Goal: Answer question/provide support

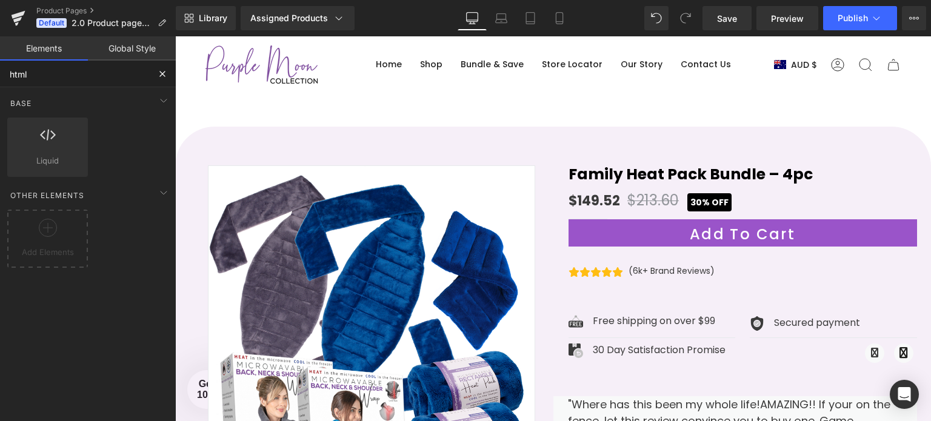
click at [42, 77] on input "html" at bounding box center [74, 74] width 149 height 27
type input "h"
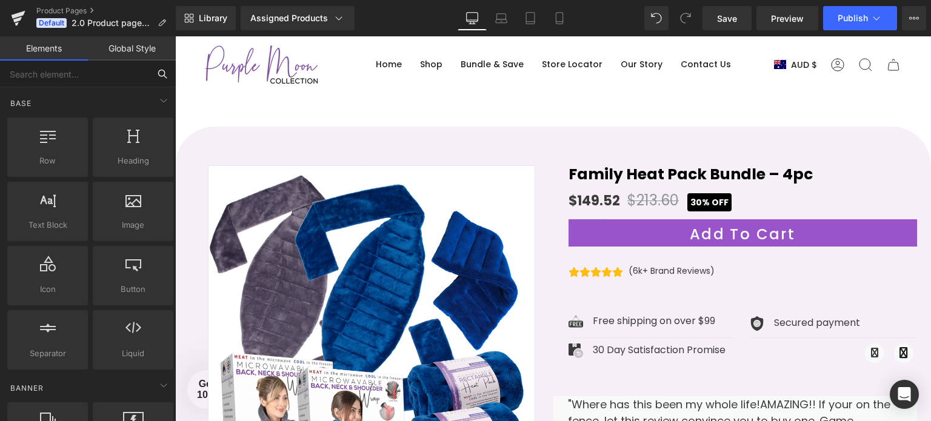
click at [87, 68] on input "text" at bounding box center [74, 74] width 149 height 27
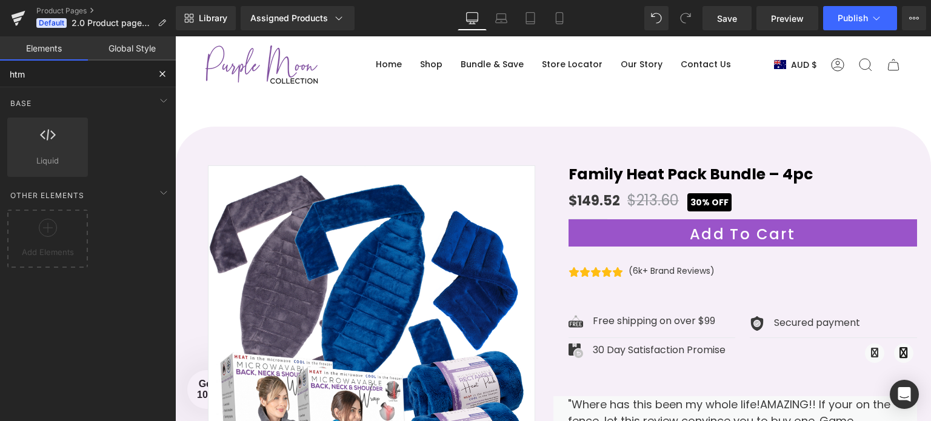
type input "html"
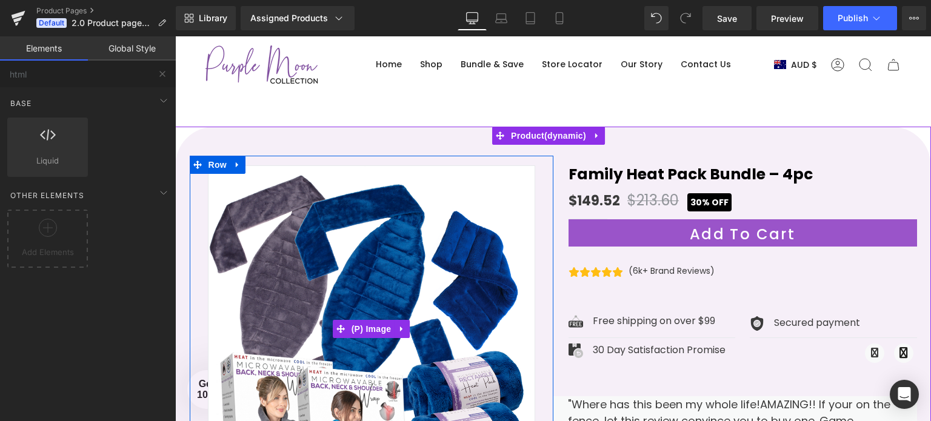
click at [369, 183] on img at bounding box center [371, 328] width 327 height 327
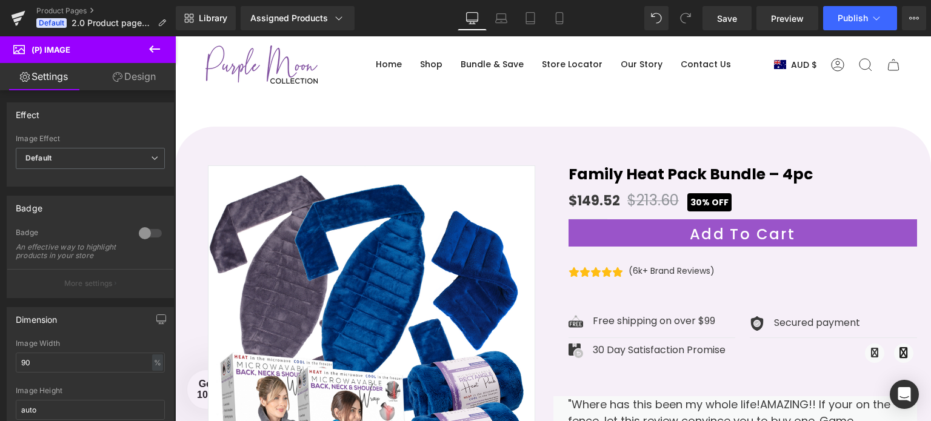
click at [190, 165] on link "Sale Off" at bounding box center [372, 328] width 364 height 327
click button at bounding box center [154, 49] width 42 height 27
click at [155, 45] on div "Elements Global Style html Base Row rows, columns, layouts, div Heading heading…" at bounding box center [88, 231] width 176 height 391
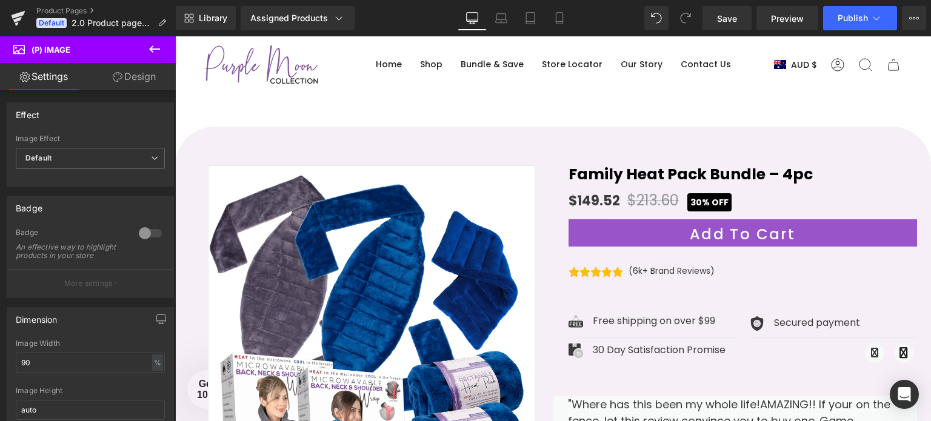
click button at bounding box center [154, 49] width 42 height 27
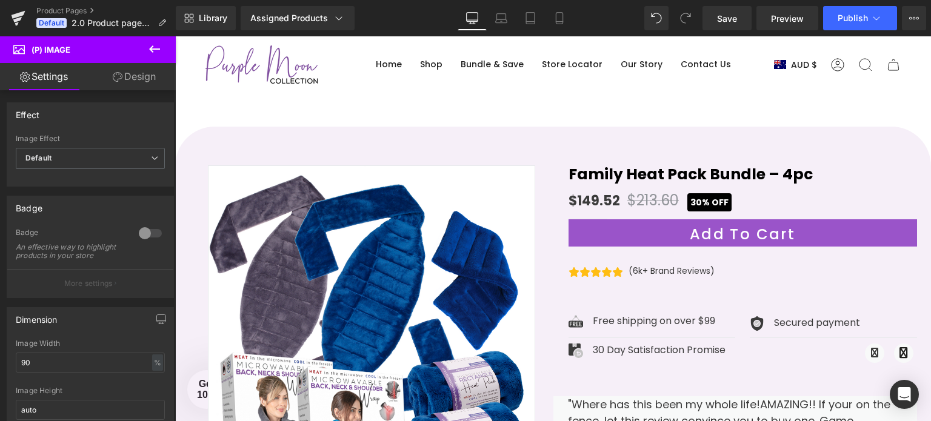
click button at bounding box center [154, 49] width 42 height 27
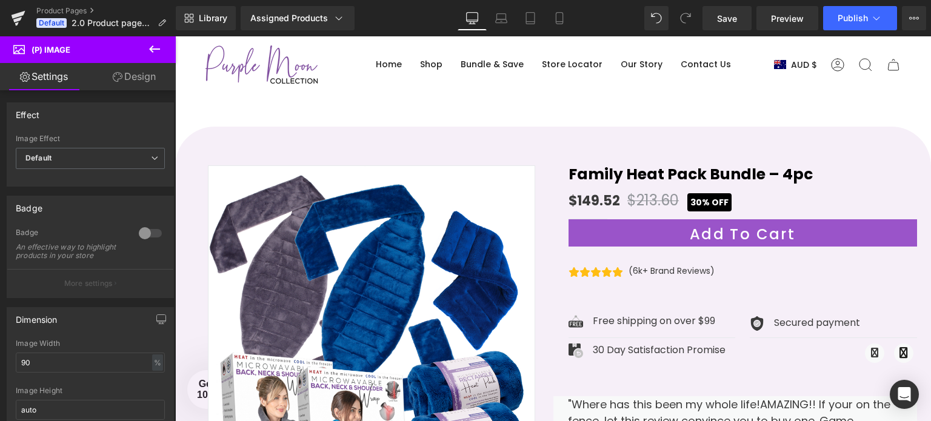
click button at bounding box center [154, 49] width 42 height 27
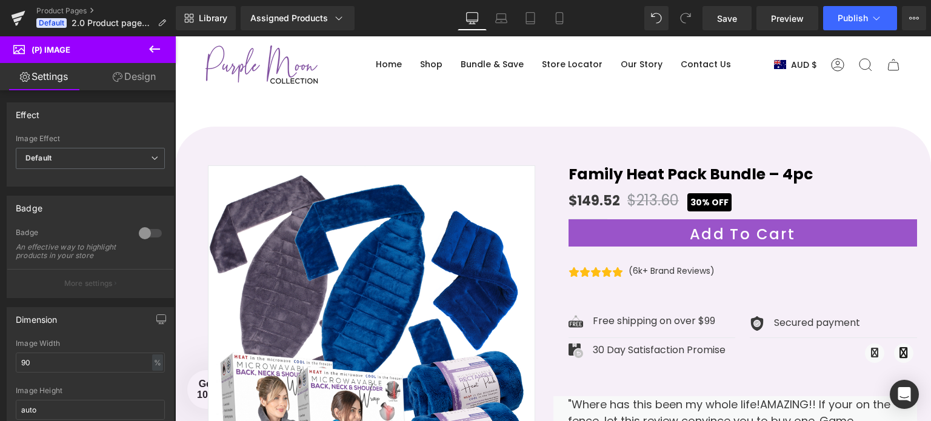
click button at bounding box center [154, 49] width 42 height 27
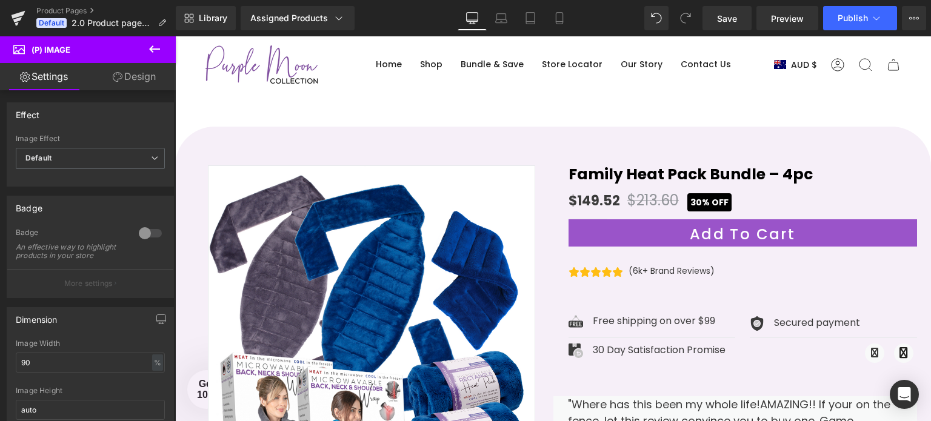
click button at bounding box center [154, 49] width 42 height 27
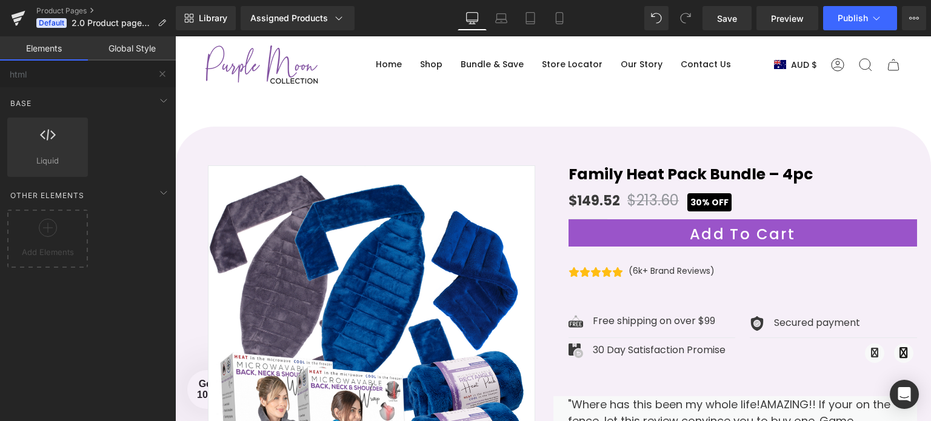
click button at bounding box center [0, 0] width 0 height 0
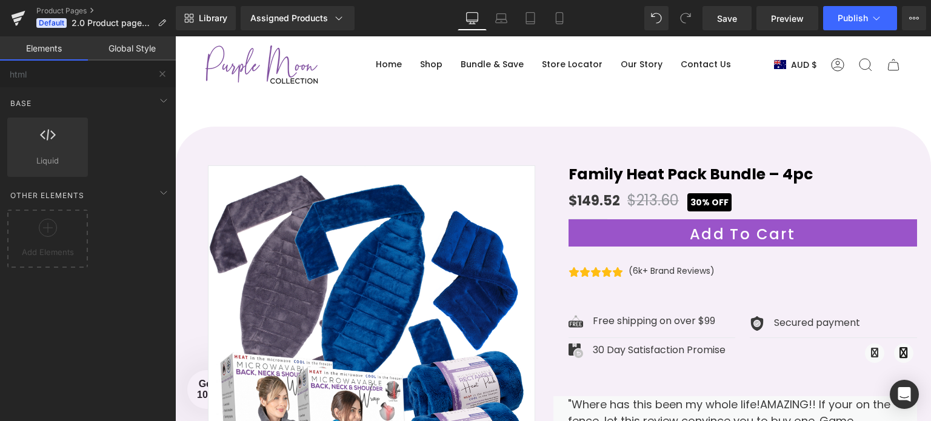
click button at bounding box center [0, 0] width 0 height 0
click at [132, 54] on link "Global Style" at bounding box center [132, 48] width 88 height 24
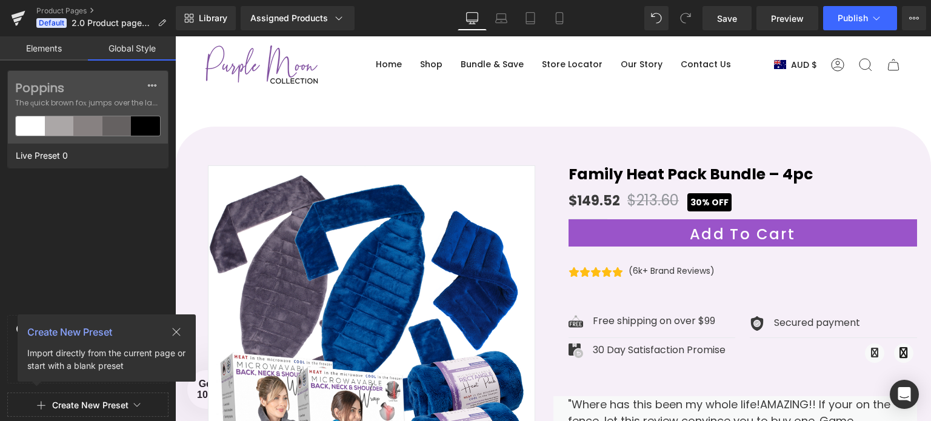
drag, startPoint x: 34, startPoint y: 55, endPoint x: 34, endPoint y: 62, distance: 7.3
click at [34, 58] on link "Elements" at bounding box center [44, 48] width 88 height 24
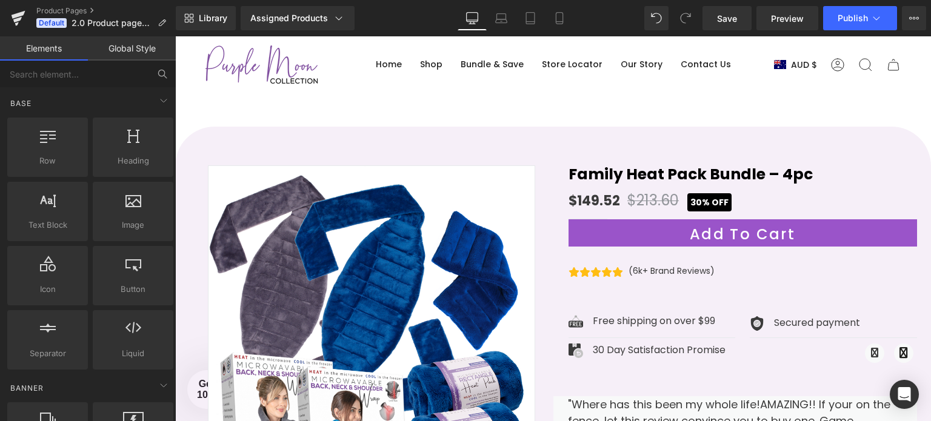
click at [133, 56] on link "Global Style" at bounding box center [132, 48] width 88 height 24
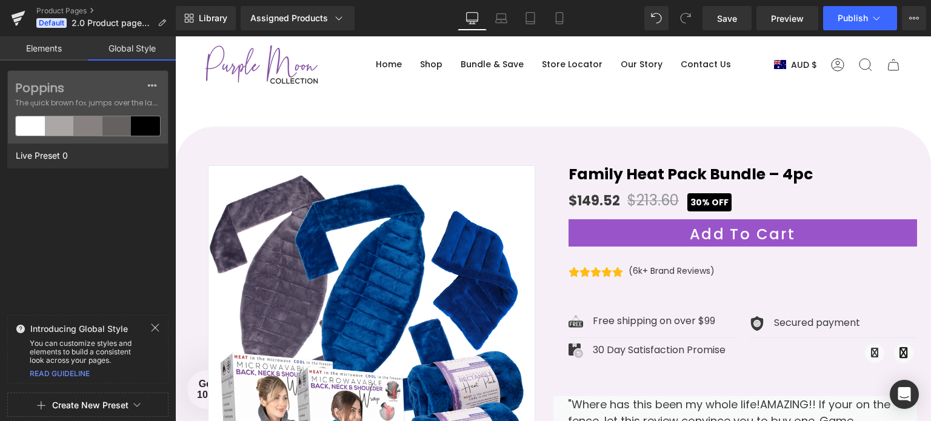
click at [41, 55] on link "Elements" at bounding box center [44, 48] width 88 height 24
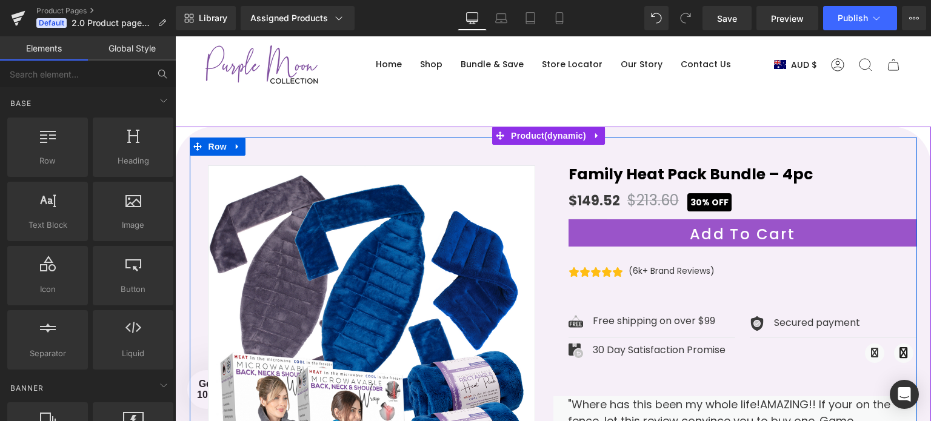
drag, startPoint x: 415, startPoint y: 152, endPoint x: 419, endPoint y: 181, distance: 28.9
click at [414, 159] on div "Sale Off (P) Image" at bounding box center [553, 364] width 727 height 453
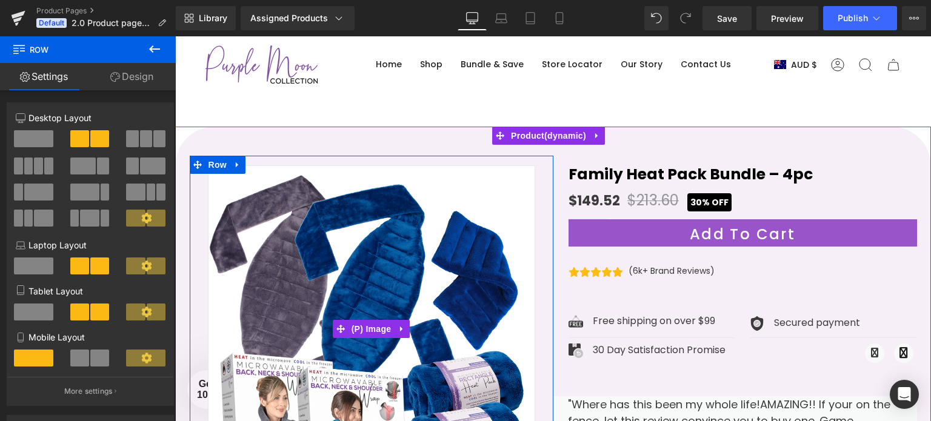
click at [379, 184] on img at bounding box center [371, 328] width 327 height 327
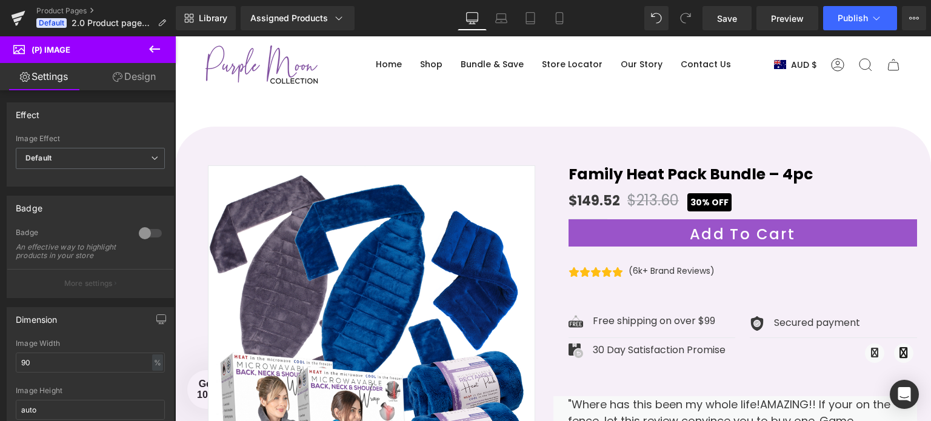
click at [268, 141] on div "Sale Off (P) Image" at bounding box center [553, 364] width 727 height 453
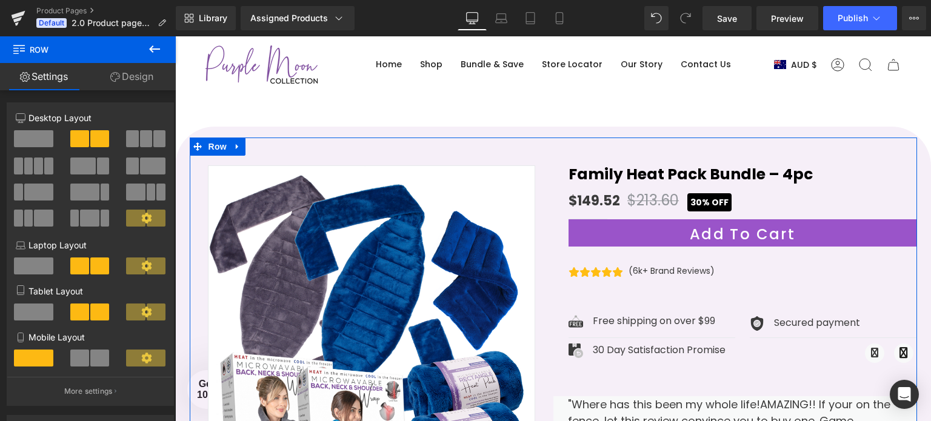
click at [118, 81] on icon at bounding box center [115, 77] width 10 height 10
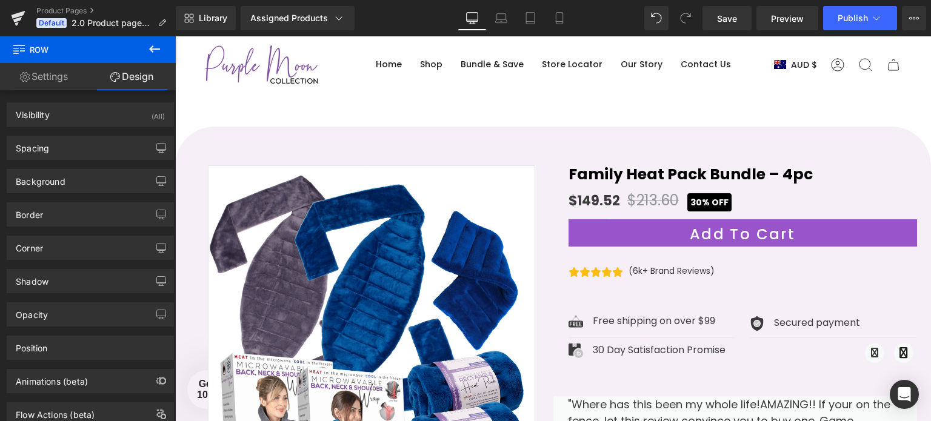
click at [152, 49] on icon at bounding box center [154, 48] width 11 height 7
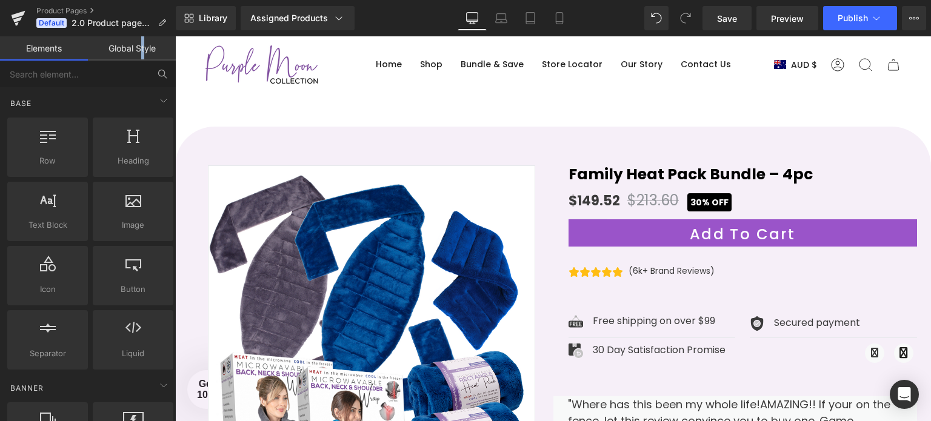
click at [142, 47] on link "Global Style" at bounding box center [132, 48] width 88 height 24
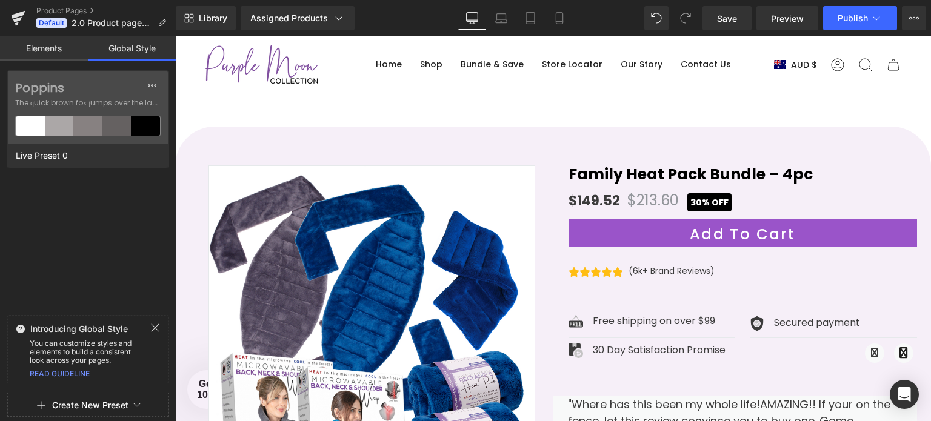
click at [29, 48] on link "Elements" at bounding box center [44, 48] width 88 height 24
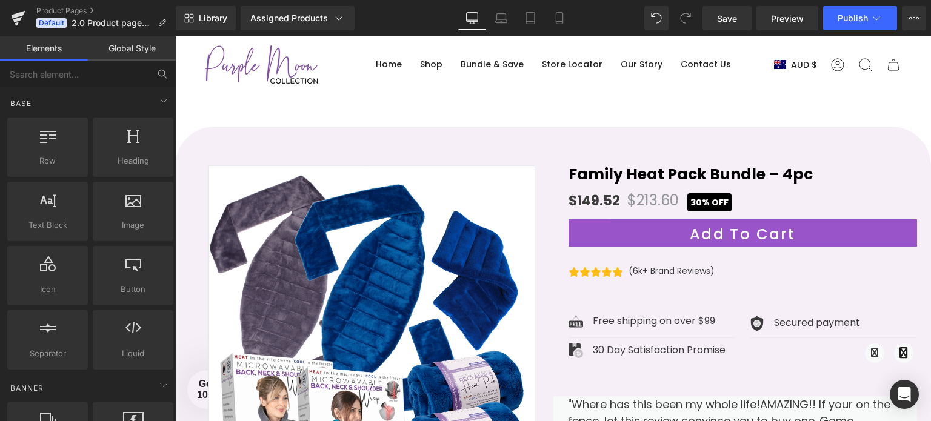
click at [286, 154] on div "Sale Off (P) Image" at bounding box center [553, 364] width 727 height 453
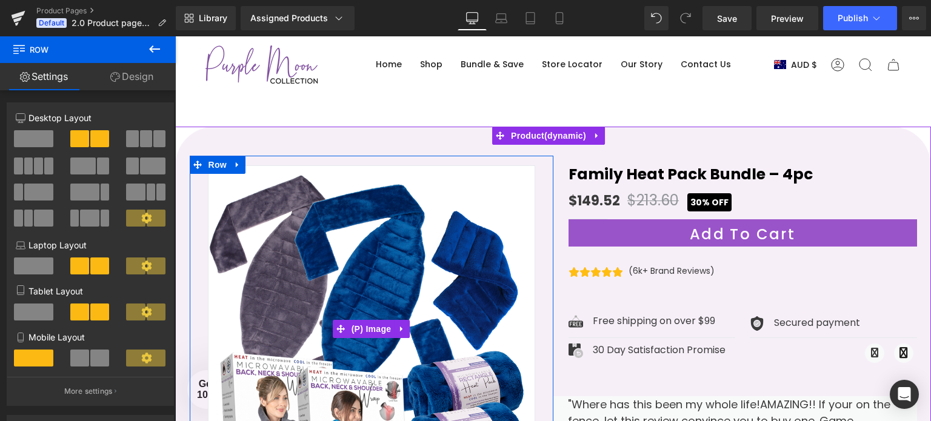
click at [307, 187] on img at bounding box center [371, 328] width 327 height 327
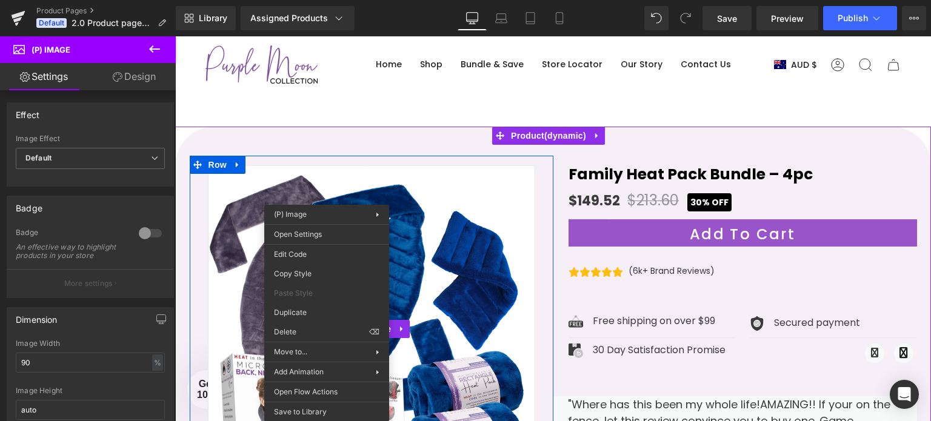
click at [226, 314] on img at bounding box center [371, 328] width 327 height 327
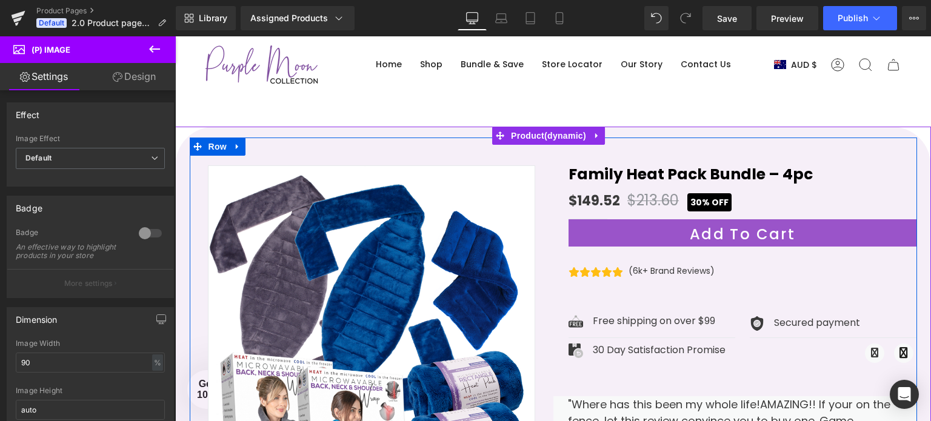
click at [437, 142] on div "Sale Off (P) Image" at bounding box center [553, 364] width 727 height 453
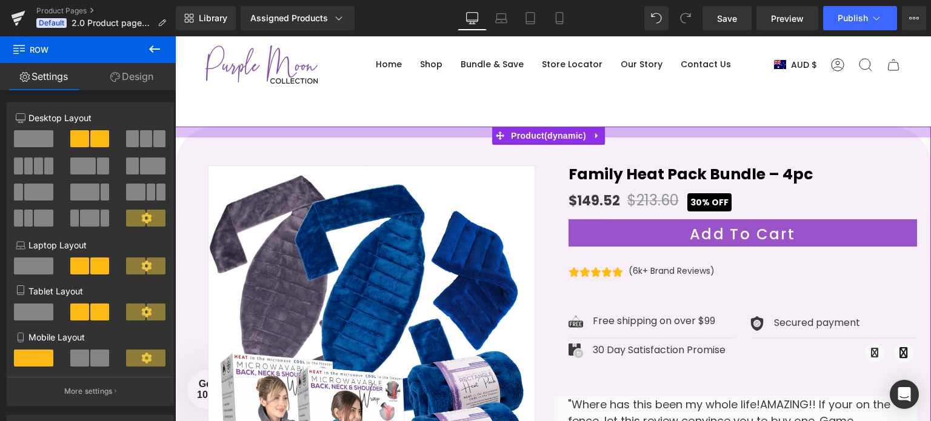
click at [332, 132] on div at bounding box center [553, 132] width 756 height 11
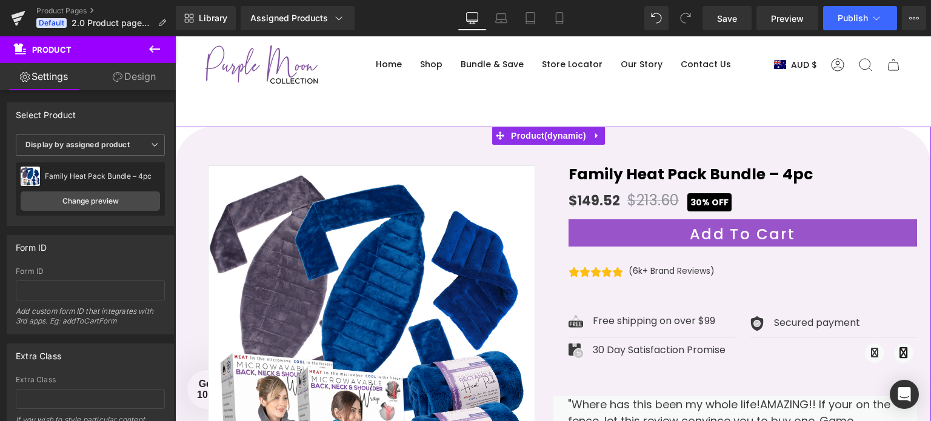
click at [118, 80] on icon at bounding box center [118, 77] width 10 height 10
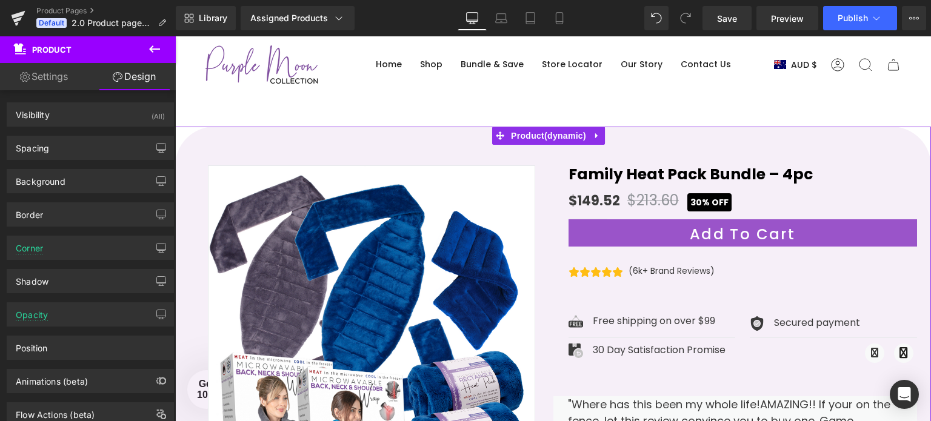
click at [35, 69] on link "Settings" at bounding box center [44, 76] width 88 height 27
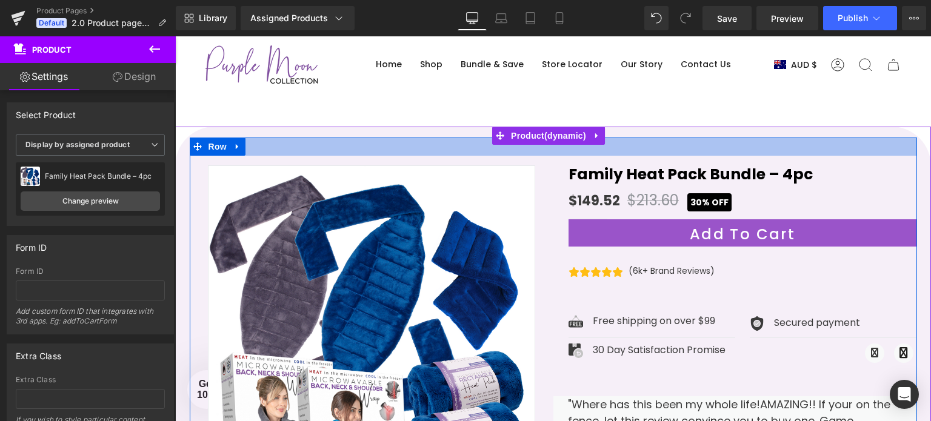
click at [294, 152] on div at bounding box center [553, 147] width 727 height 18
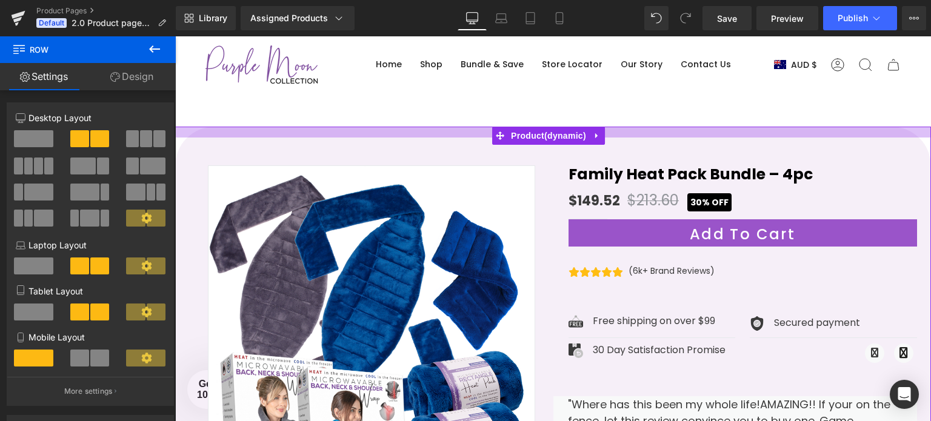
click at [257, 129] on div at bounding box center [553, 132] width 756 height 11
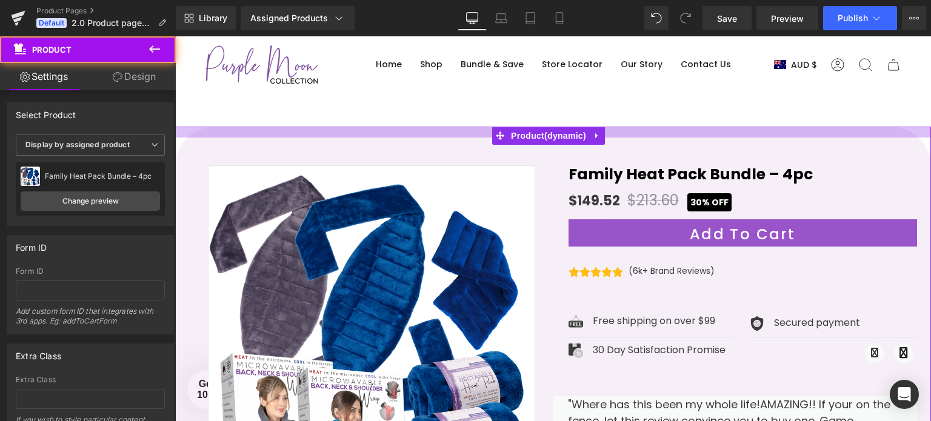
click at [259, 133] on div at bounding box center [553, 132] width 756 height 11
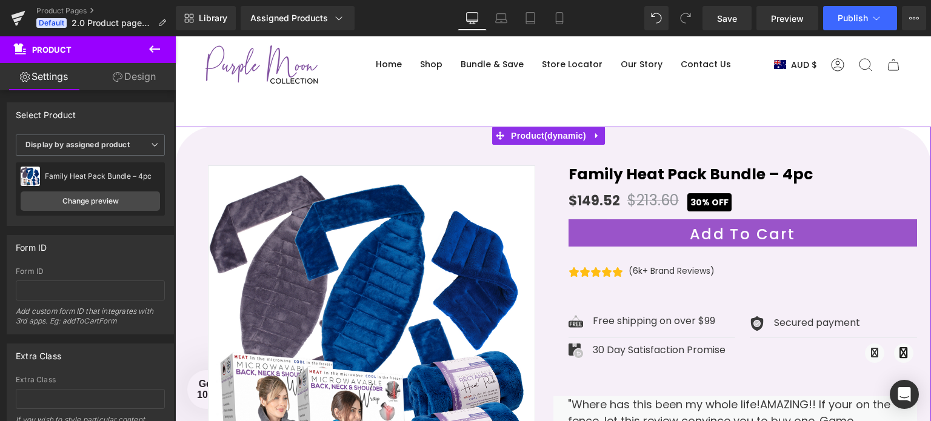
click at [259, 136] on div at bounding box center [553, 132] width 756 height 11
drag, startPoint x: 133, startPoint y: 132, endPoint x: 110, endPoint y: 75, distance: 62.0
click at [110, 75] on link "Design" at bounding box center [134, 76] width 88 height 27
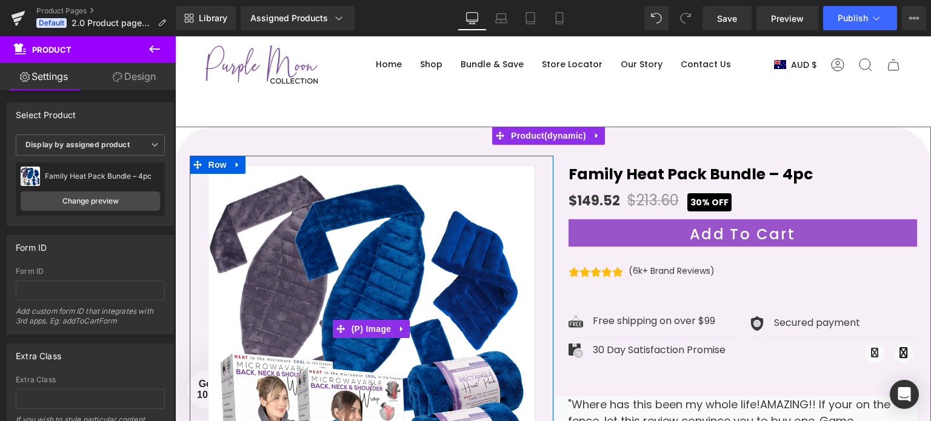
click at [308, 168] on img at bounding box center [371, 328] width 327 height 327
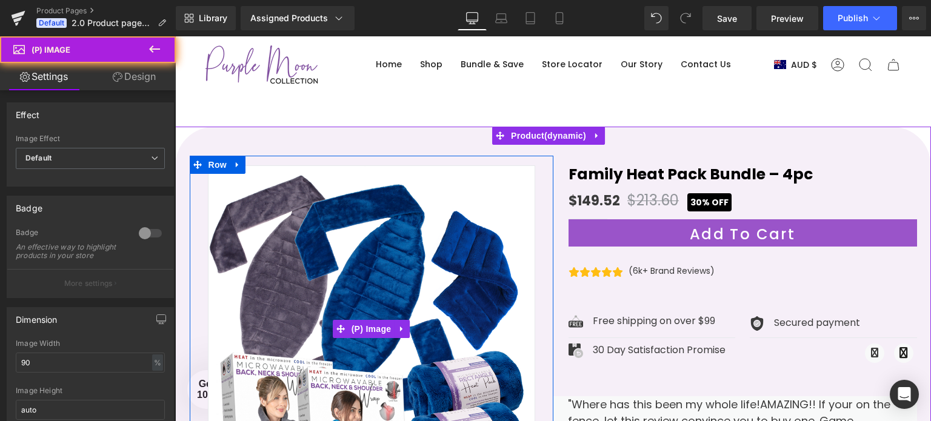
click at [448, 179] on img at bounding box center [371, 328] width 327 height 327
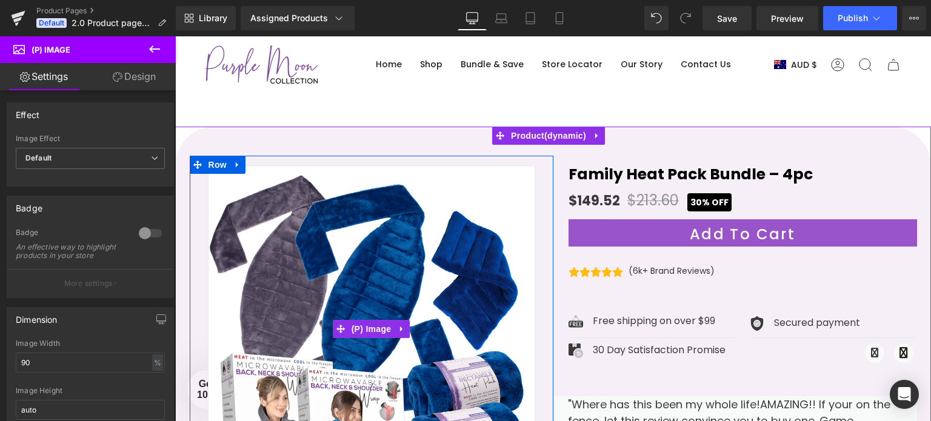
click at [448, 179] on img at bounding box center [371, 328] width 327 height 327
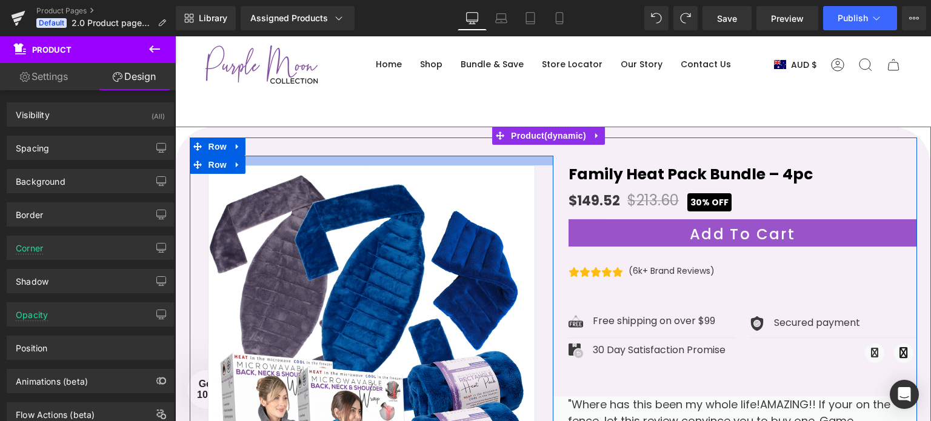
click at [505, 162] on div at bounding box center [372, 161] width 364 height 10
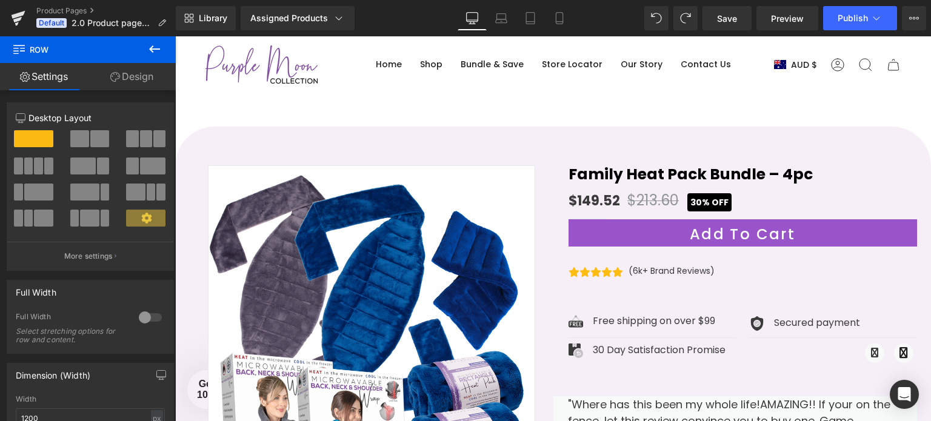
click at [155, 47] on icon at bounding box center [154, 49] width 15 height 15
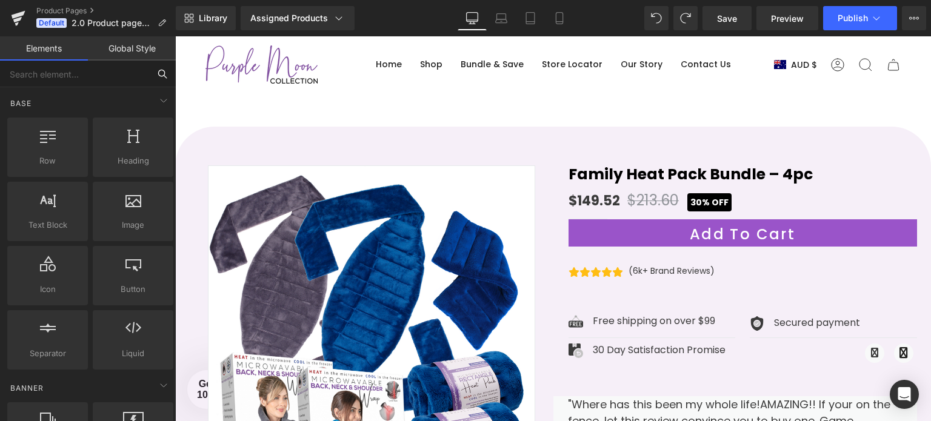
click at [72, 70] on input "text" at bounding box center [74, 74] width 149 height 27
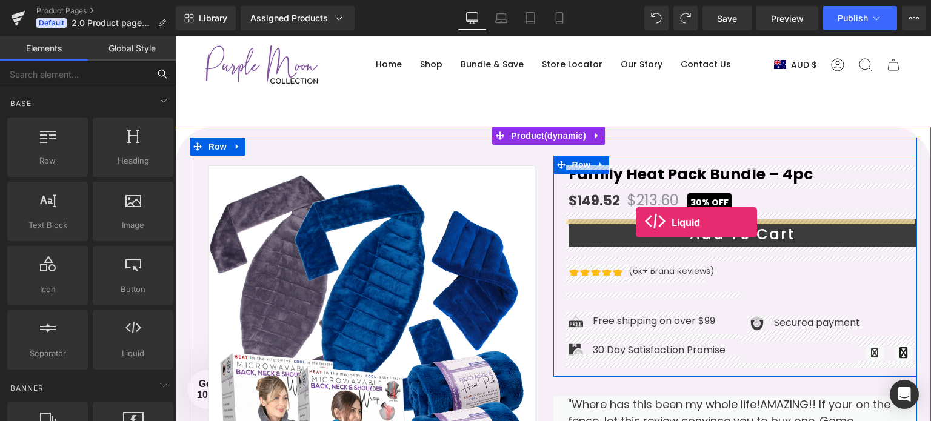
drag, startPoint x: 301, startPoint y: 368, endPoint x: 636, endPoint y: 222, distance: 364.9
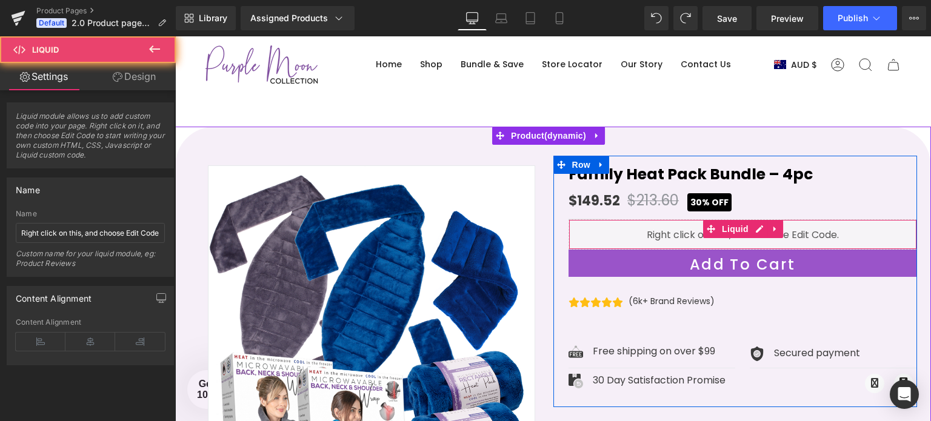
click at [681, 235] on div "Liquid" at bounding box center [743, 234] width 349 height 30
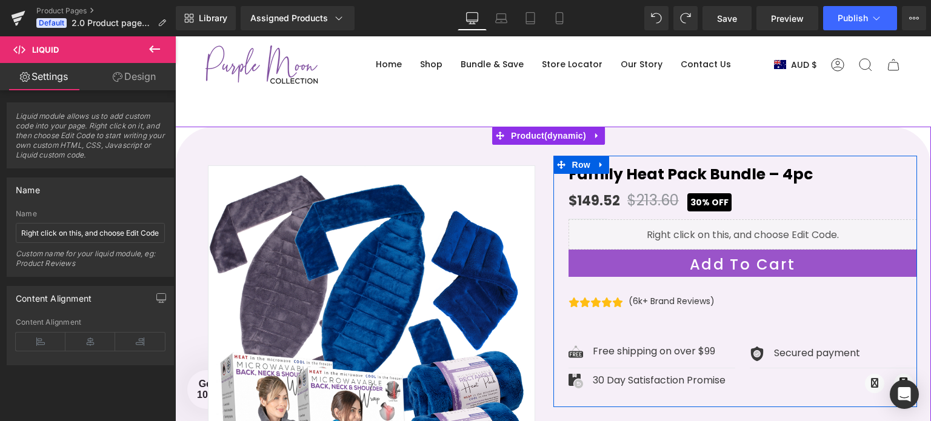
click at [760, 227] on div "Liquid" at bounding box center [743, 234] width 349 height 30
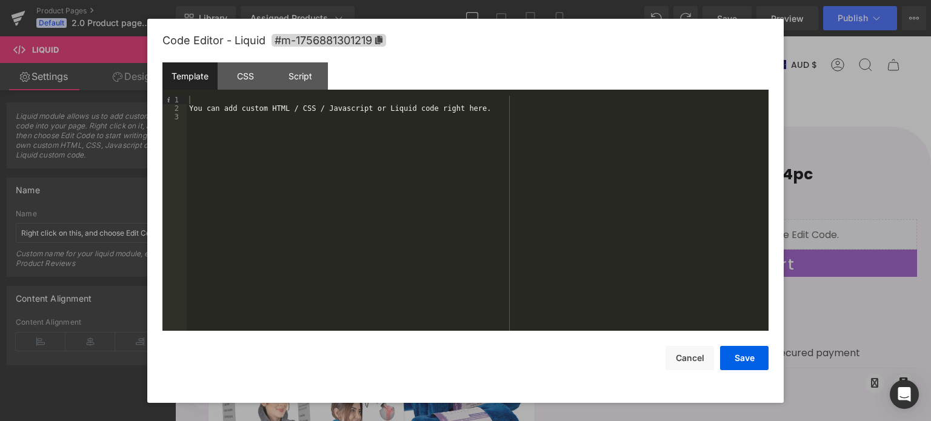
click at [236, 114] on div "You can add custom HTML / CSS / Javascript or Liquid code right here." at bounding box center [478, 222] width 582 height 253
click at [301, 82] on div "Script" at bounding box center [300, 75] width 55 height 27
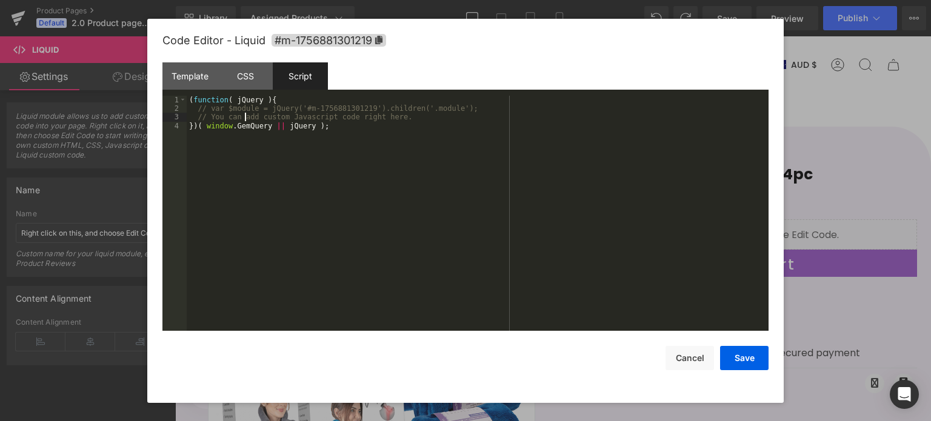
click at [245, 116] on div "( function ( jQuery ) { // var $module = jQuery('#m-1756881301219').children('.…" at bounding box center [478, 222] width 582 height 253
click at [244, 115] on div "( function ( jQuery ) { // var $module = jQuery('#m-1756881301219').children('.…" at bounding box center [478, 222] width 582 height 253
click at [218, 113] on div "( function ( jQuery ) { // var $module = jQuery('#m-1756881301219').children('.…" at bounding box center [478, 222] width 582 height 253
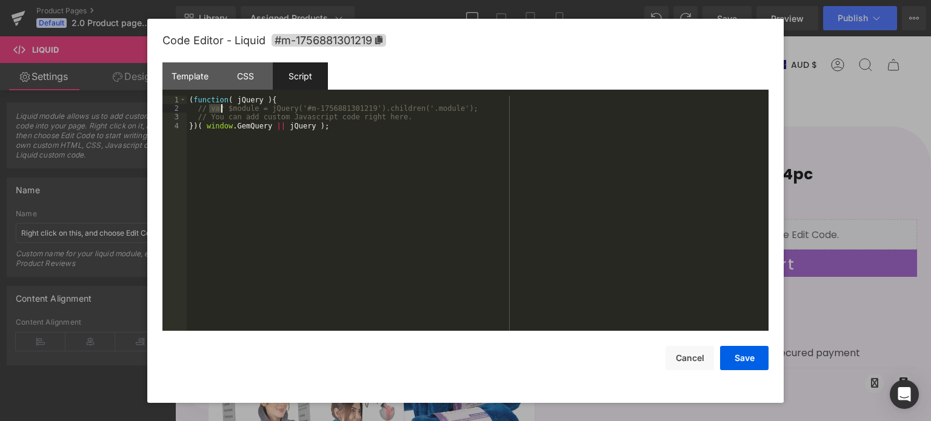
click at [218, 113] on div "( function ( jQuery ) { // var $module = jQuery('#m-1756881301219').children('.…" at bounding box center [478, 214] width 582 height 236
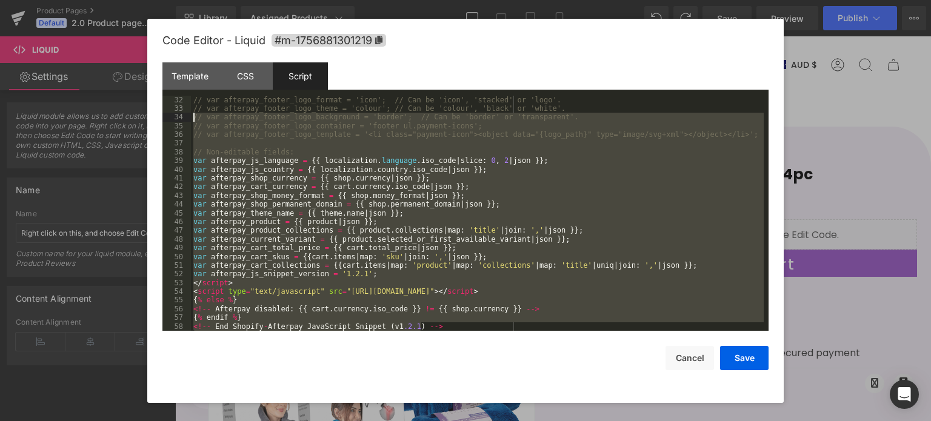
drag, startPoint x: 399, startPoint y: 116, endPoint x: 185, endPoint y: 114, distance: 214.0
click at [185, 114] on pre "32 33 34 35 36 37 38 39 40 41 42 43 44 45 46 47 48 49 50 51 52 53 54 55 56 57 5…" at bounding box center [465, 214] width 606 height 236
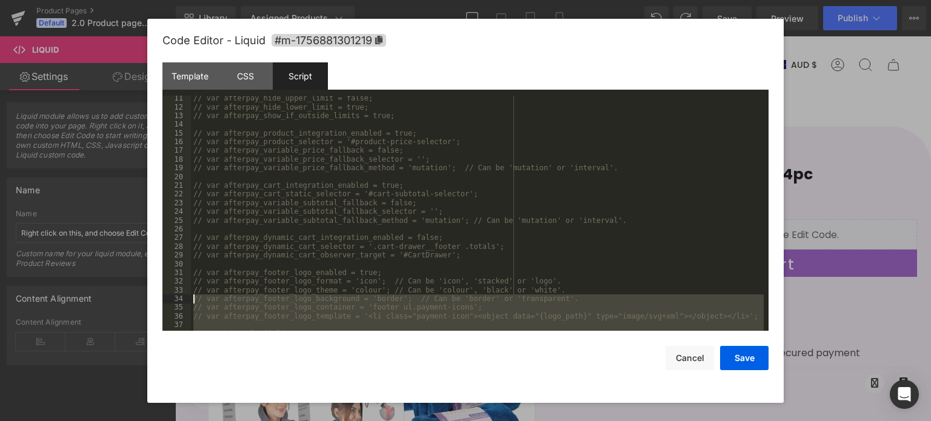
scroll to position [0, 0]
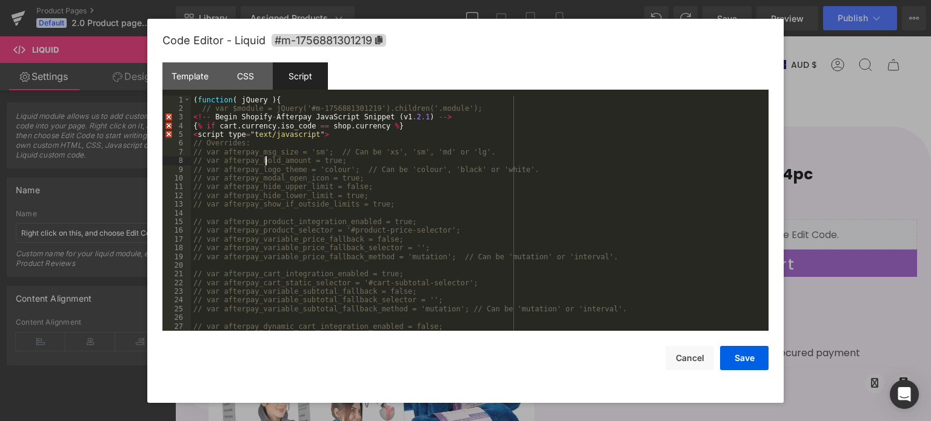
click at [264, 161] on div "( function ( jQuery ) { // var $module = jQuery('#m-1756881301219').children('.…" at bounding box center [477, 222] width 573 height 253
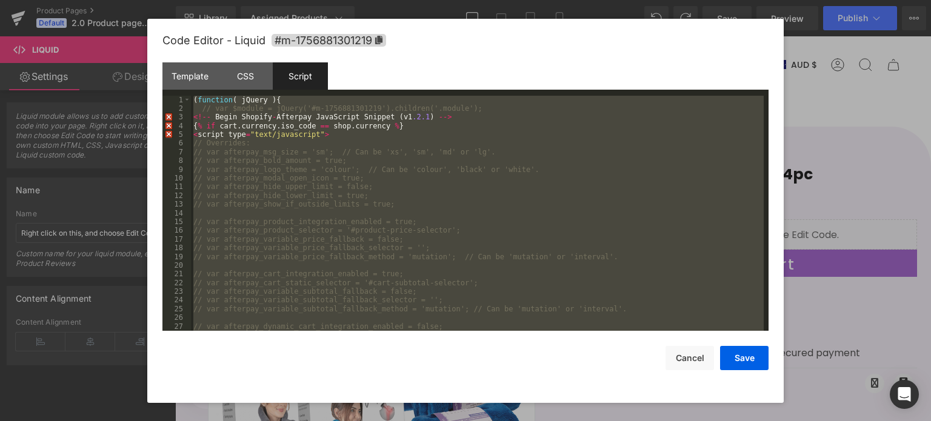
click at [264, 161] on div "( function ( jQuery ) { // var $module = jQuery('#m-1756881301219').children('.…" at bounding box center [477, 222] width 573 height 253
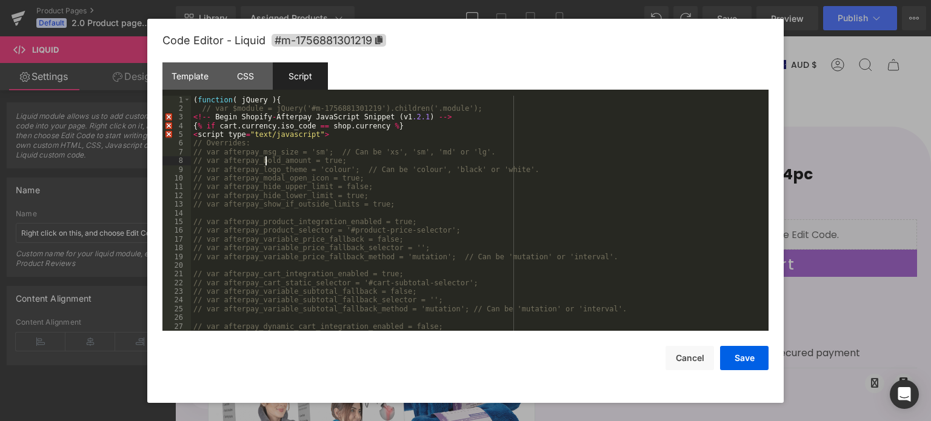
click at [264, 159] on div "( function ( jQuery ) { // var $module = jQuery('#m-1756881301219').children('.…" at bounding box center [477, 222] width 573 height 253
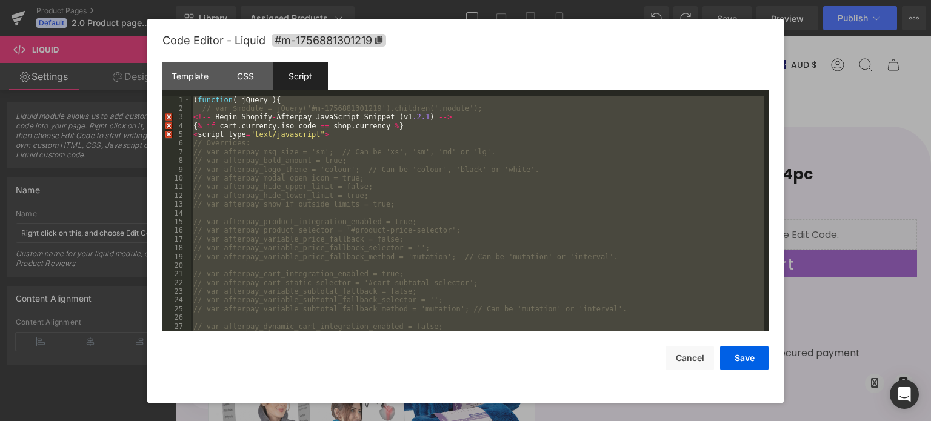
click at [264, 159] on div "( function ( jQuery ) { // var $module = jQuery('#m-1756881301219').children('.…" at bounding box center [477, 222] width 573 height 253
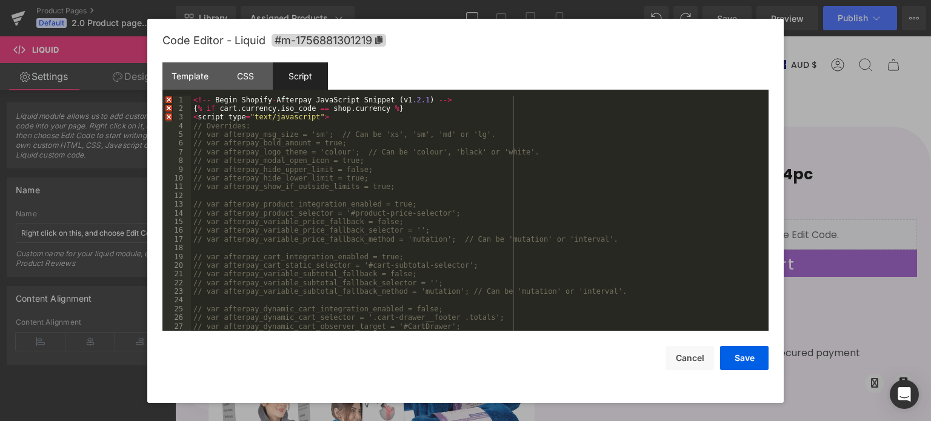
click at [312, 78] on div "Script" at bounding box center [300, 75] width 55 height 27
click at [691, 364] on button "Cancel" at bounding box center [690, 358] width 48 height 24
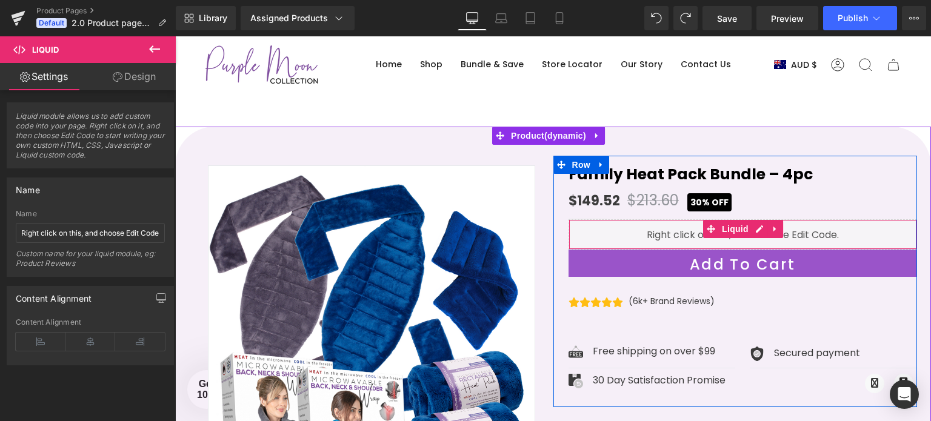
click at [638, 235] on div "Liquid" at bounding box center [743, 234] width 349 height 30
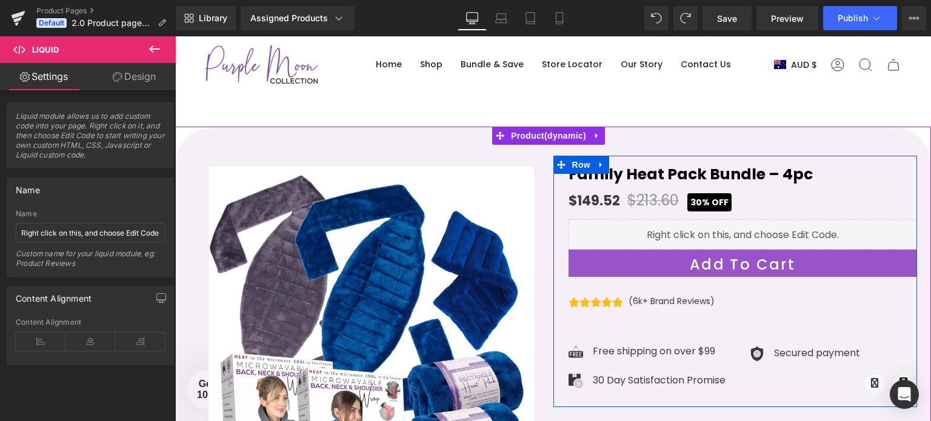
click at [757, 230] on div "Liquid" at bounding box center [743, 234] width 349 height 30
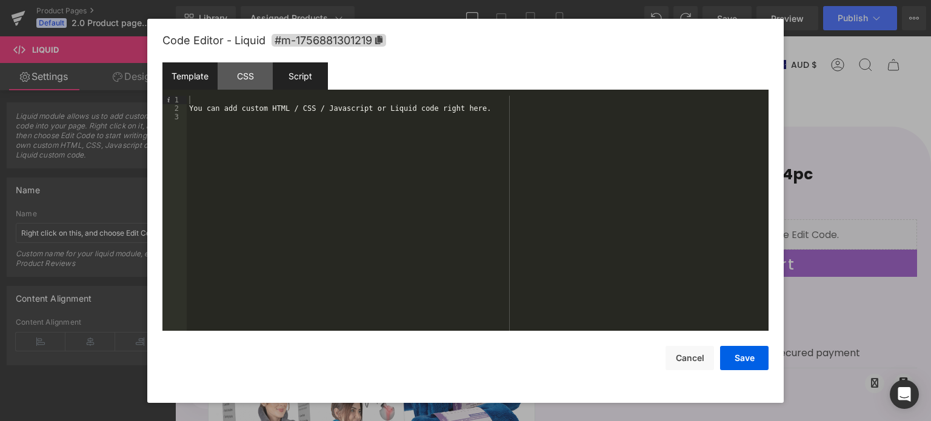
click at [293, 75] on div "Script" at bounding box center [300, 75] width 55 height 27
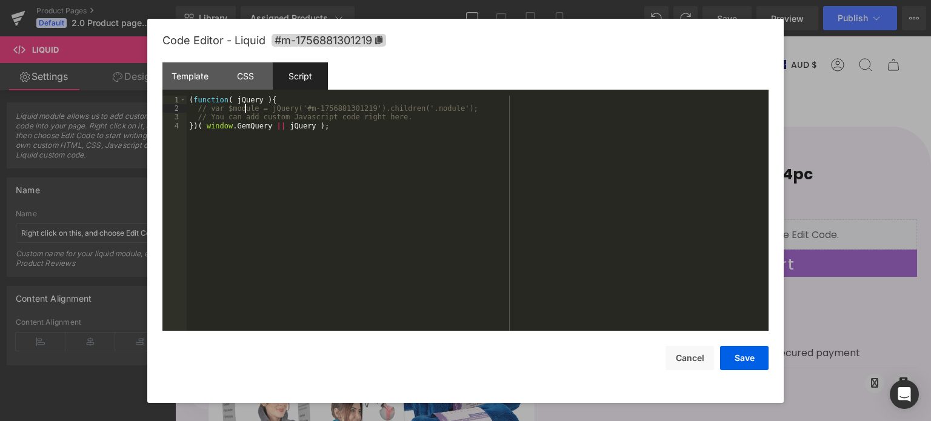
click at [245, 112] on div "( function ( jQuery ) { // var $module = jQuery('#m-1756881301219').children('.…" at bounding box center [478, 222] width 582 height 253
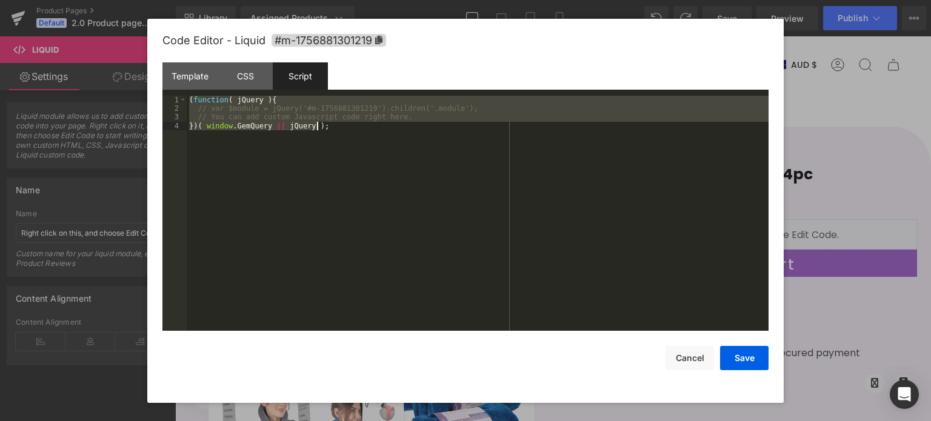
click at [245, 112] on div "( function ( jQuery ) { // var $module = jQuery('#m-1756881301219').children('.…" at bounding box center [478, 222] width 582 height 253
click at [190, 76] on div "Template" at bounding box center [189, 75] width 55 height 27
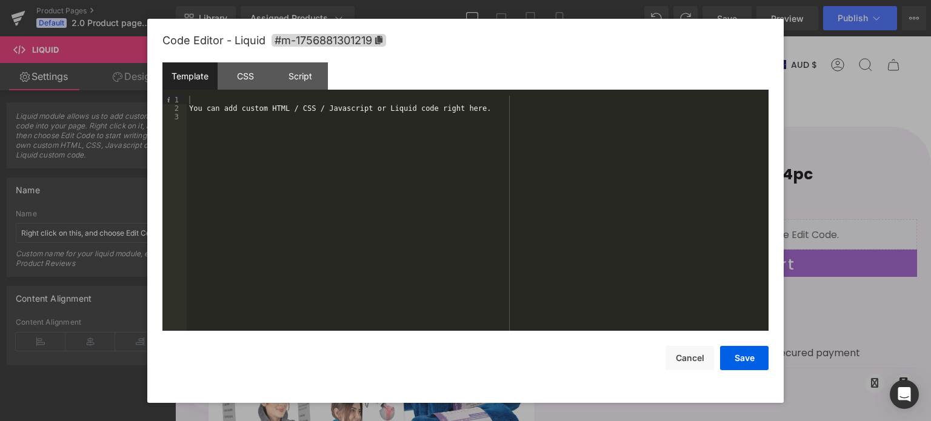
click at [230, 112] on div "You can add custom HTML / CSS / Javascript or Liquid code right here." at bounding box center [478, 222] width 582 height 253
click at [232, 112] on div "You can add custom HTML / CSS / Javascript or Liquid code right here." at bounding box center [478, 222] width 582 height 253
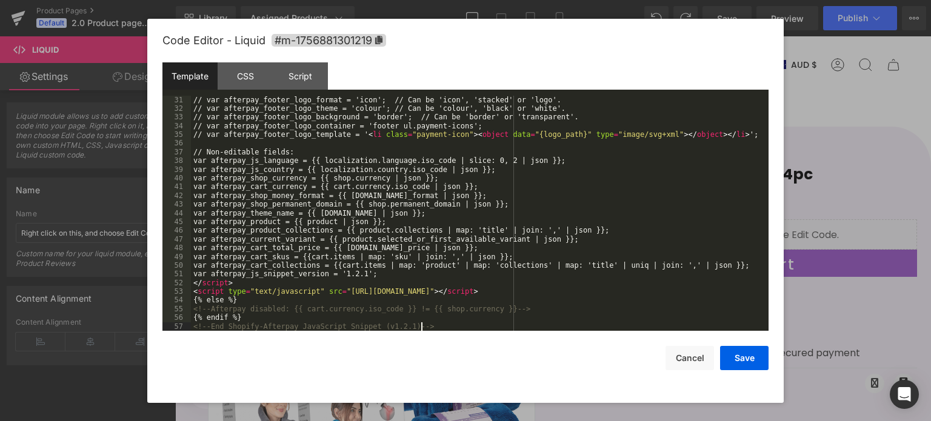
scroll to position [262, 0]
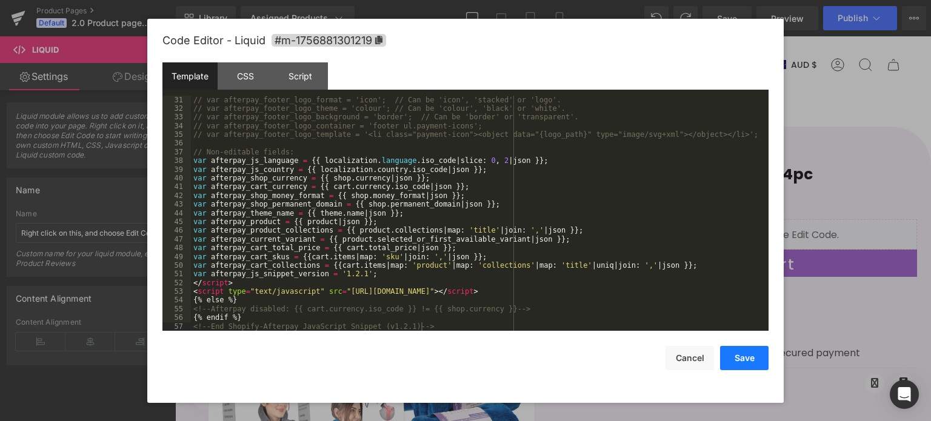
click at [734, 358] on button "Save" at bounding box center [744, 358] width 48 height 24
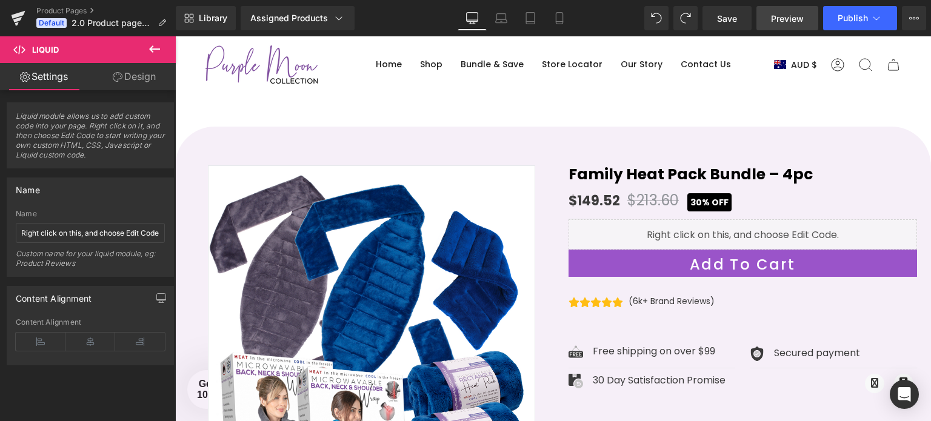
click at [780, 27] on link "Preview" at bounding box center [788, 18] width 62 height 24
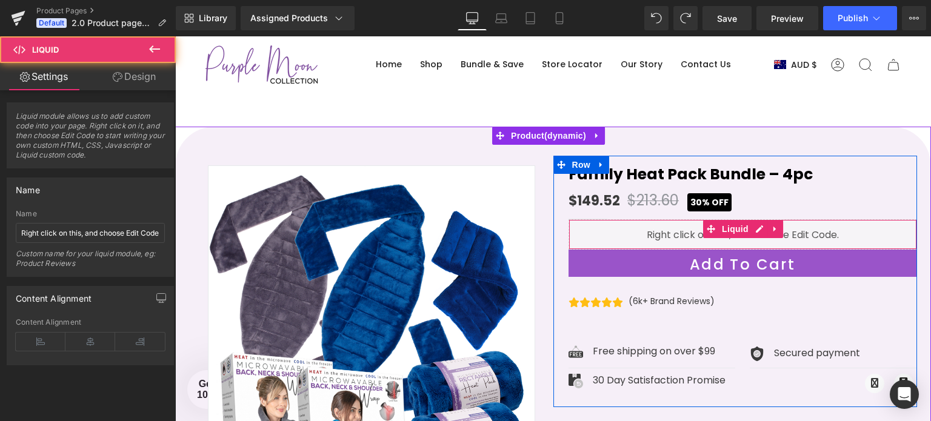
click at [657, 233] on div "Liquid" at bounding box center [743, 234] width 349 height 30
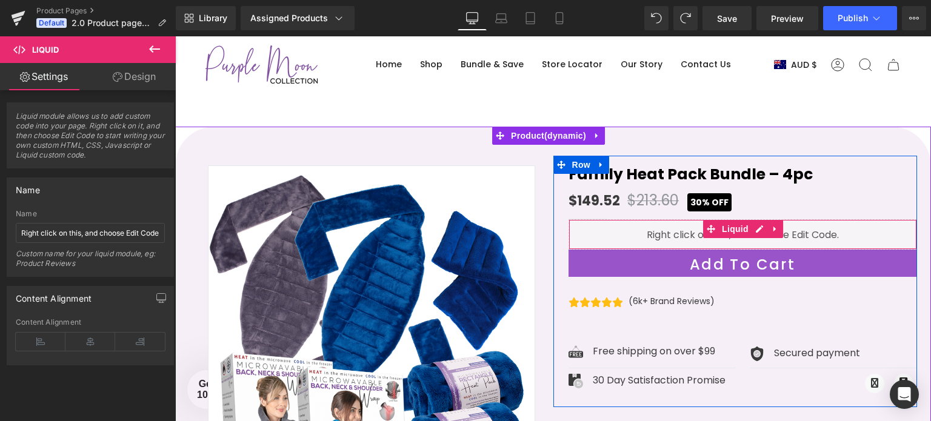
click at [771, 232] on icon at bounding box center [775, 229] width 8 height 9
click at [779, 230] on icon at bounding box center [783, 229] width 8 height 9
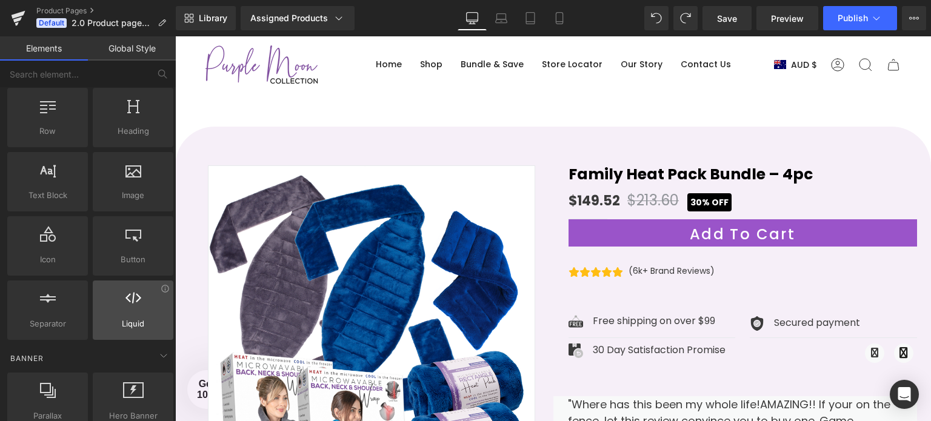
scroll to position [29, 0]
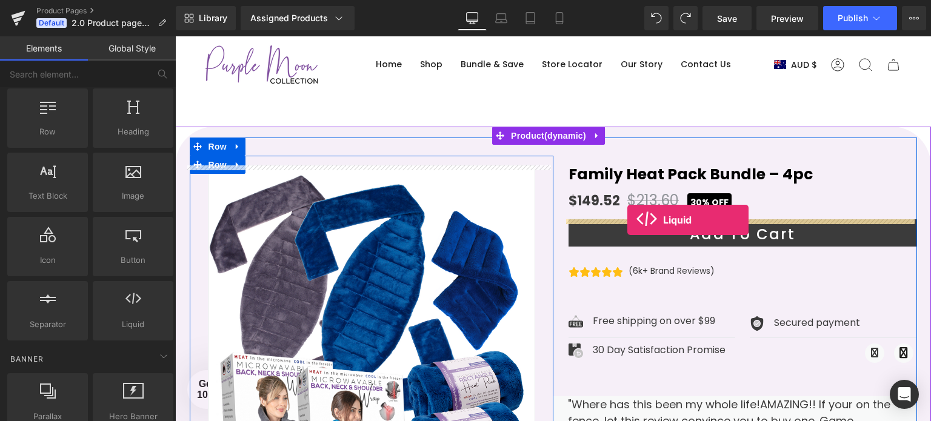
drag, startPoint x: 302, startPoint y: 346, endPoint x: 627, endPoint y: 220, distance: 348.5
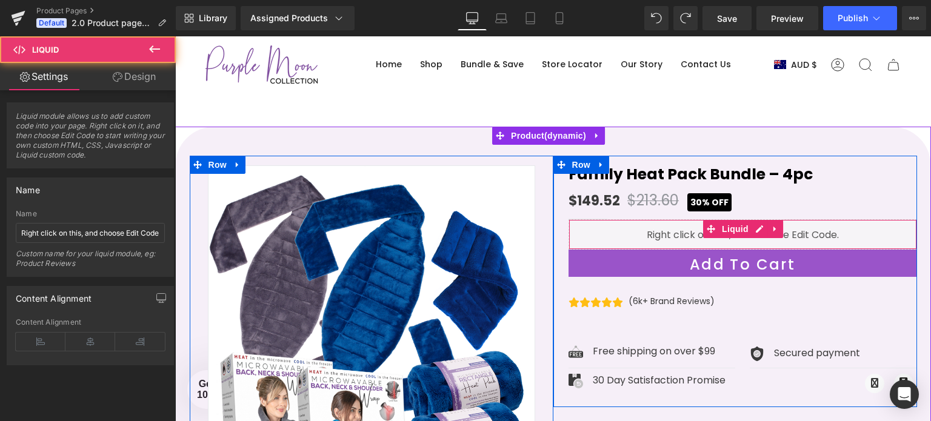
click at [682, 230] on div "Liquid" at bounding box center [743, 234] width 349 height 30
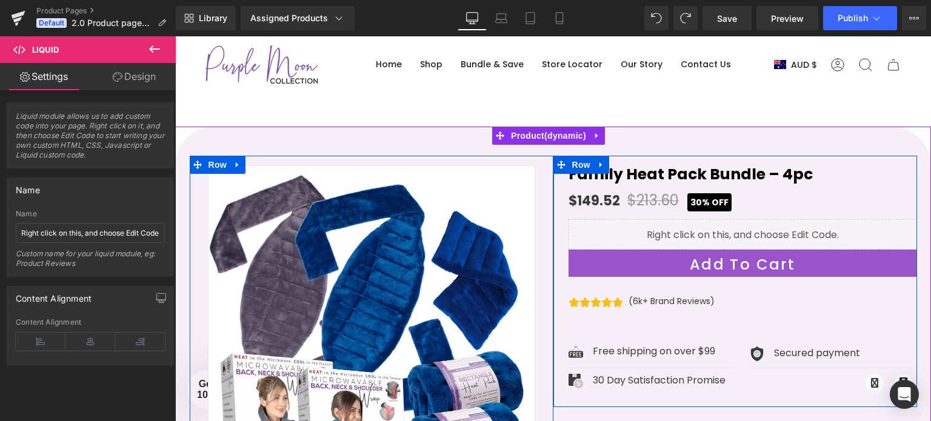
click at [754, 232] on div "Liquid" at bounding box center [743, 234] width 349 height 30
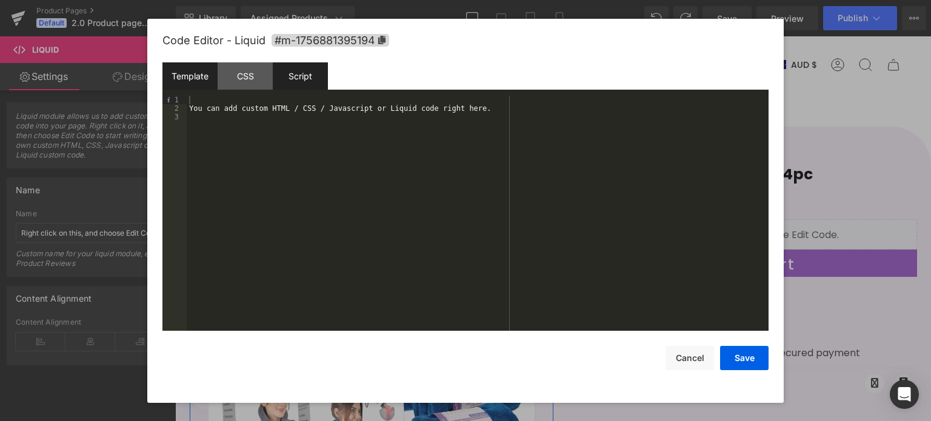
click at [295, 76] on div "Script" at bounding box center [300, 75] width 55 height 27
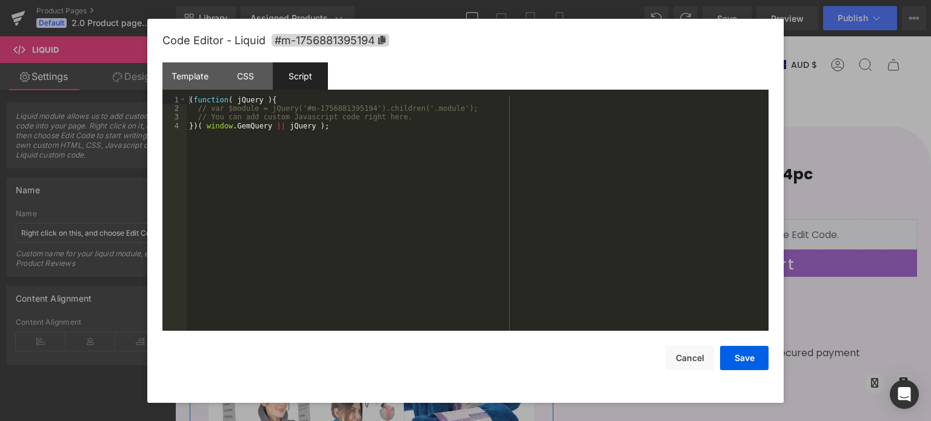
click at [216, 113] on div "( function ( jQuery ) { // var $module = jQuery('#m-1756881395194').children('.…" at bounding box center [478, 222] width 582 height 253
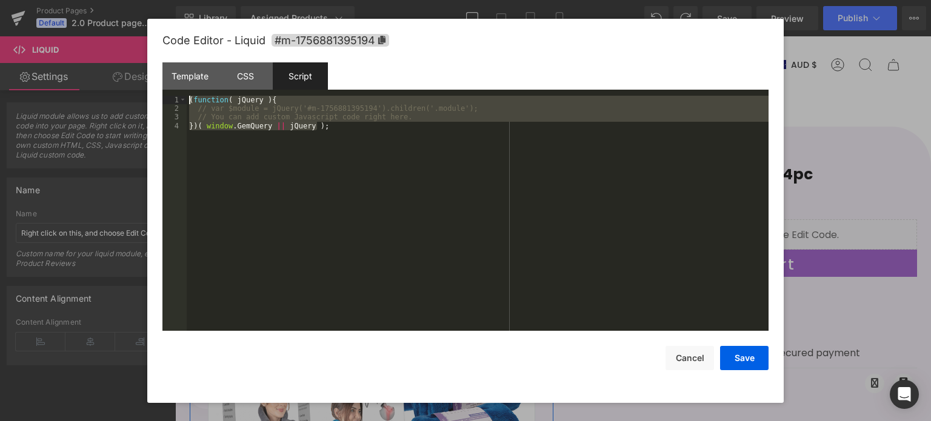
drag, startPoint x: 330, startPoint y: 127, endPoint x: 189, endPoint y: 100, distance: 144.5
click at [189, 100] on div "( function ( jQuery ) { // var $module = jQuery('#m-1756881395194').children('.…" at bounding box center [478, 222] width 582 height 253
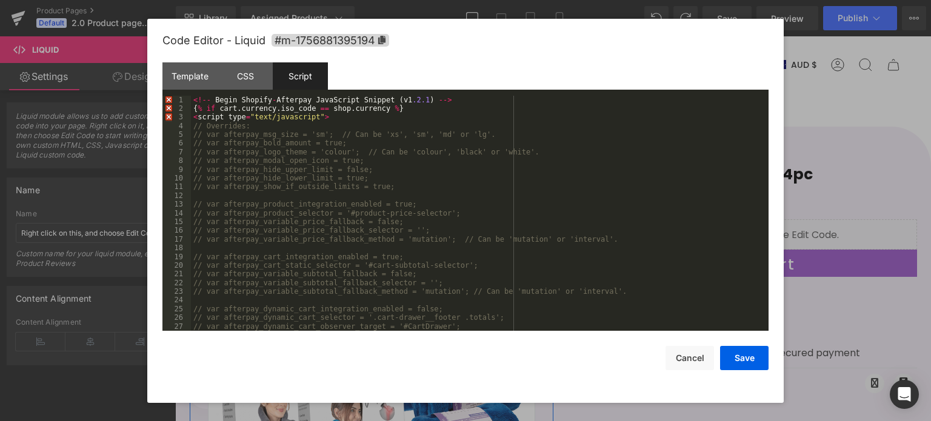
scroll to position [0, 0]
click at [738, 352] on button "Save" at bounding box center [744, 358] width 48 height 24
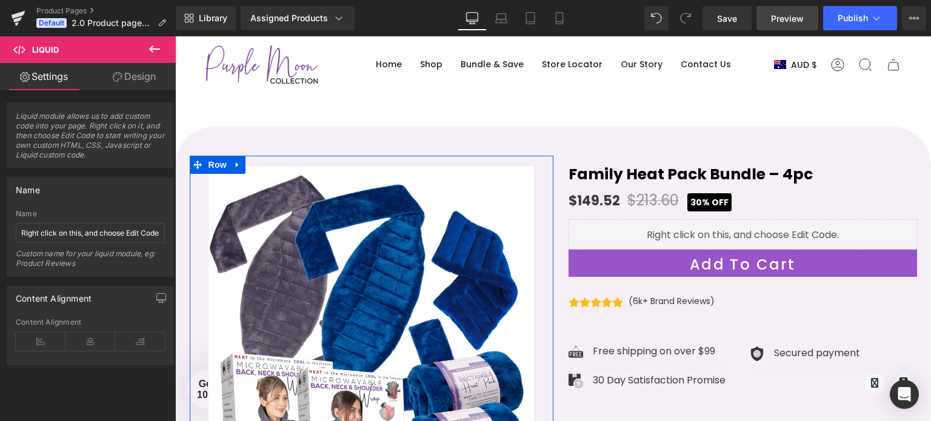
click at [783, 19] on span "Preview" at bounding box center [787, 18] width 33 height 13
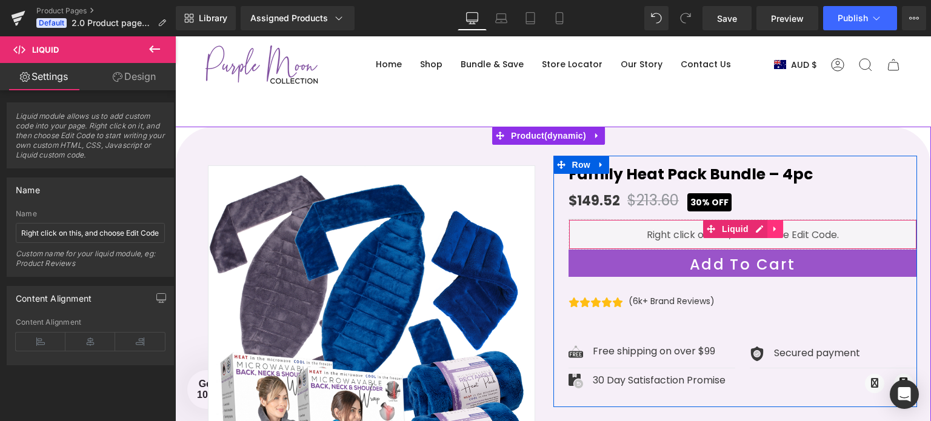
click at [774, 230] on icon at bounding box center [775, 229] width 2 height 5
click at [783, 232] on link at bounding box center [783, 229] width 16 height 18
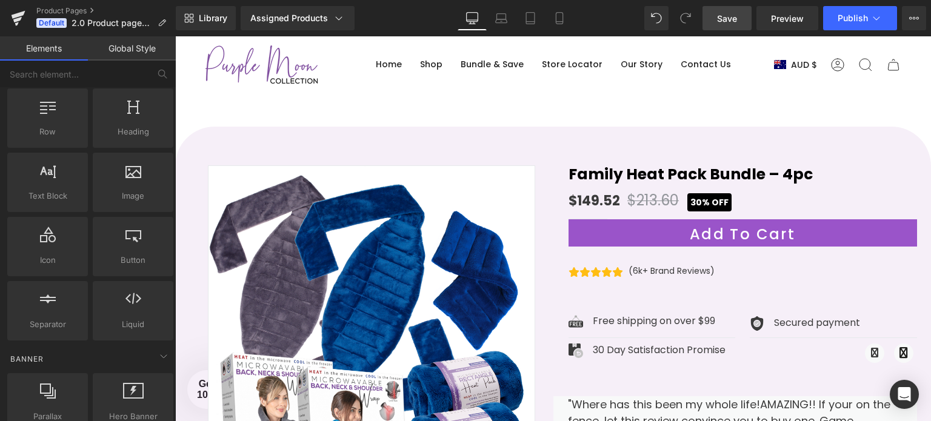
click at [730, 21] on span "Save" at bounding box center [727, 18] width 20 height 13
click at [793, 18] on span "Preview" at bounding box center [787, 18] width 33 height 13
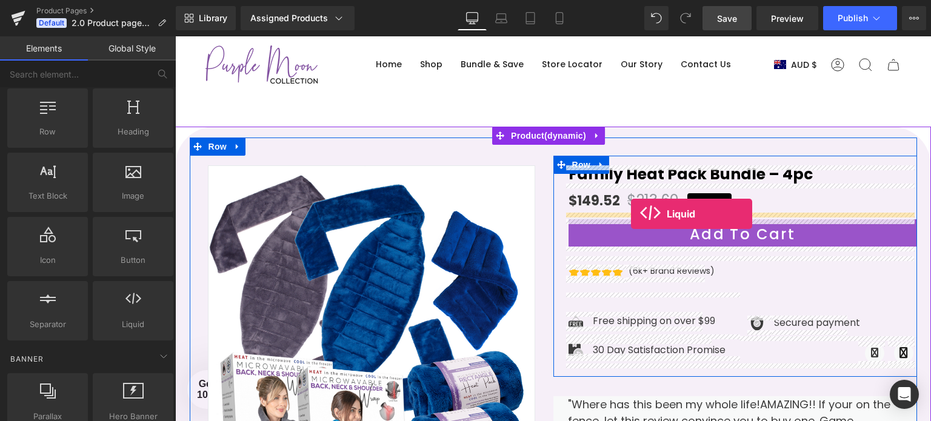
drag, startPoint x: 316, startPoint y: 346, endPoint x: 631, endPoint y: 214, distance: 341.8
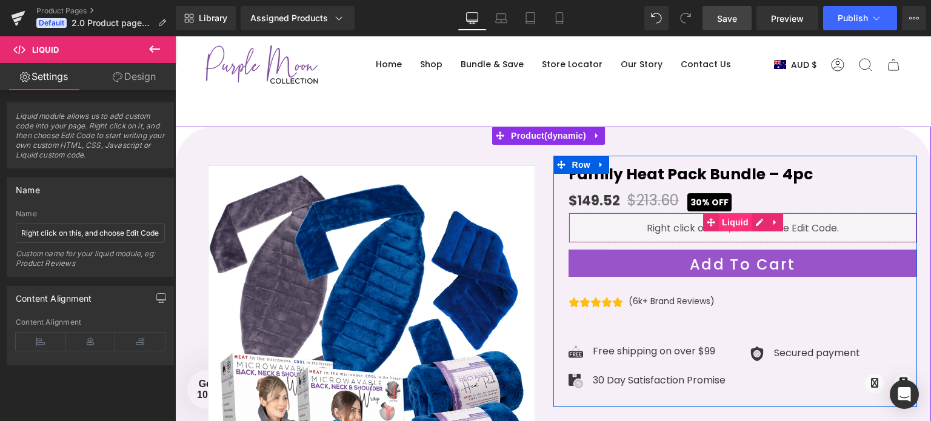
click at [732, 216] on span "Liquid" at bounding box center [735, 222] width 33 height 18
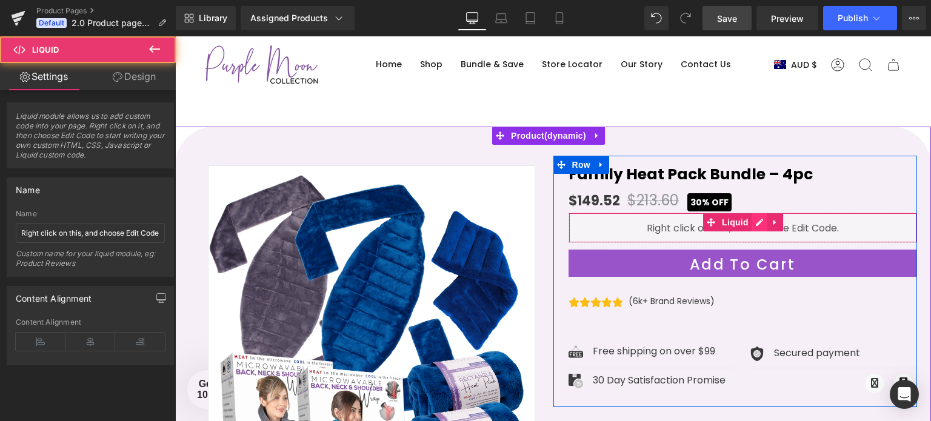
click at [750, 219] on div "Liquid" at bounding box center [743, 228] width 349 height 30
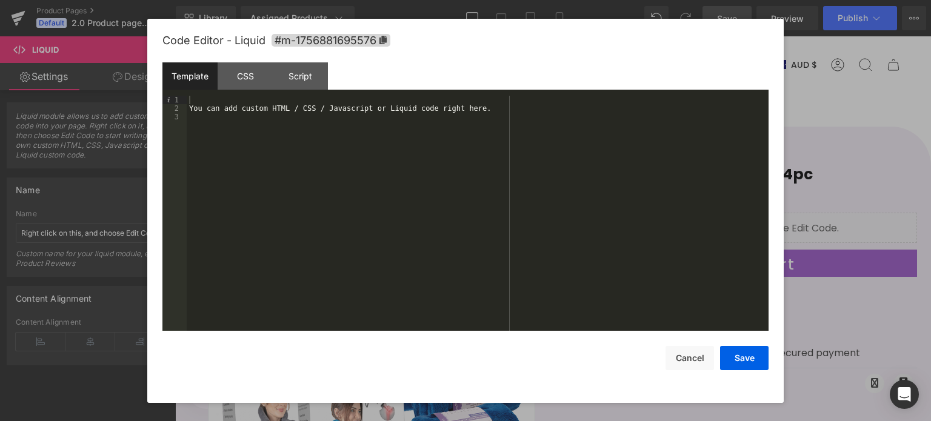
click at [371, 120] on div "You can add custom HTML / CSS / Javascript or Liquid code right here." at bounding box center [478, 222] width 582 height 253
click at [349, 102] on div "You can add custom HTML / CSS / Javascript or Liquid code right here." at bounding box center [478, 222] width 582 height 253
click at [353, 107] on div "You can add custom HTML / CSS / Javascript or Liquid code right here." at bounding box center [478, 222] width 582 height 253
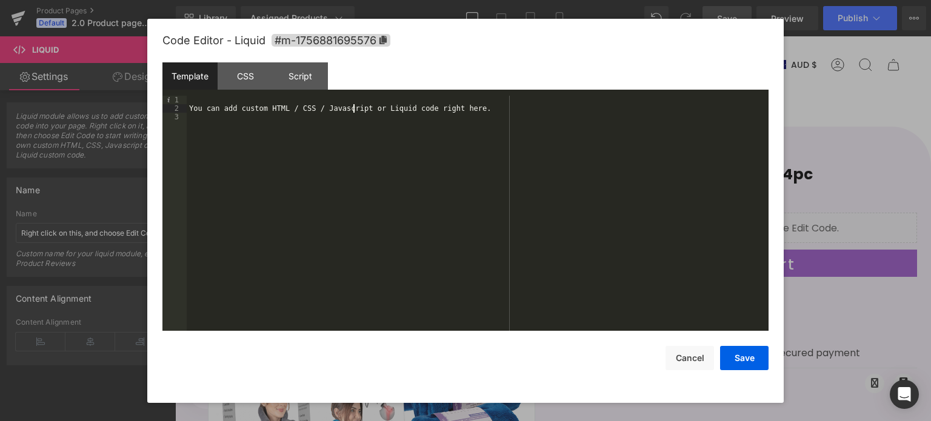
click at [353, 107] on div "You can add custom HTML / CSS / Javascript or Liquid code right here." at bounding box center [478, 222] width 582 height 253
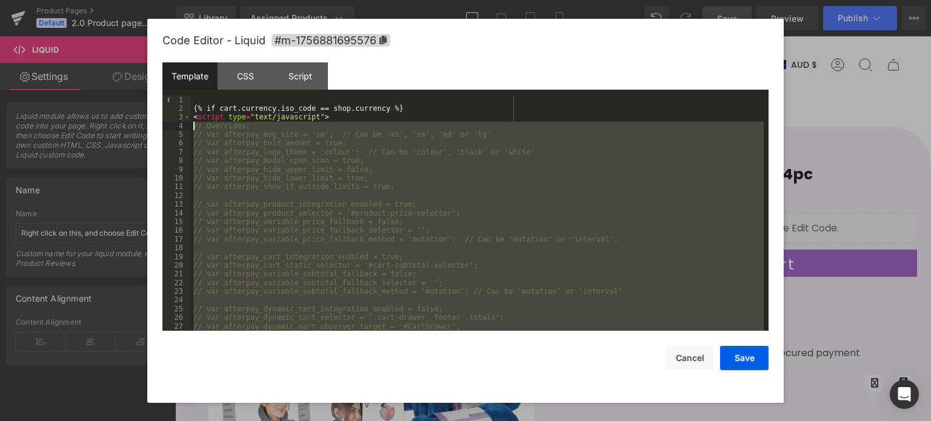
drag, startPoint x: 290, startPoint y: 269, endPoint x: 193, endPoint y: 128, distance: 171.3
click at [193, 128] on div "{% if cart.currency.iso_code == shop.currency %} < script type = "text/javascri…" at bounding box center [477, 222] width 573 height 253
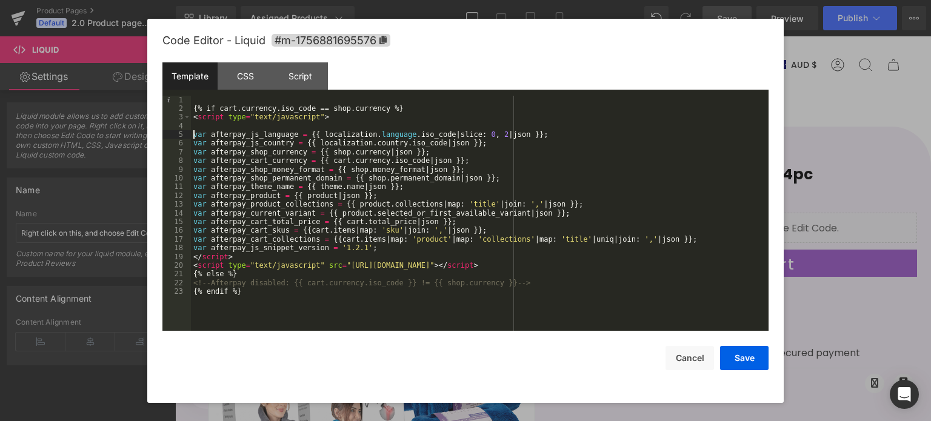
click at [193, 135] on div "{% if cart.currency.iso_code == shop.currency %} < script type = "text/javascri…" at bounding box center [480, 222] width 578 height 253
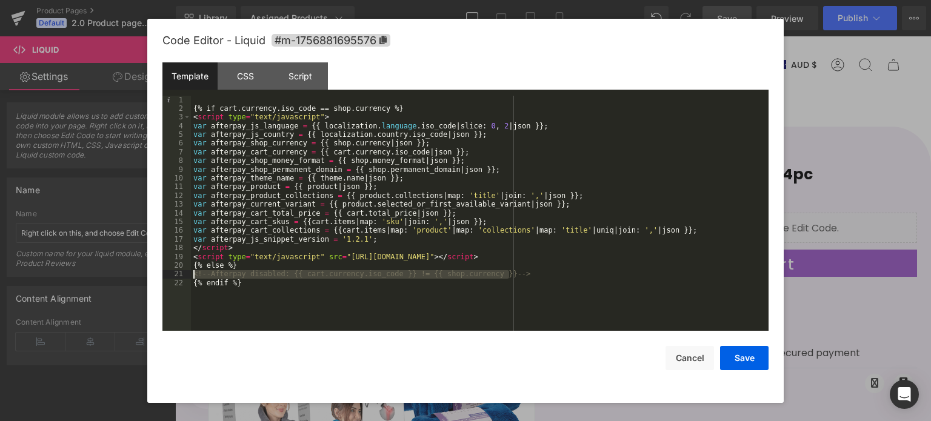
drag, startPoint x: 522, startPoint y: 273, endPoint x: 175, endPoint y: 277, distance: 347.4
click at [175, 277] on pre "1 2 3 4 5 6 7 8 9 10 11 12 13 14 15 16 17 18 19 20 21 22 {% if cart.currency.is…" at bounding box center [465, 214] width 606 height 236
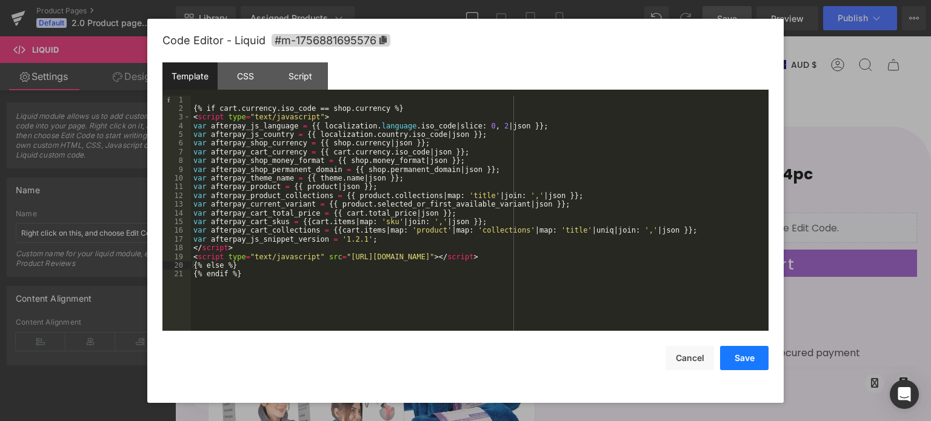
click at [740, 356] on button "Save" at bounding box center [744, 358] width 48 height 24
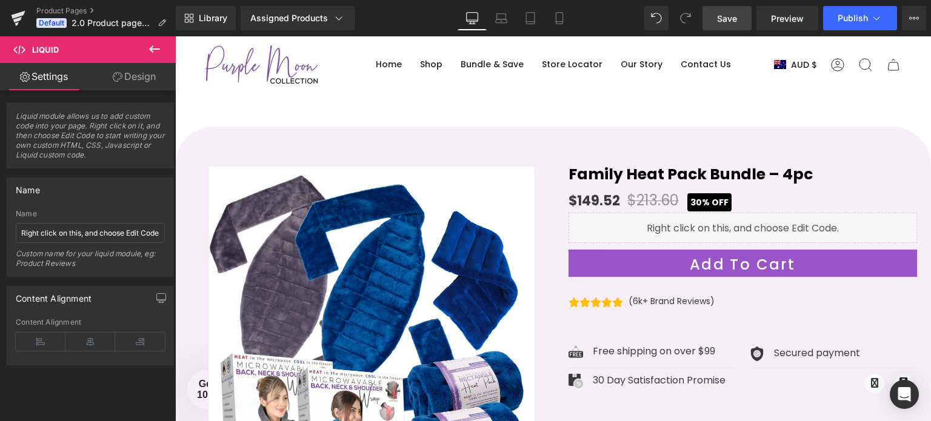
click at [730, 24] on span "Save" at bounding box center [727, 18] width 20 height 13
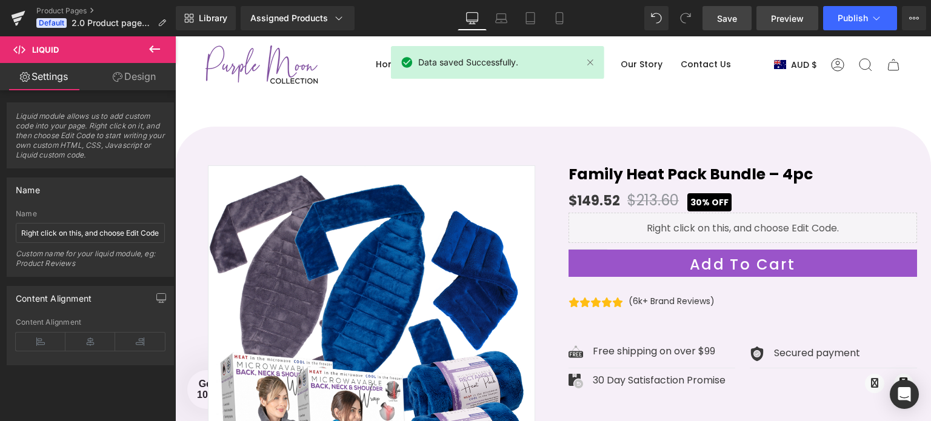
click at [792, 22] on span "Preview" at bounding box center [787, 18] width 33 height 13
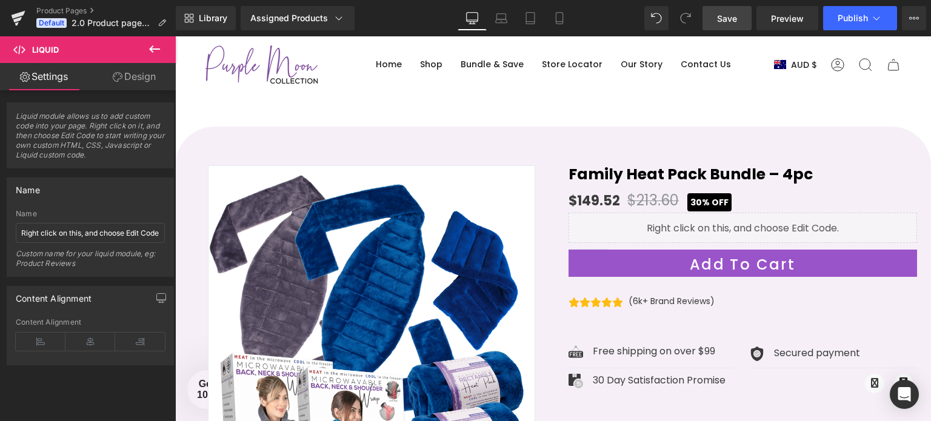
click at [156, 50] on icon at bounding box center [154, 49] width 15 height 15
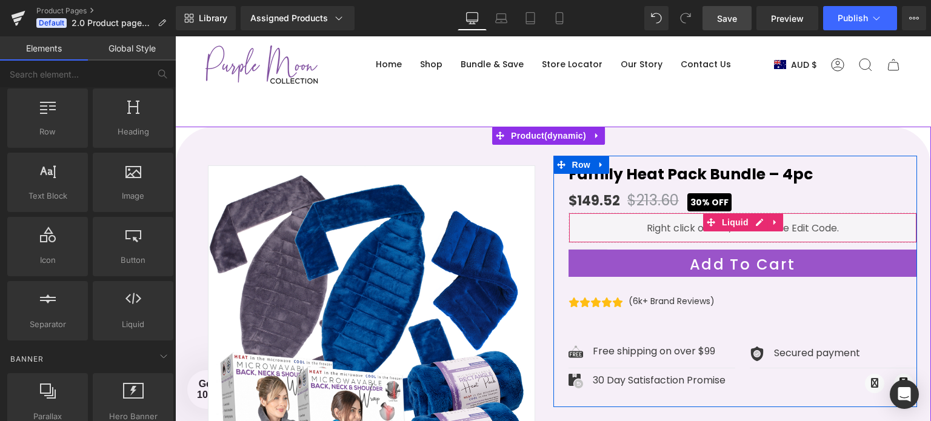
click at [669, 227] on div "Liquid" at bounding box center [743, 228] width 349 height 30
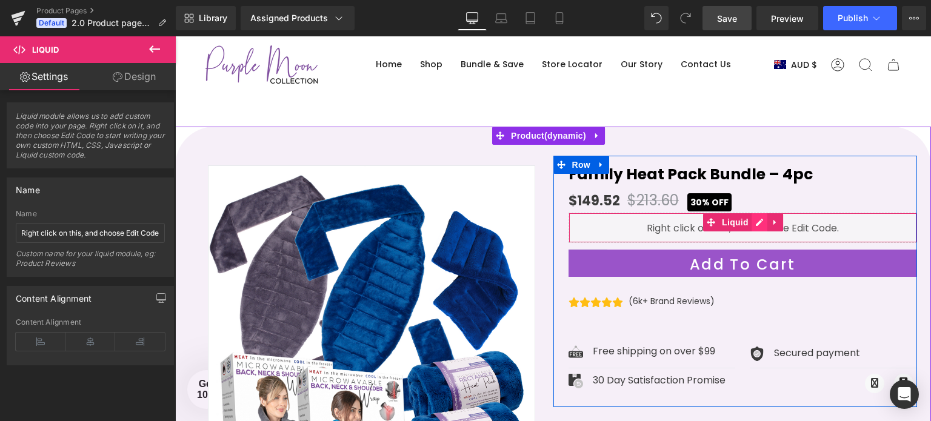
click at [752, 220] on div "Liquid" at bounding box center [743, 228] width 349 height 30
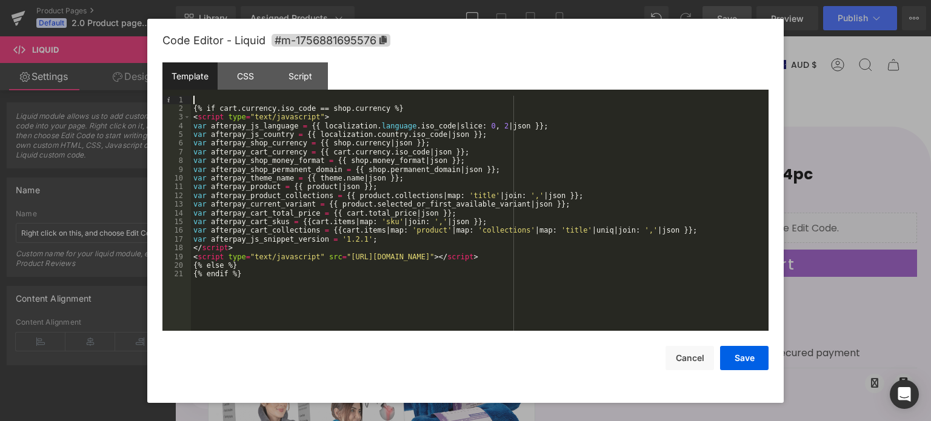
click at [206, 101] on div "{% if cart.currency.iso_code == shop.currency %} < script type = "text/javascri…" at bounding box center [480, 222] width 578 height 253
paste textarea
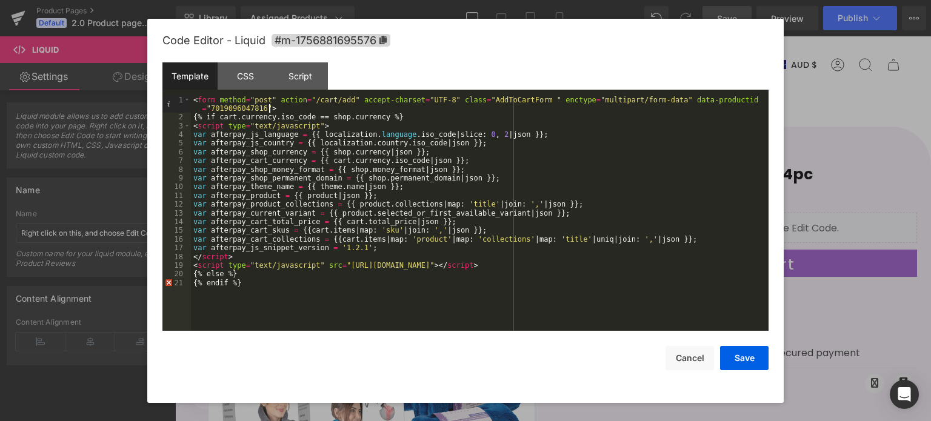
click at [250, 275] on div "< form method = "post" action = "/cart/add" accept-charset = "UTF-8" class = "A…" at bounding box center [480, 227] width 578 height 262
click at [254, 282] on div "< form method = "post" action = "/cart/add" accept-charset = "UTF-8" class = "A…" at bounding box center [480, 227] width 578 height 262
click at [291, 106] on div "< form method = "post" action = "/cart/add" accept-charset = "UTF-8" class = "A…" at bounding box center [480, 227] width 578 height 262
click at [735, 356] on button "Save" at bounding box center [744, 358] width 48 height 24
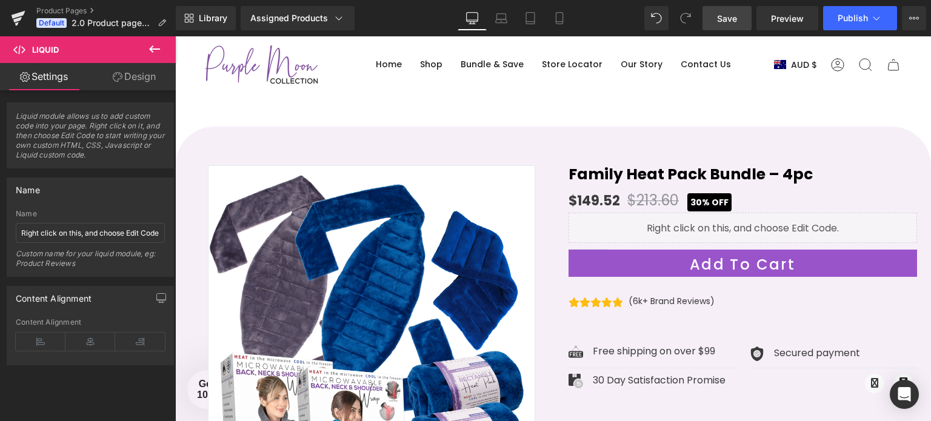
click at [730, 21] on span "Save" at bounding box center [727, 18] width 20 height 13
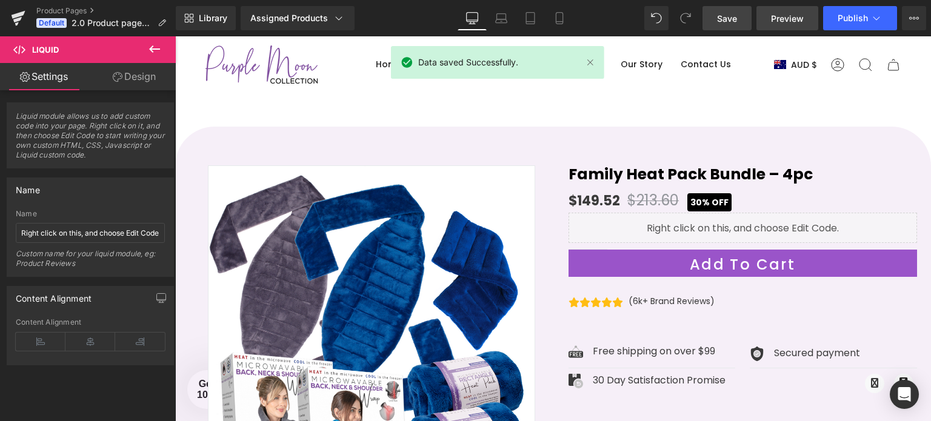
click at [777, 16] on span "Preview" at bounding box center [787, 18] width 33 height 13
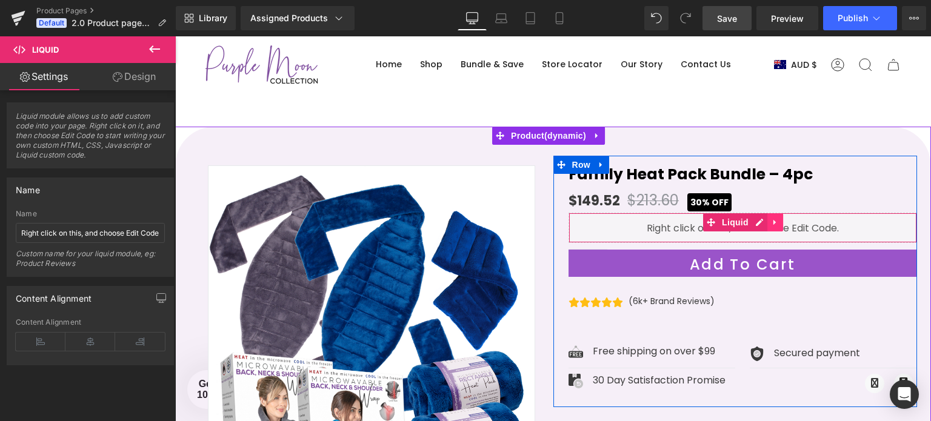
click at [771, 221] on icon at bounding box center [775, 222] width 8 height 9
click at [779, 226] on icon at bounding box center [783, 222] width 8 height 8
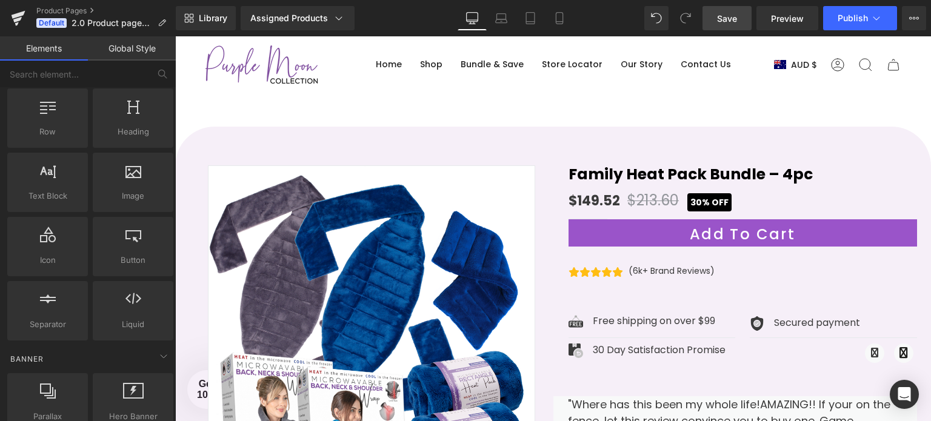
click at [727, 18] on span "Save" at bounding box center [727, 18] width 20 height 13
click at [904, 401] on icon "Open Intercom Messenger" at bounding box center [905, 395] width 16 height 16
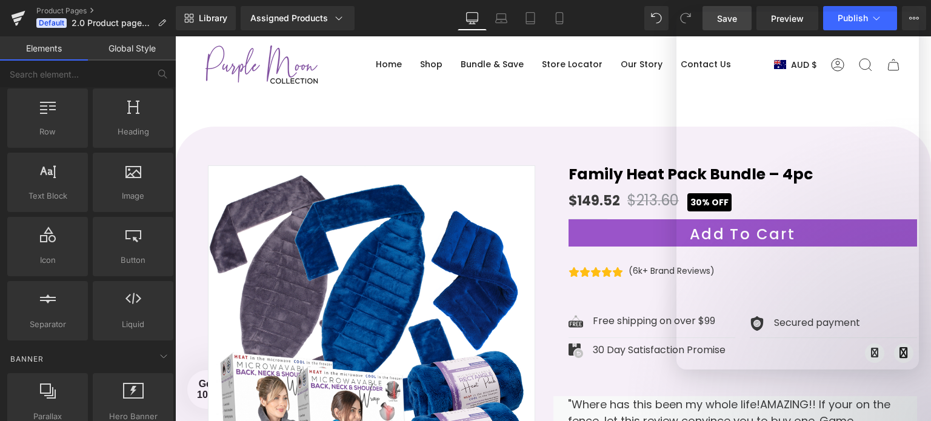
click at [611, 175] on div at bounding box center [465, 192] width 931 height 385
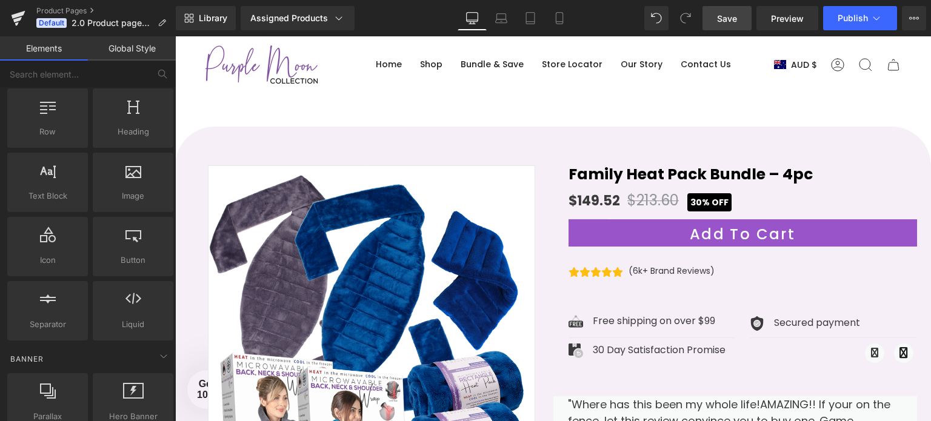
drag, startPoint x: 317, startPoint y: 350, endPoint x: 560, endPoint y: 194, distance: 288.7
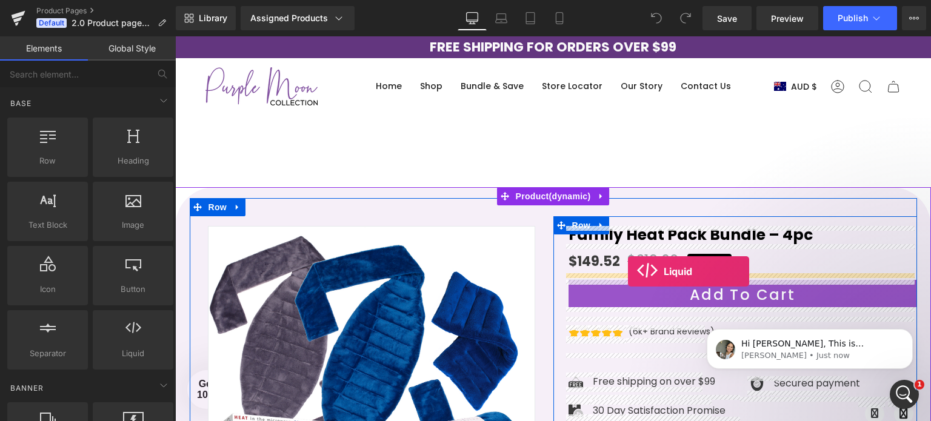
drag, startPoint x: 307, startPoint y: 369, endPoint x: 628, endPoint y: 272, distance: 335.8
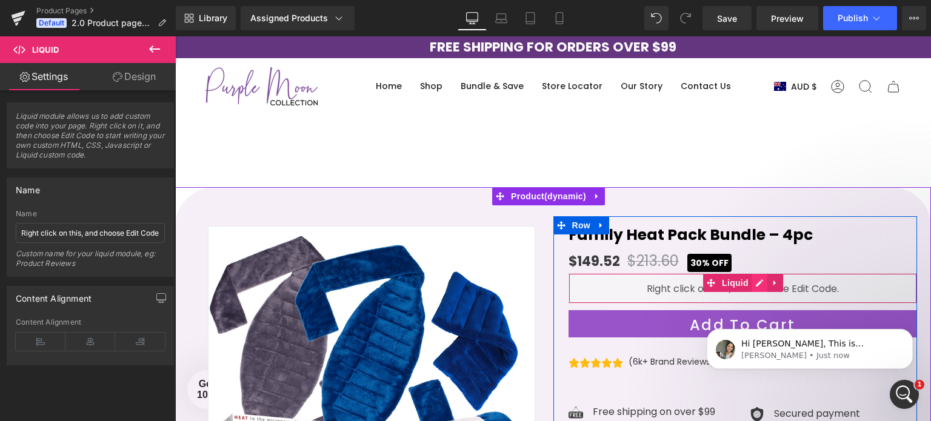
click at [752, 281] on div "Liquid" at bounding box center [743, 288] width 349 height 30
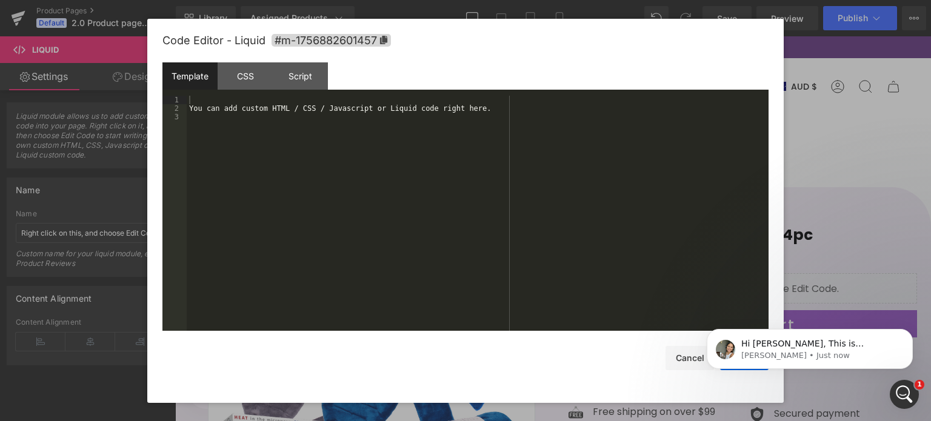
click at [301, 114] on div "You can add custom HTML / CSS / Javascript or Liquid code right here." at bounding box center [478, 222] width 582 height 253
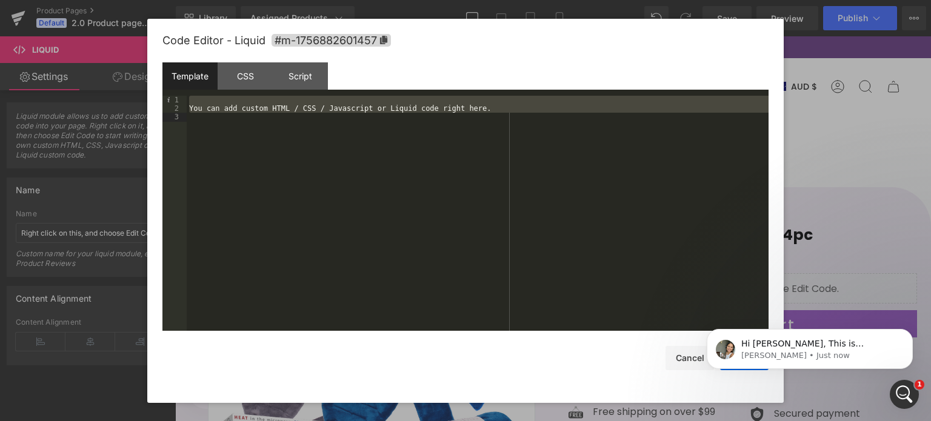
scroll to position [253, 0]
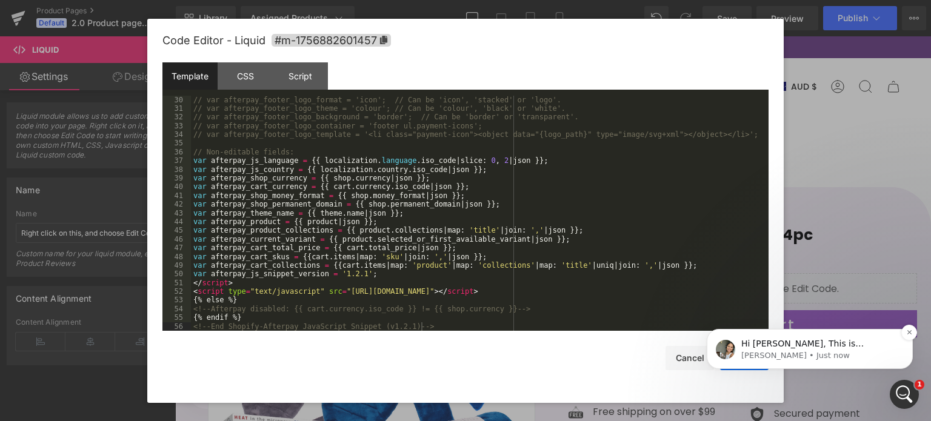
click at [757, 369] on div "Hi Ryan, This is Zoe from GemPages support team! How may I assist you today? Zo…" at bounding box center [810, 349] width 206 height 40
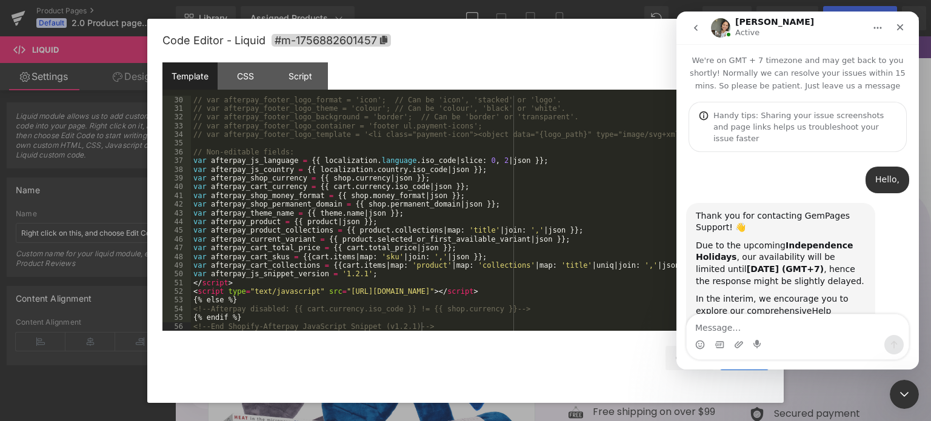
scroll to position [170, 0]
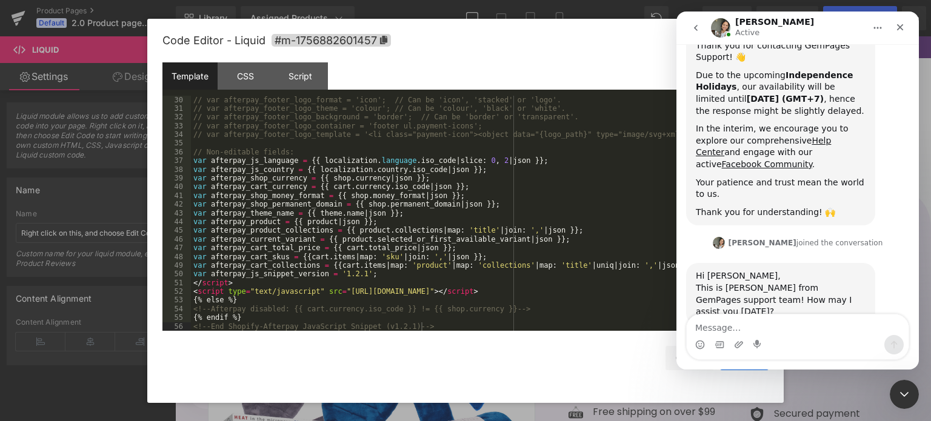
click at [750, 330] on textarea "Message…" at bounding box center [798, 325] width 222 height 21
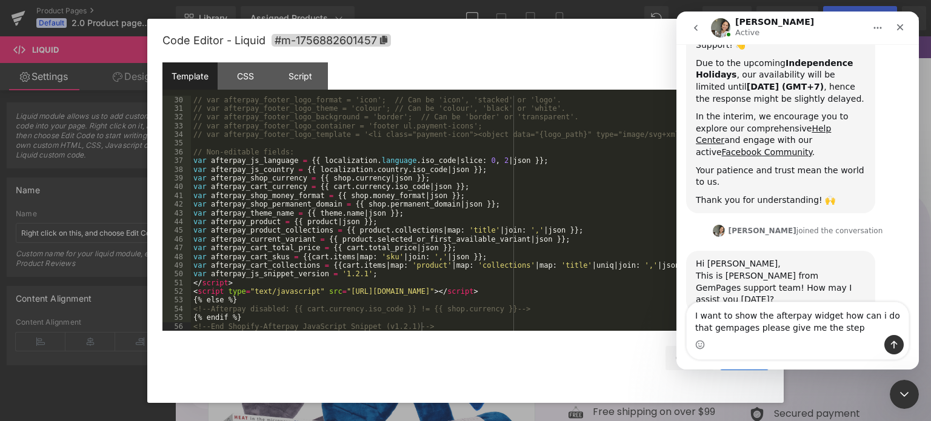
type textarea "I want to show the afterpay widget how can i do that gempages please give me th…"
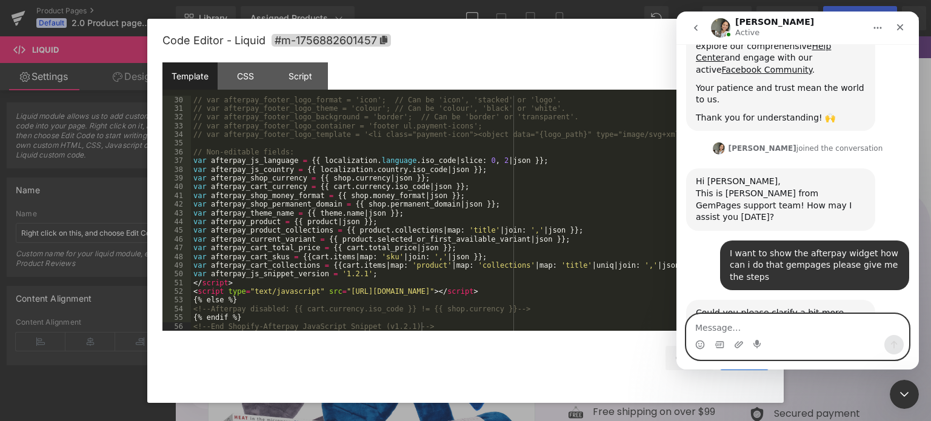
scroll to position [267, 0]
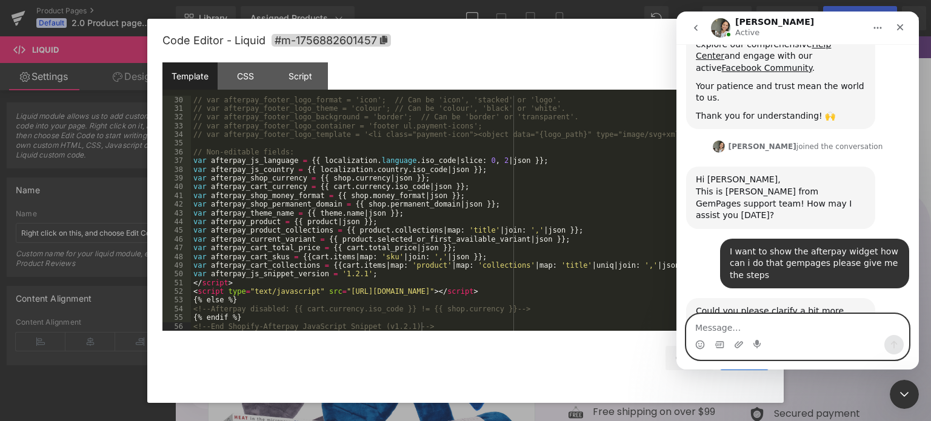
click at [790, 322] on textarea "Message…" at bounding box center [798, 325] width 222 height 21
paste textarea "https://prnt.sc/b3CCW5n9HClR"
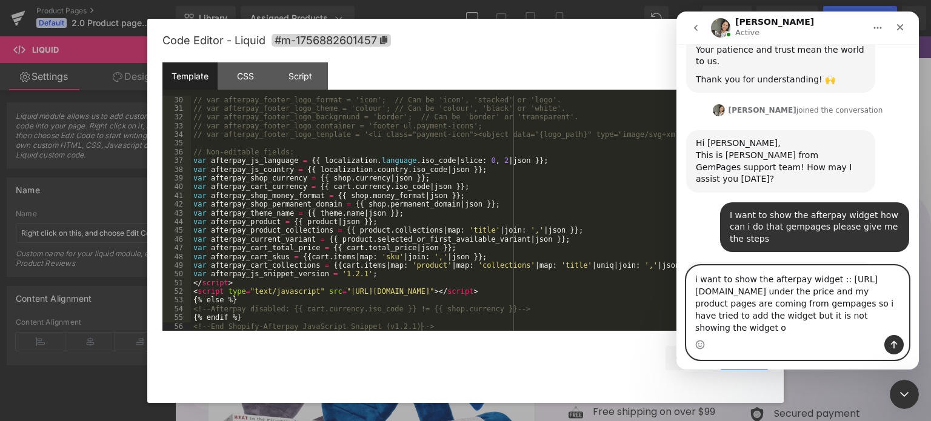
scroll to position [315, 0]
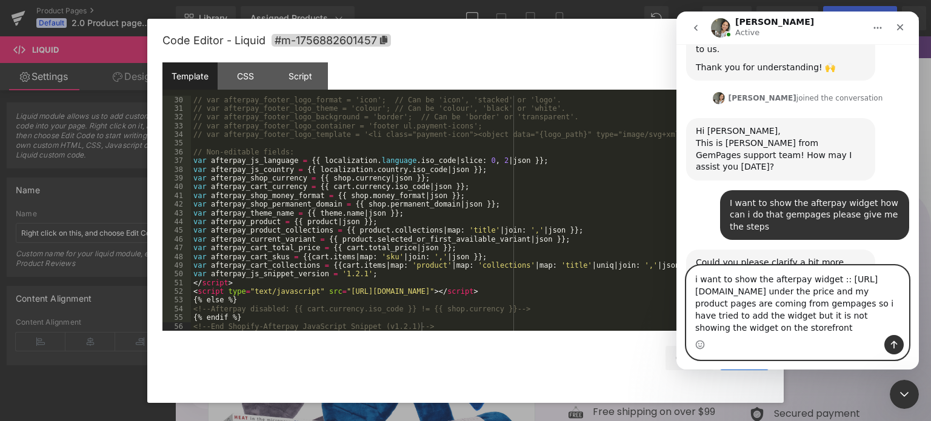
type textarea "i want to show the afterpay widget :: https://prnt.sc/b3CCW5n9HClR under the pr…"
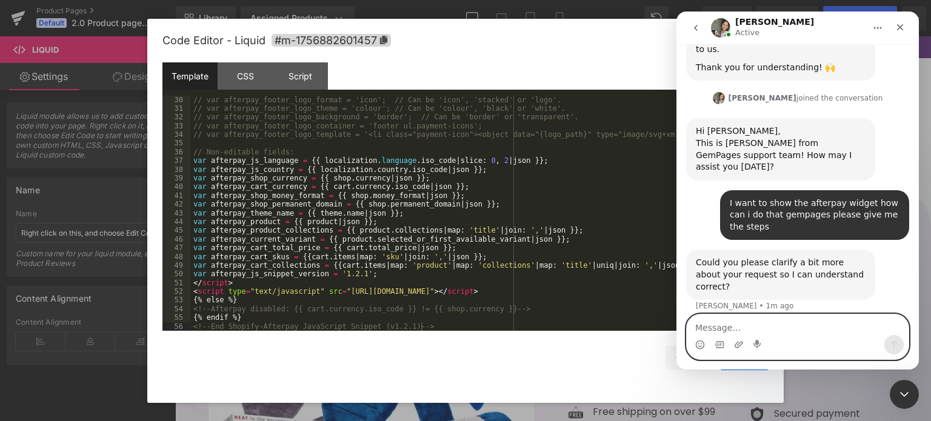
scroll to position [362, 0]
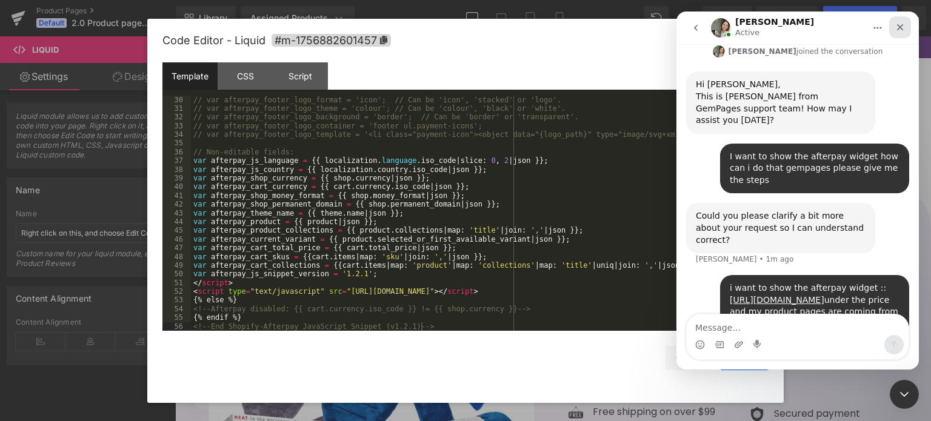
click at [897, 27] on icon "Close" at bounding box center [900, 27] width 10 height 10
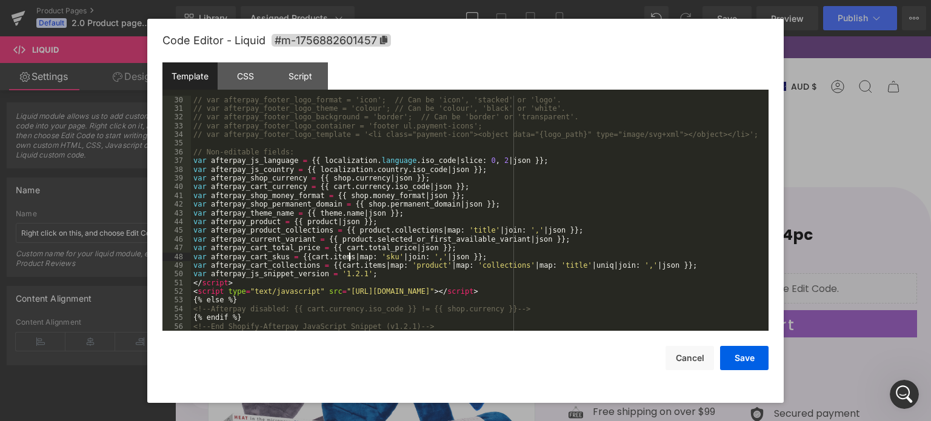
click at [349, 258] on div "// var afterpay_footer_logo_format = 'icon'; // Can be 'icon', 'stacked' or 'lo…" at bounding box center [477, 222] width 573 height 253
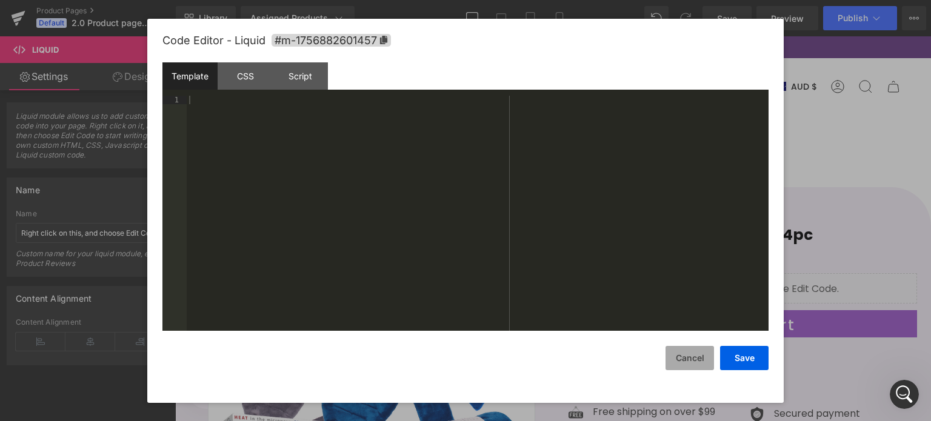
click at [689, 353] on button "Cancel" at bounding box center [690, 358] width 48 height 24
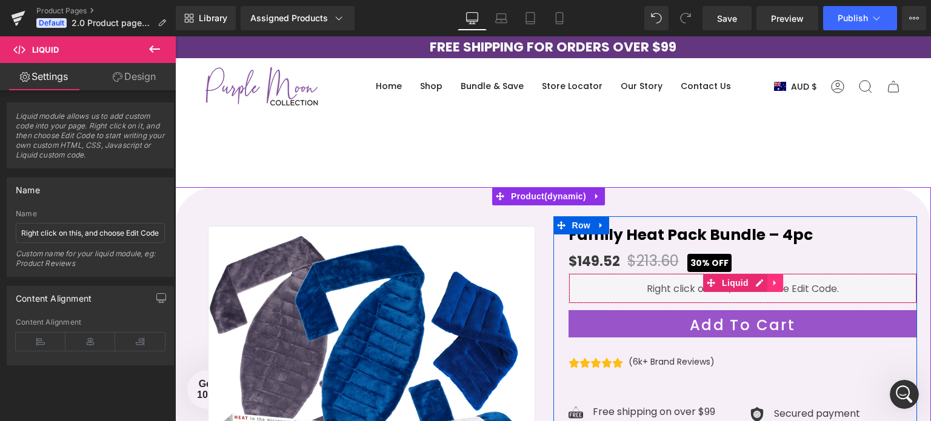
click at [775, 279] on link at bounding box center [775, 283] width 16 height 18
click at [779, 283] on icon at bounding box center [783, 283] width 8 height 9
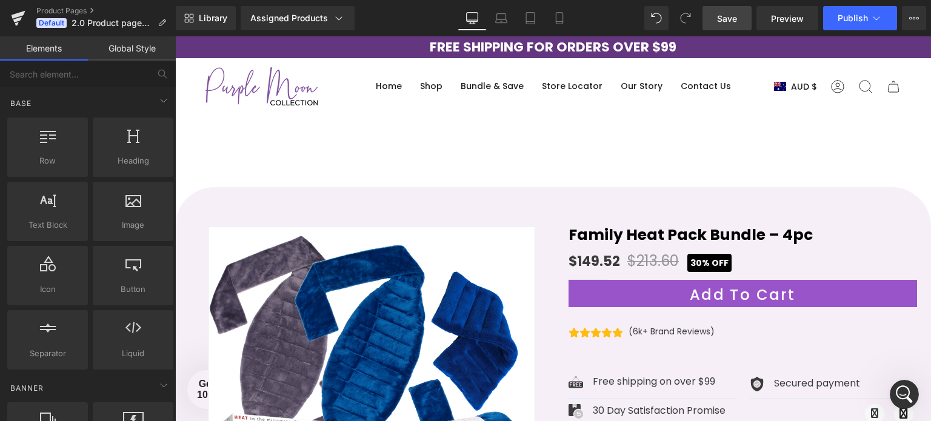
click at [721, 21] on span "Save" at bounding box center [727, 18] width 20 height 13
click at [911, 398] on div "Open Intercom Messenger" at bounding box center [903, 393] width 40 height 40
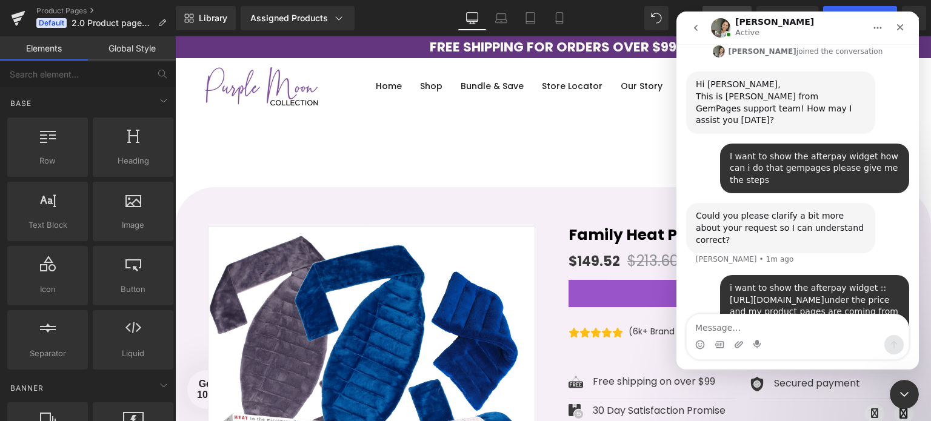
click at [823, 295] on link "https://prnt.sc/b3CCW5n9HClR" at bounding box center [777, 300] width 95 height 10
click at [384, 123] on div at bounding box center [465, 192] width 931 height 385
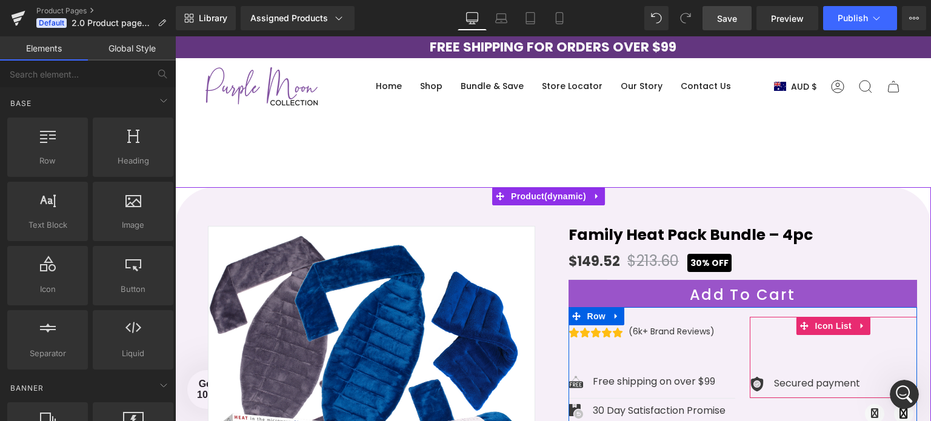
scroll to position [409, 0]
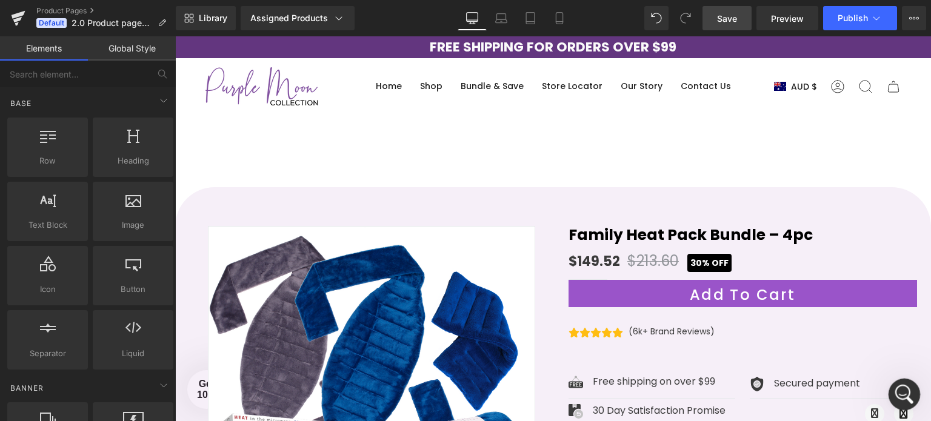
click at [904, 383] on div "Open Intercom Messenger" at bounding box center [903, 393] width 40 height 40
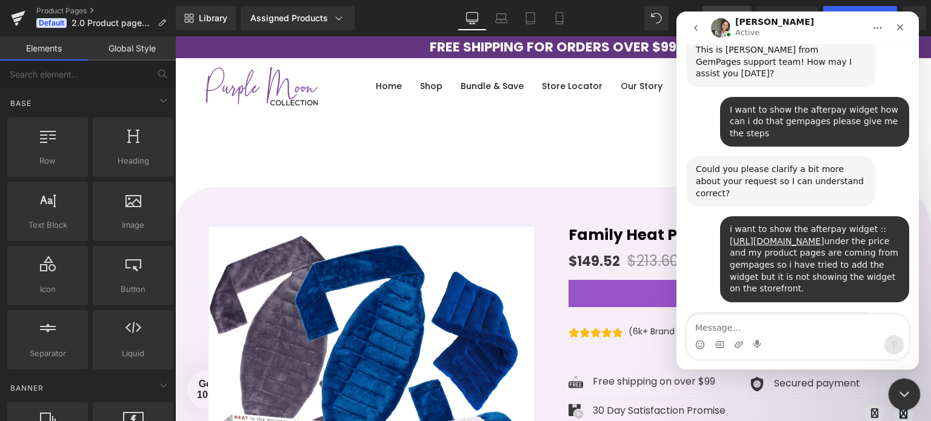
scroll to position [434, 0]
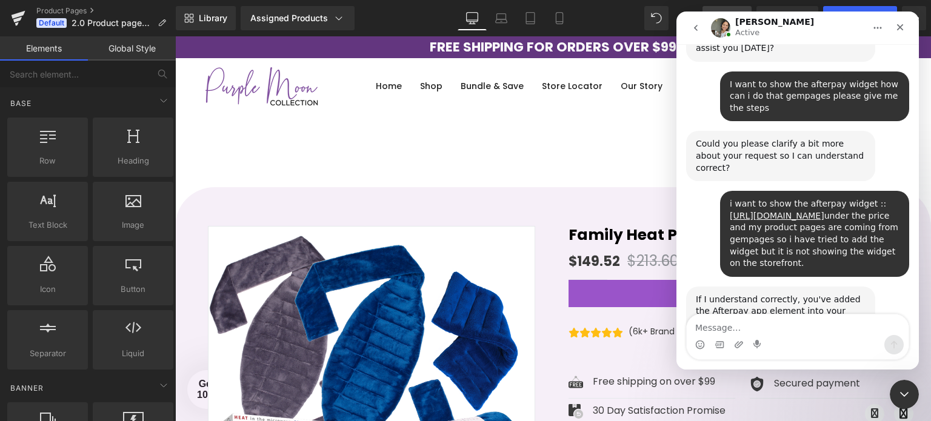
click at [725, 326] on textarea "Message…" at bounding box center [798, 325] width 222 height 21
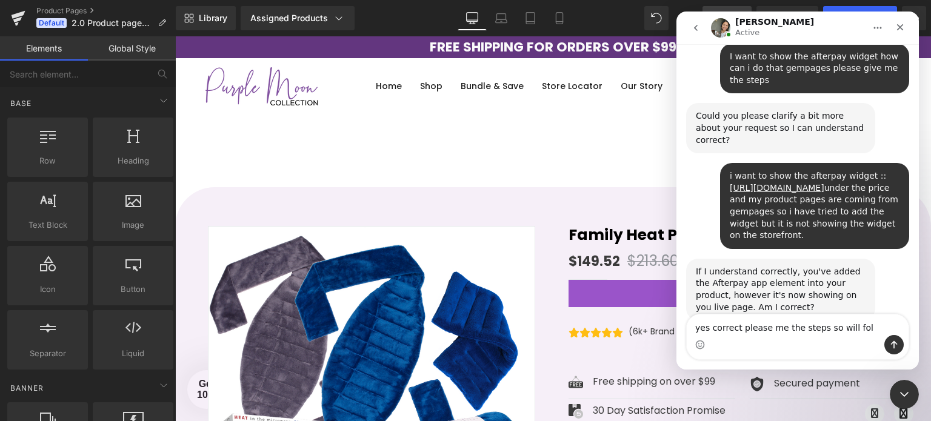
scroll to position [480, 0]
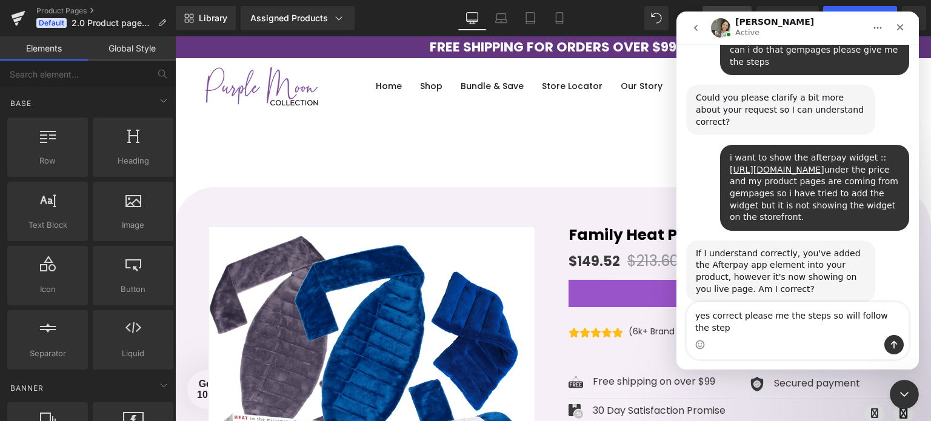
type textarea "yes correct please me the steps so will follow the steps"
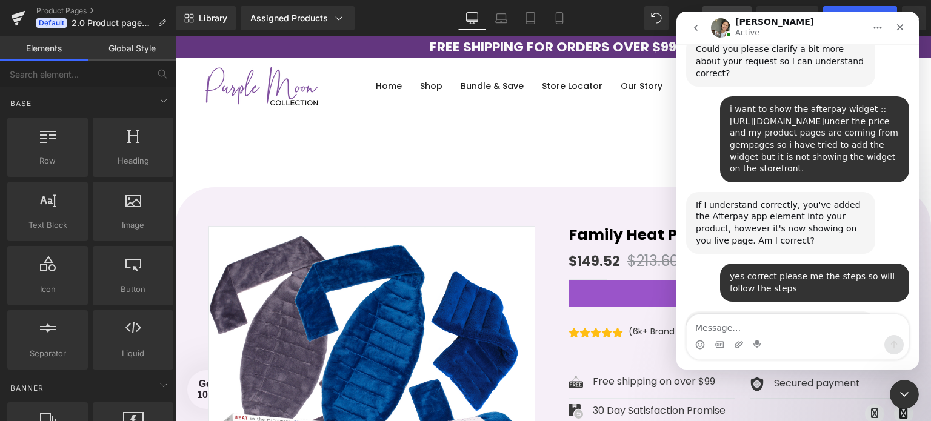
scroll to position [530, 0]
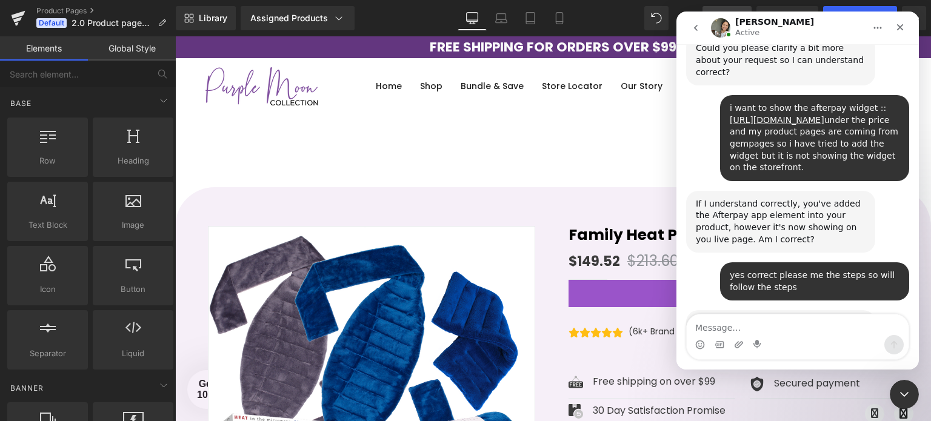
click at [738, 331] on textarea "Message…" at bounding box center [798, 325] width 222 height 21
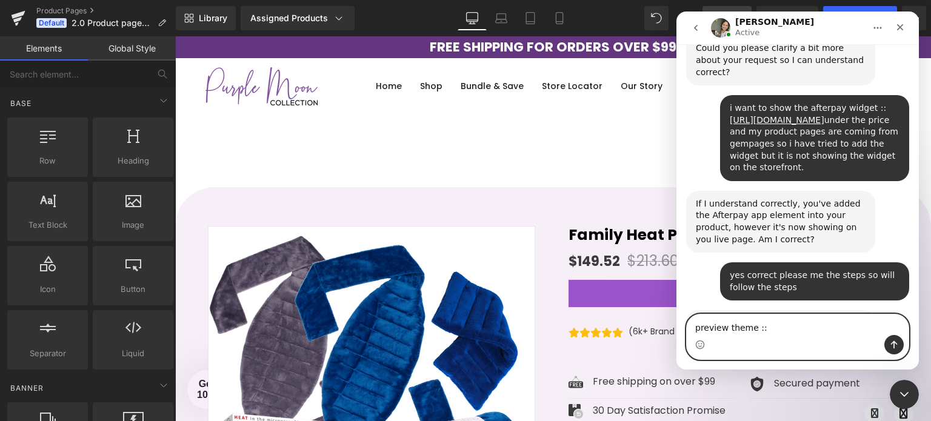
paste textarea "https://purplemooncollection.com.au/?_ab=0&_fd=0&_sc=1&preview_theme_id=1421878…"
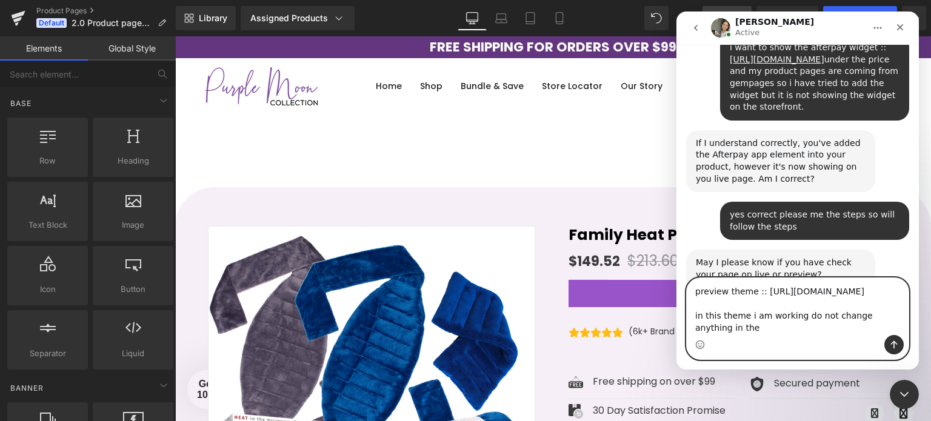
scroll to position [603, 0]
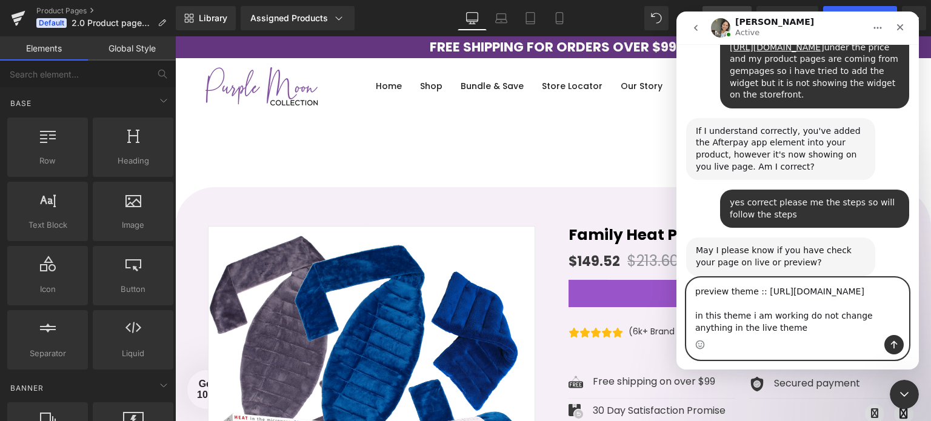
type textarea "preview theme :: https://purplemooncollection.com.au/?_ab=0&_fd=0&_sc=1&preview…"
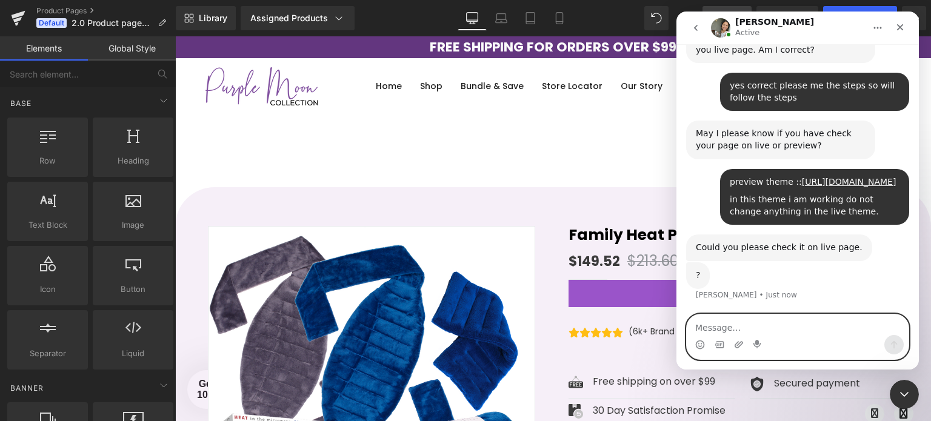
scroll to position [695, 0]
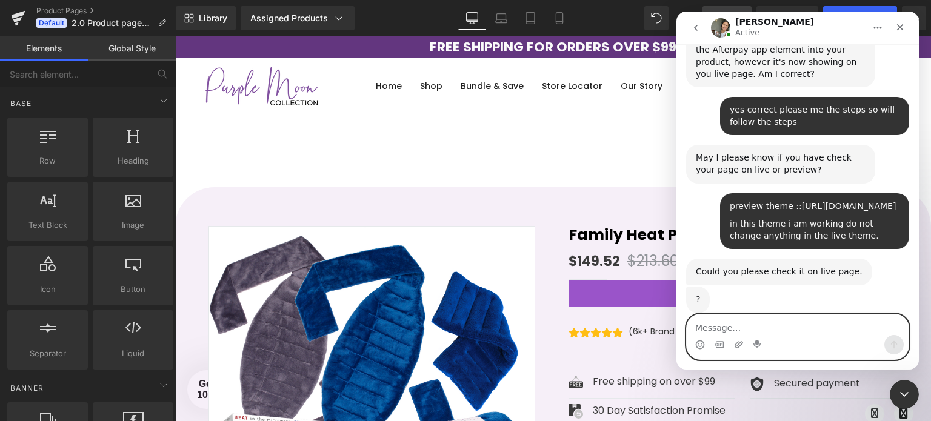
click at [748, 324] on textarea "Message…" at bounding box center [798, 325] width 222 height 21
type textarea "not showing on the live theme as well."
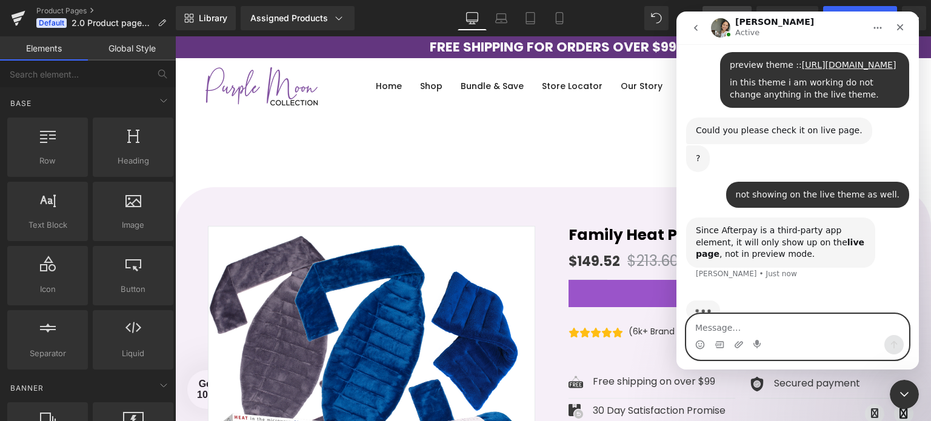
scroll to position [838, 0]
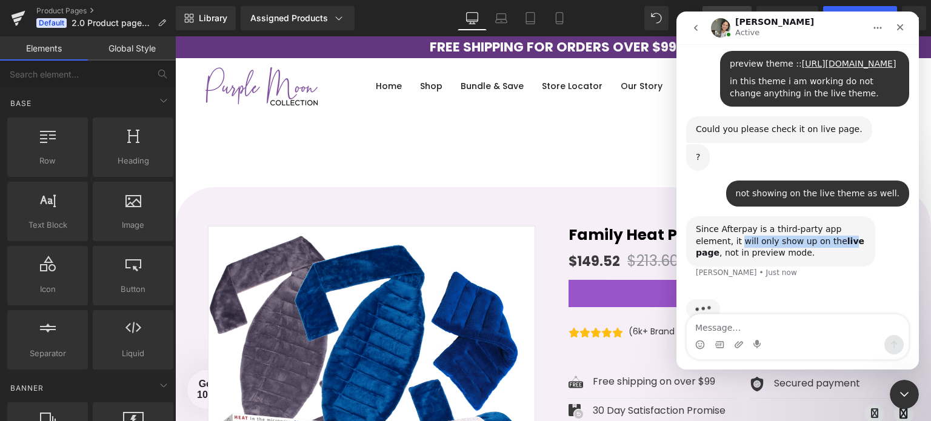
drag, startPoint x: 698, startPoint y: 221, endPoint x: 799, endPoint y: 219, distance: 101.3
click at [799, 224] on div "Since Afterpay is a third-party app element, it will only show up on the live p…" at bounding box center [781, 242] width 170 height 36
drag, startPoint x: 764, startPoint y: 228, endPoint x: 689, endPoint y: 209, distance: 77.0
click at [689, 216] on div "Since Afterpay is a third-party app element, it will only show up on the live p…" at bounding box center [780, 241] width 189 height 50
click at [690, 216] on div "Since Afterpay is a third-party app element, it will only show up on the live p…" at bounding box center [780, 241] width 189 height 50
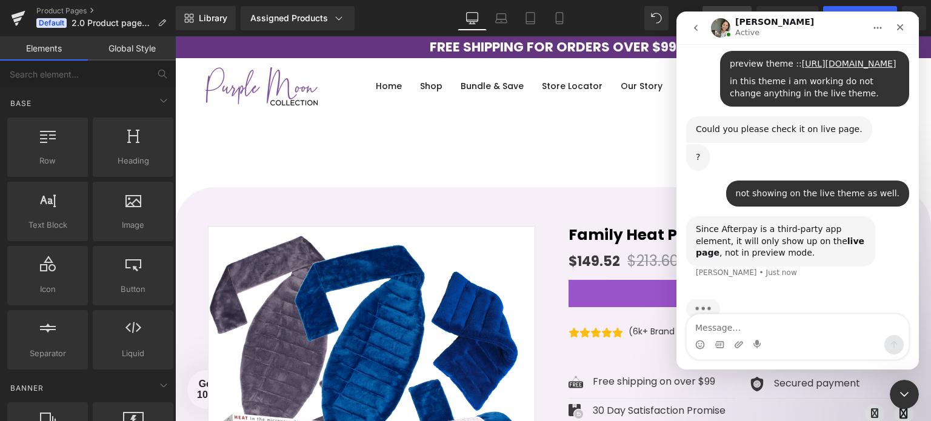
drag, startPoint x: 690, startPoint y: 203, endPoint x: 747, endPoint y: 232, distance: 64.0
click at [747, 232] on div "Since Afterpay is a third-party app element, it will only show up on the live p…" at bounding box center [780, 241] width 189 height 50
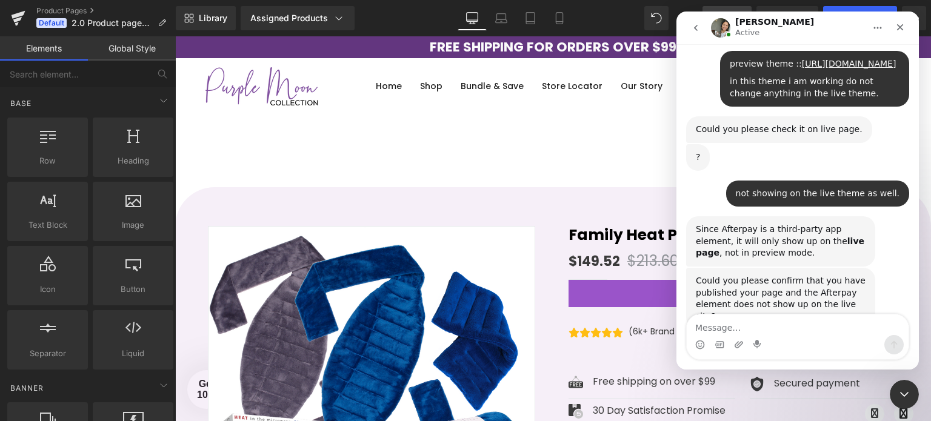
scroll to position [843, 0]
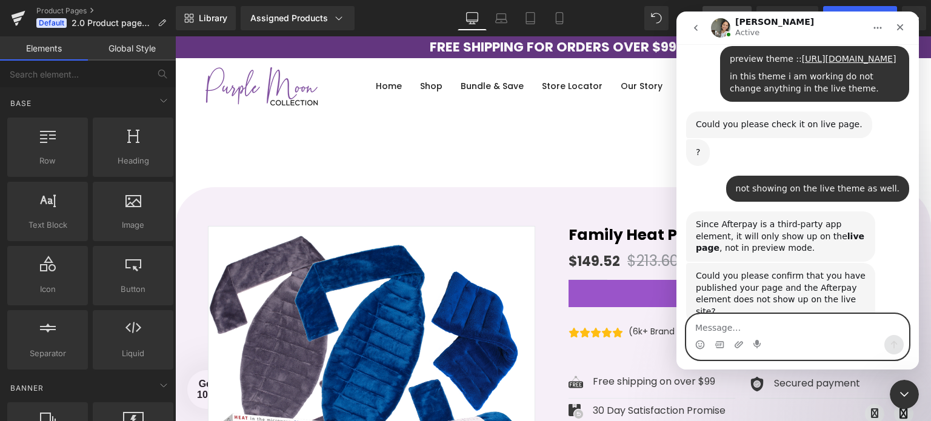
click at [730, 325] on textarea "Message…" at bounding box center [798, 325] width 222 height 21
type textarea "please wait i am checking."
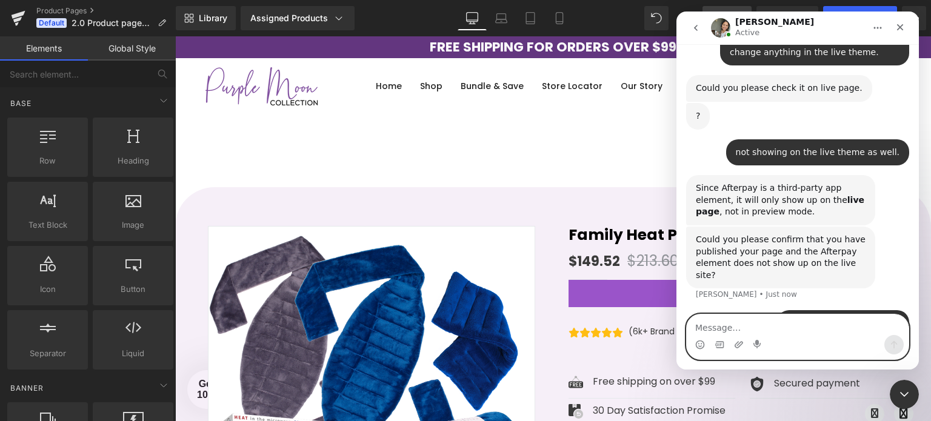
scroll to position [926, 0]
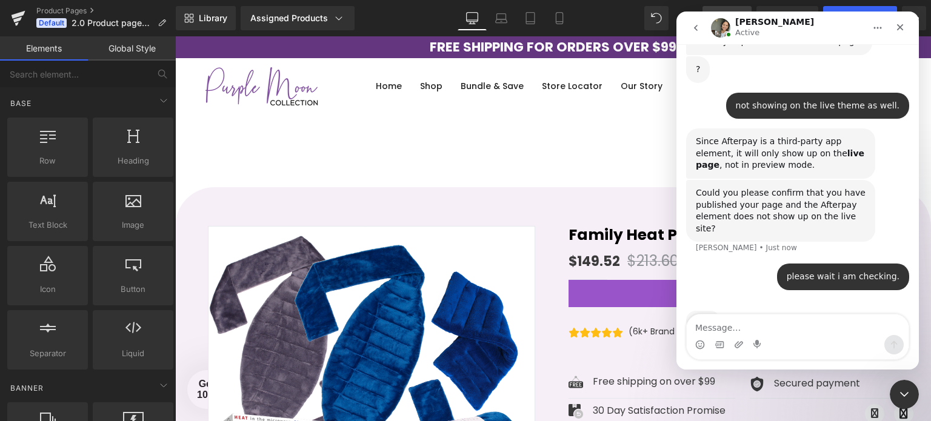
click at [363, 152] on div at bounding box center [465, 192] width 931 height 385
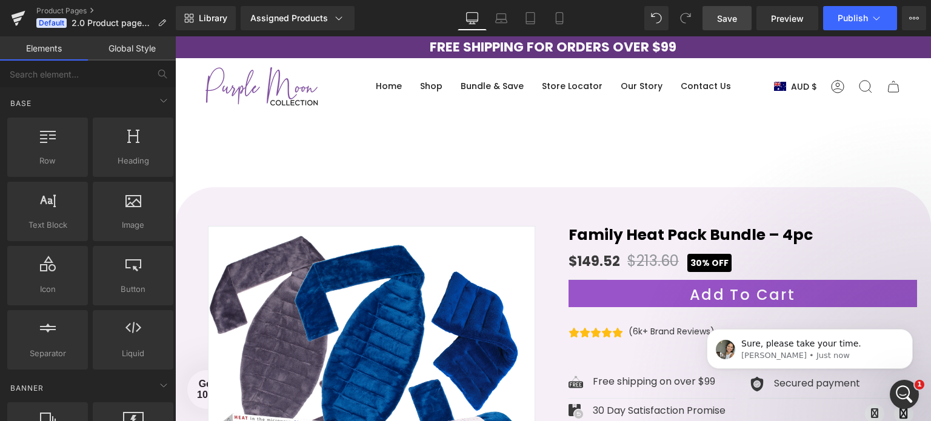
scroll to position [915, 0]
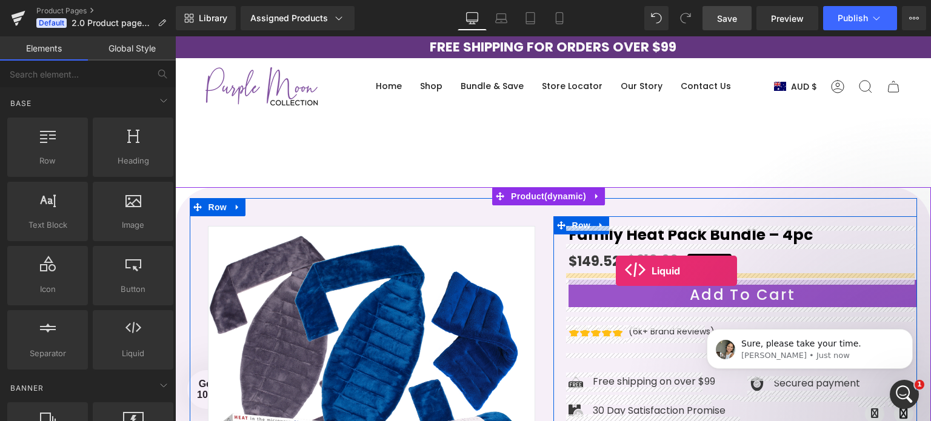
drag, startPoint x: 308, startPoint y: 374, endPoint x: 616, endPoint y: 271, distance: 324.7
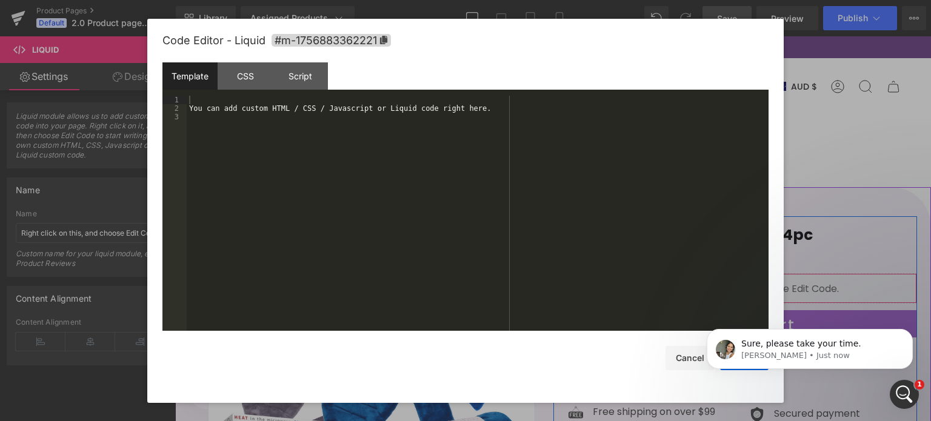
click at [757, 282] on div "Liquid" at bounding box center [743, 288] width 349 height 30
click at [379, 112] on div "You can add custom HTML / CSS / Javascript or Liquid code right here." at bounding box center [478, 222] width 582 height 253
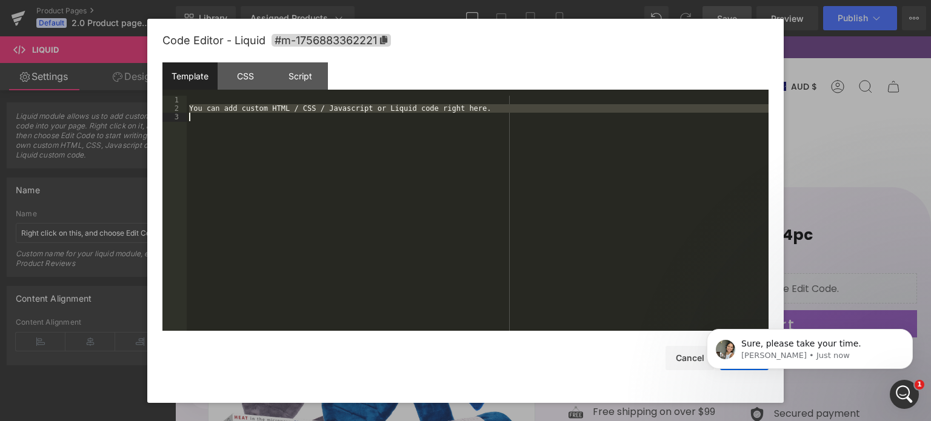
click at [379, 112] on div "You can add custom HTML / CSS / Javascript or Liquid code right here." at bounding box center [478, 222] width 582 height 253
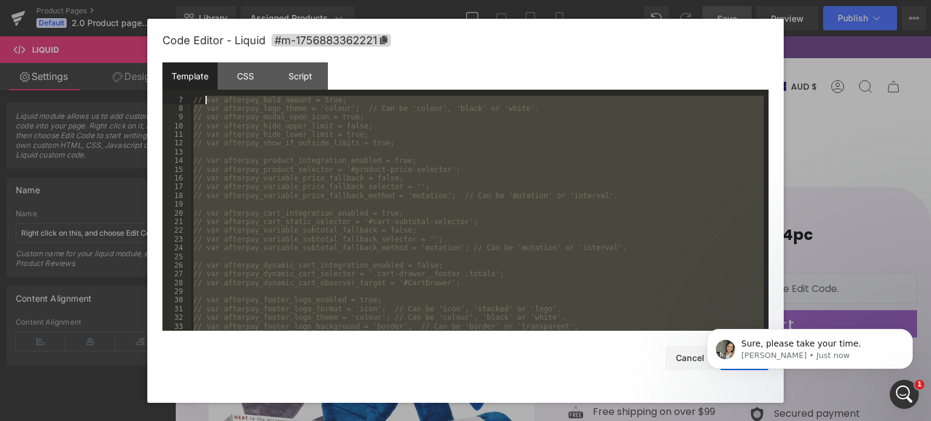
scroll to position [0, 0]
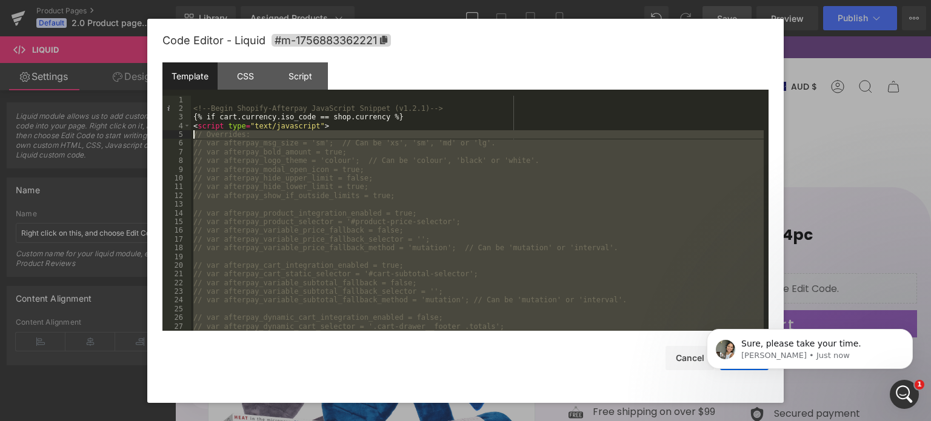
drag, startPoint x: 302, startPoint y: 258, endPoint x: 187, endPoint y: 137, distance: 167.2
click at [187, 137] on pre "1 2 3 4 5 6 7 8 9 10 11 12 13 14 15 16 17 18 19 20 21 22 23 24 25 26 27 28 <!--…" at bounding box center [465, 214] width 606 height 236
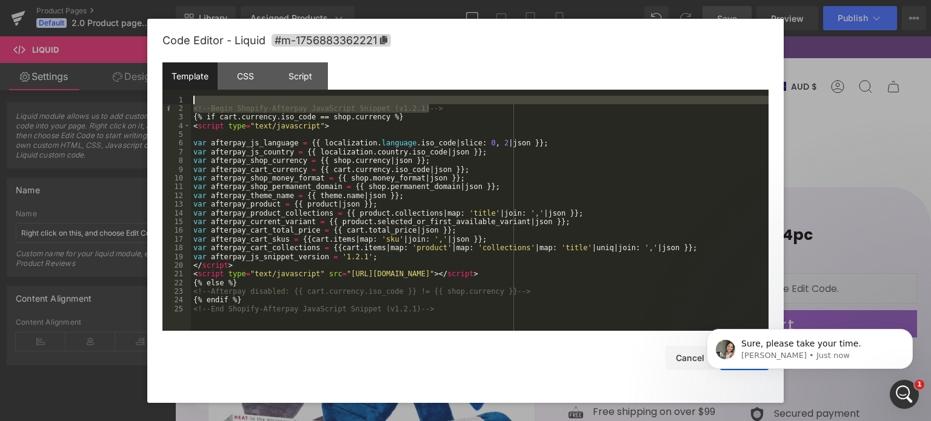
drag, startPoint x: 449, startPoint y: 108, endPoint x: 175, endPoint y: 96, distance: 274.3
click at [175, 96] on pre "1 2 3 4 5 6 7 8 9 10 11 12 13 14 15 16 17 18 19 20 21 22 23 24 25 <!-- Begin Sh…" at bounding box center [465, 214] width 606 height 236
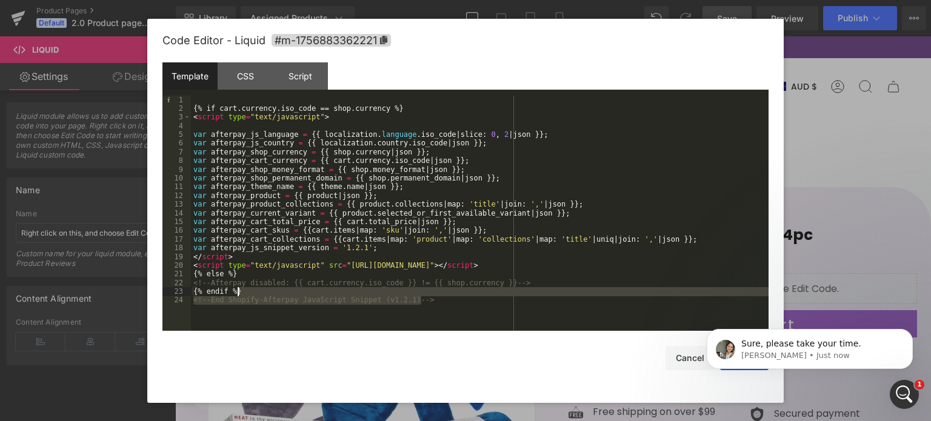
drag, startPoint x: 461, startPoint y: 303, endPoint x: 333, endPoint y: 290, distance: 128.0
click at [333, 290] on div "{% if cart.currency.iso_code == shop.currency %} < script type = "text/javascri…" at bounding box center [480, 222] width 578 height 253
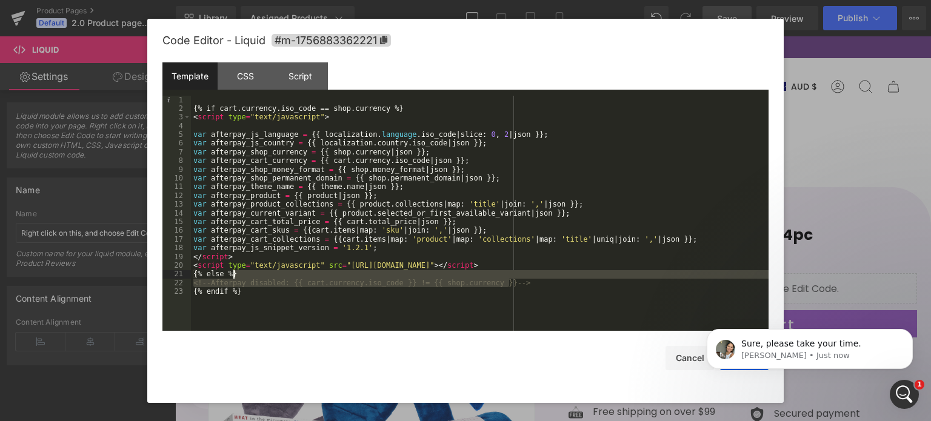
drag, startPoint x: 518, startPoint y: 284, endPoint x: 437, endPoint y: 274, distance: 81.2
click at [437, 274] on div "{% if cart.currency.iso_code == shop.currency %} < script type = "text/javascri…" at bounding box center [480, 222] width 578 height 253
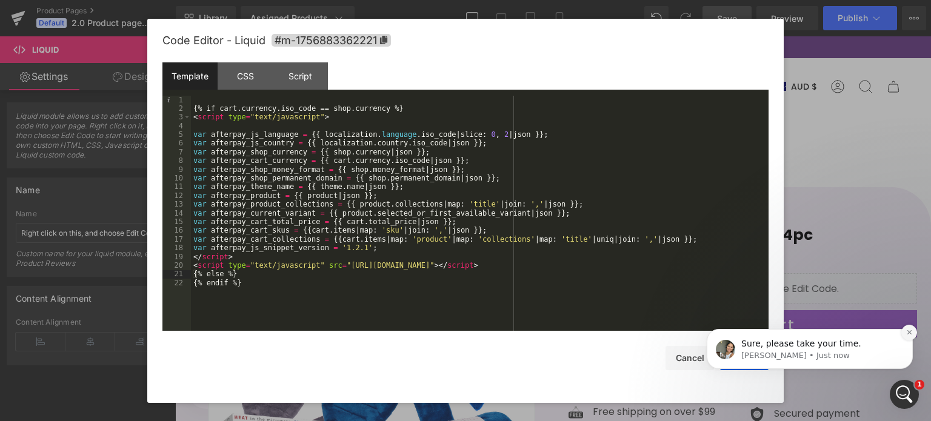
click at [909, 336] on button "Dismiss notification" at bounding box center [909, 333] width 16 height 16
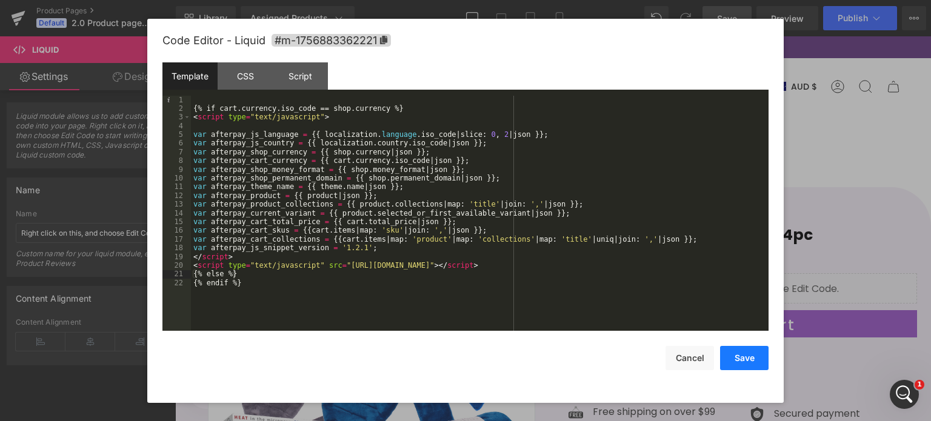
click at [752, 357] on button "Save" at bounding box center [744, 358] width 48 height 24
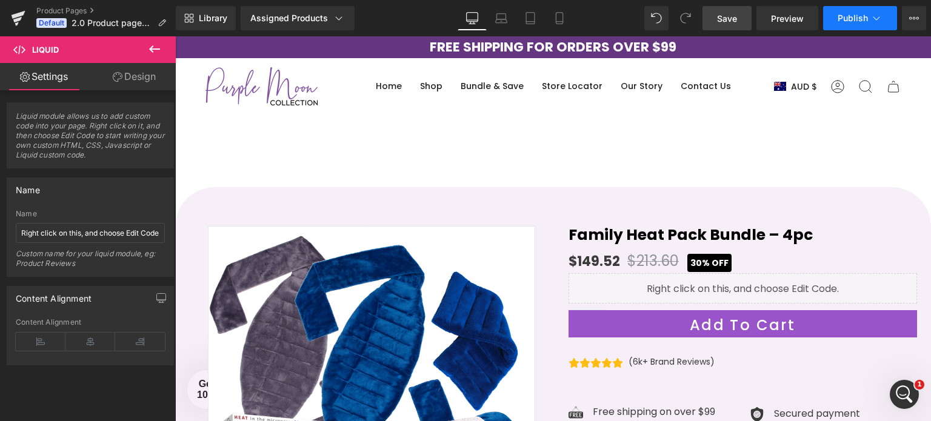
click at [849, 21] on span "Publish" at bounding box center [853, 18] width 30 height 10
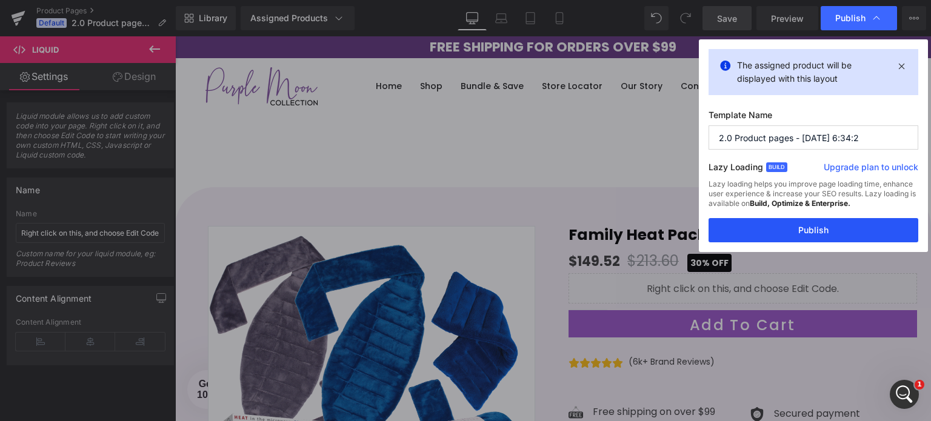
click at [801, 225] on button "Publish" at bounding box center [814, 230] width 210 height 24
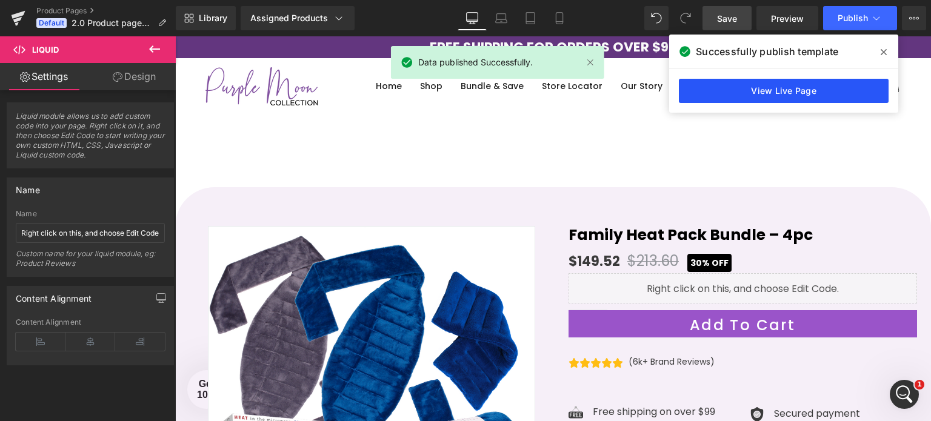
click at [782, 90] on link "View Live Page" at bounding box center [784, 91] width 210 height 24
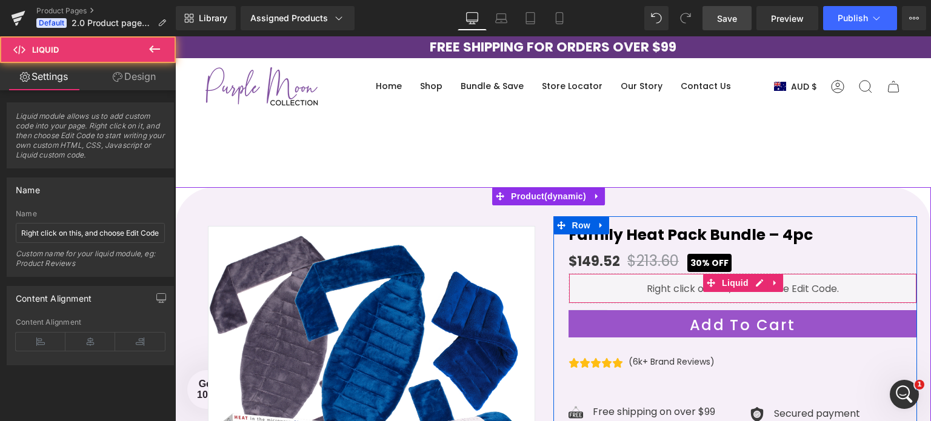
click at [623, 284] on div "Liquid" at bounding box center [743, 288] width 349 height 30
click at [630, 286] on div "Liquid" at bounding box center [743, 288] width 349 height 30
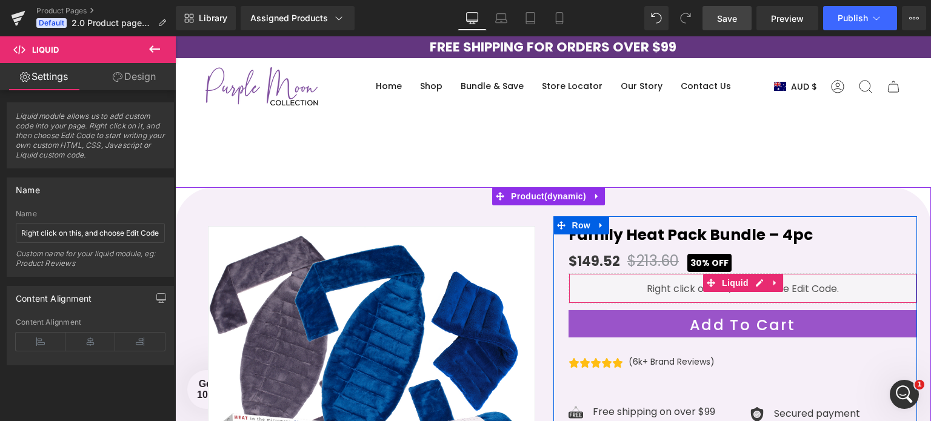
click at [630, 286] on div "Liquid" at bounding box center [743, 288] width 349 height 30
click at [772, 283] on icon at bounding box center [775, 283] width 8 height 9
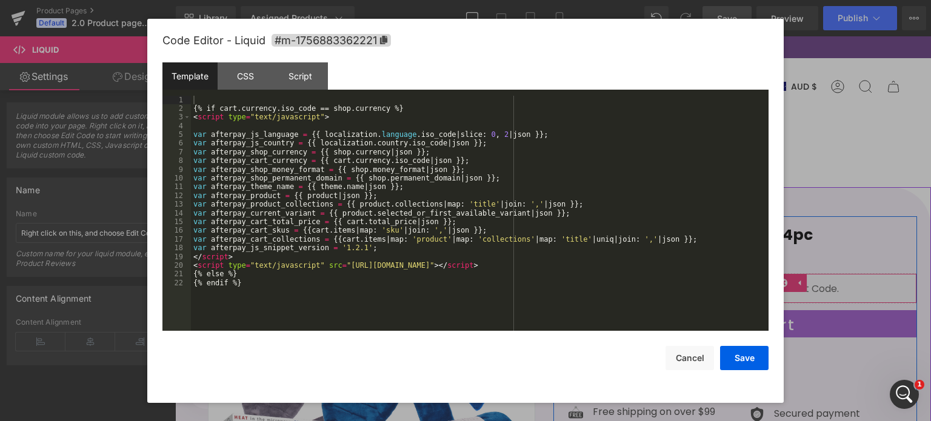
click at [725, 284] on div "Liquid" at bounding box center [743, 288] width 349 height 30
click at [698, 356] on button "Cancel" at bounding box center [690, 358] width 48 height 24
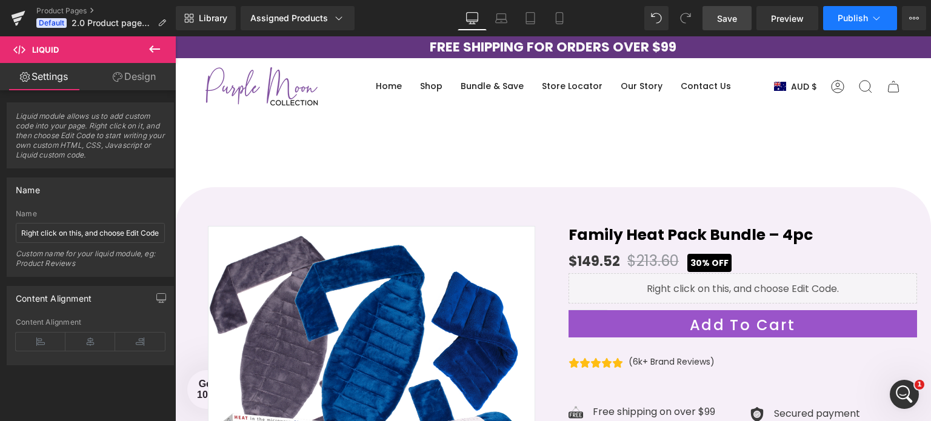
click at [878, 19] on icon at bounding box center [877, 18] width 12 height 12
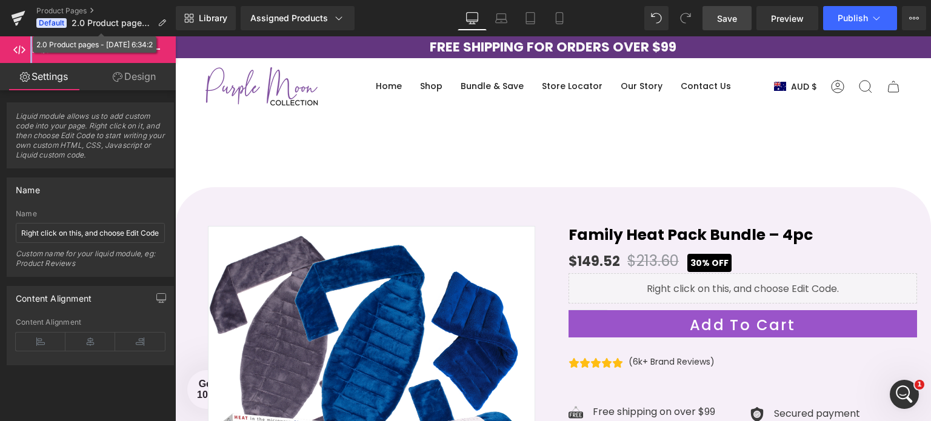
click at [162, 21] on icon at bounding box center [162, 23] width 8 height 8
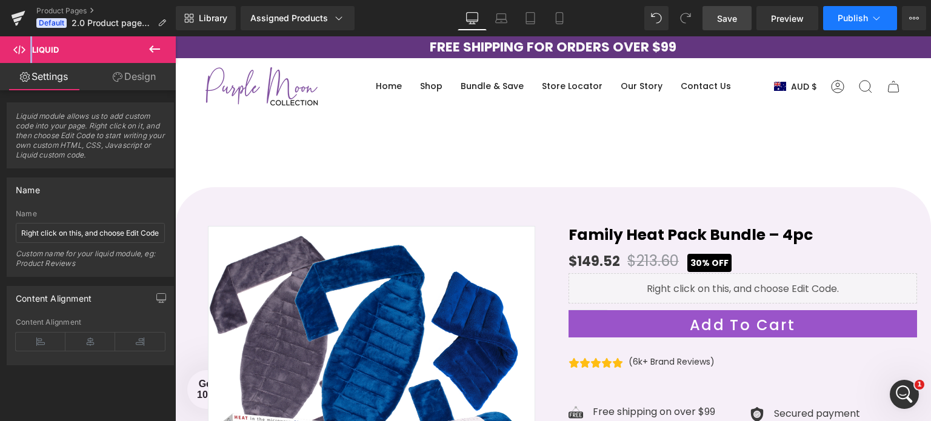
click at [880, 19] on icon at bounding box center [877, 18] width 12 height 12
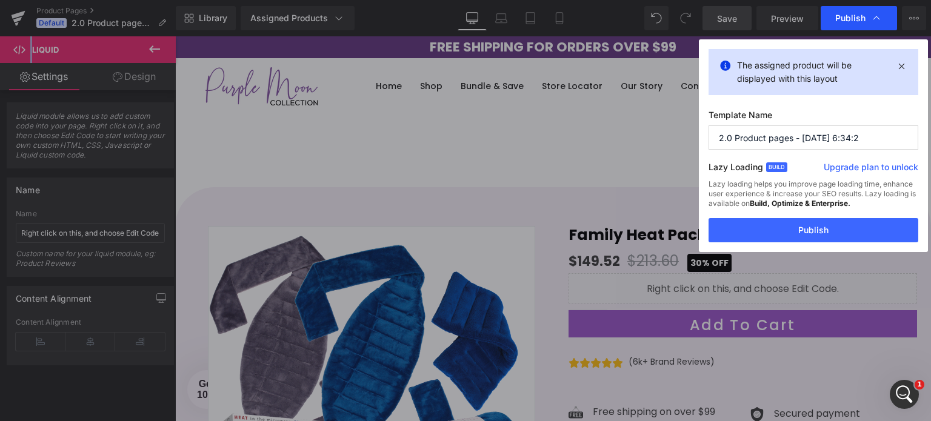
click at [883, 18] on div "Publish" at bounding box center [859, 18] width 76 height 24
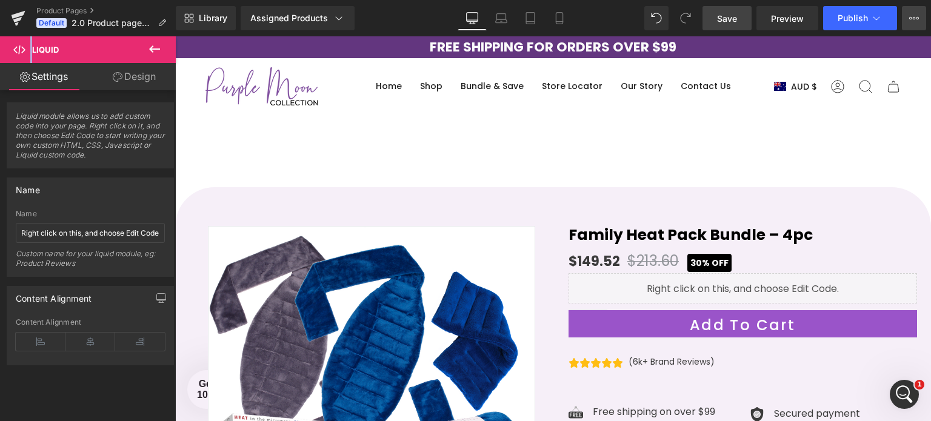
click at [918, 18] on icon at bounding box center [914, 18] width 10 height 10
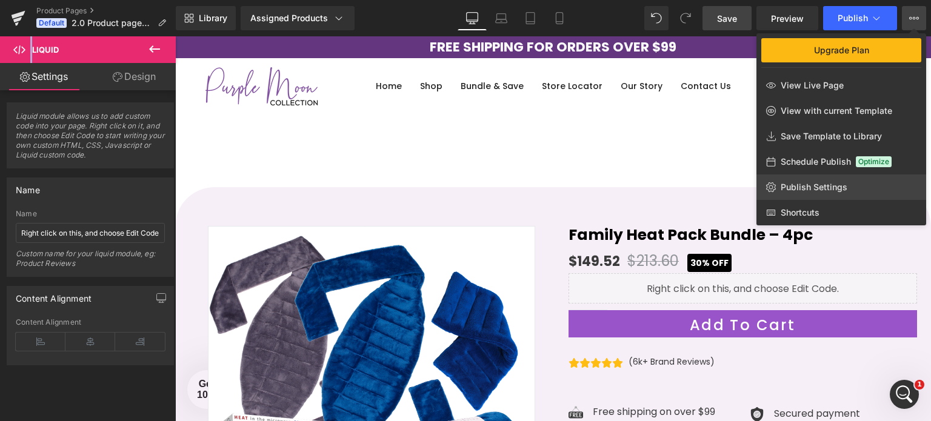
click at [824, 191] on span "Publish Settings" at bounding box center [814, 187] width 67 height 11
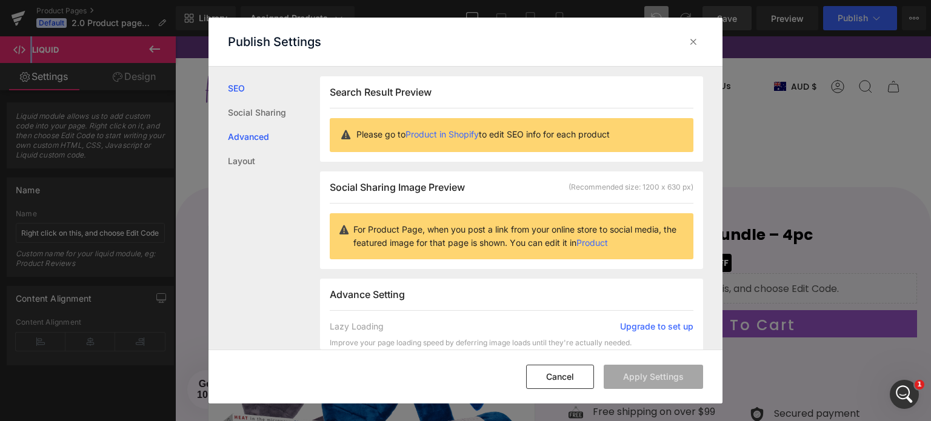
click at [250, 138] on link "Advanced" at bounding box center [274, 137] width 92 height 24
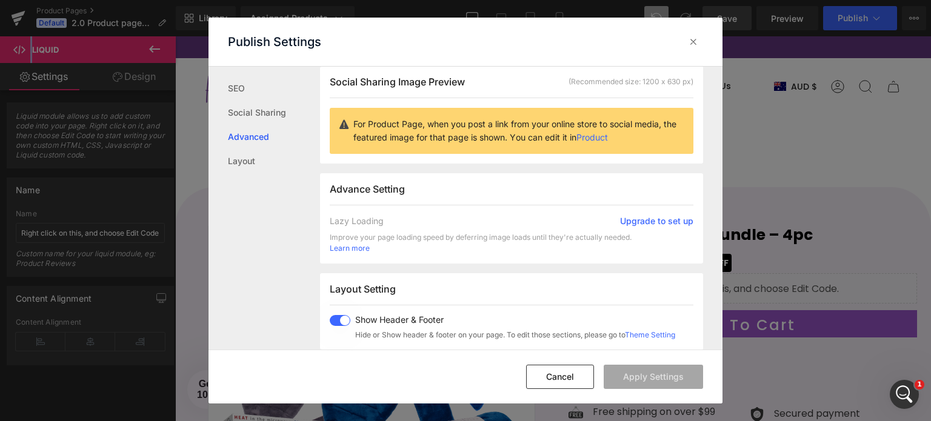
scroll to position [203, 0]
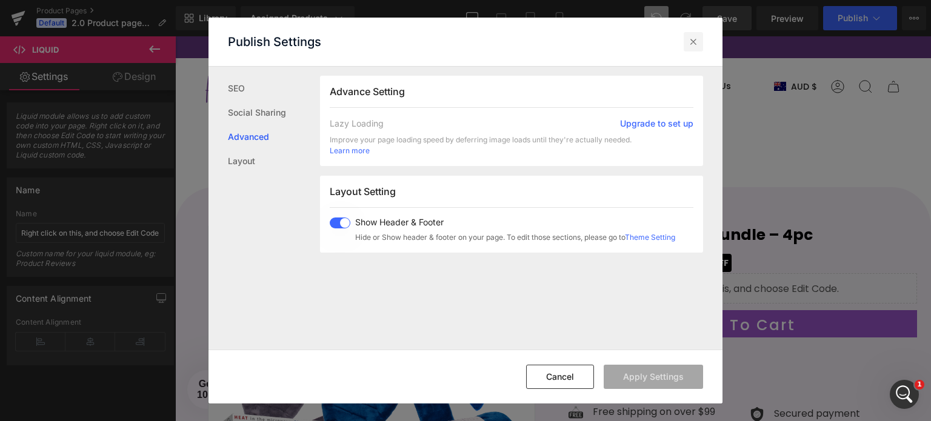
click at [696, 42] on icon at bounding box center [693, 42] width 12 height 12
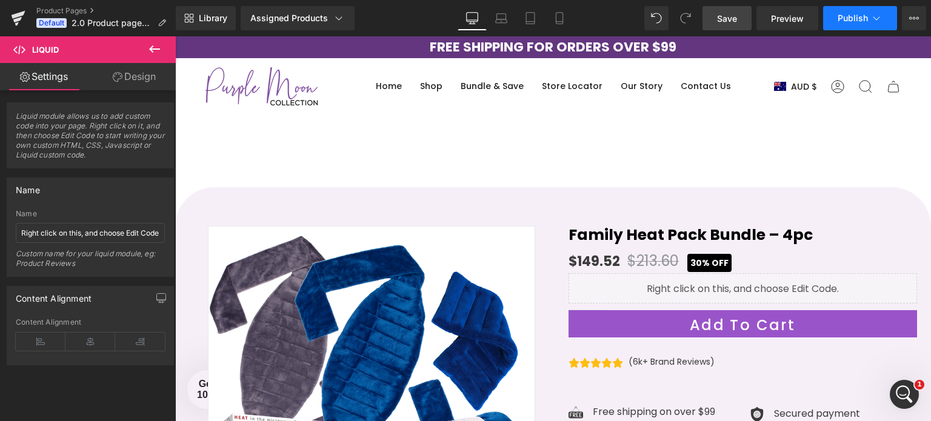
click at [883, 14] on button "Publish" at bounding box center [860, 18] width 74 height 24
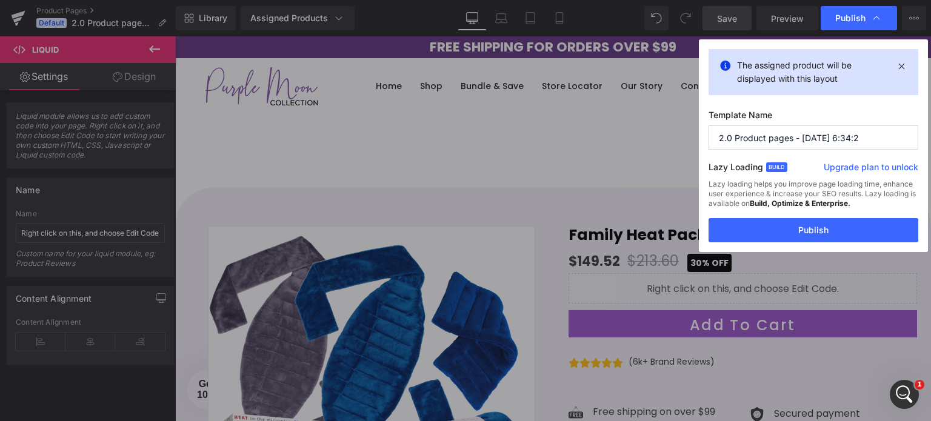
click at [734, 132] on input "2.0 Product pages - [DATE] 6:34:2" at bounding box center [814, 137] width 210 height 24
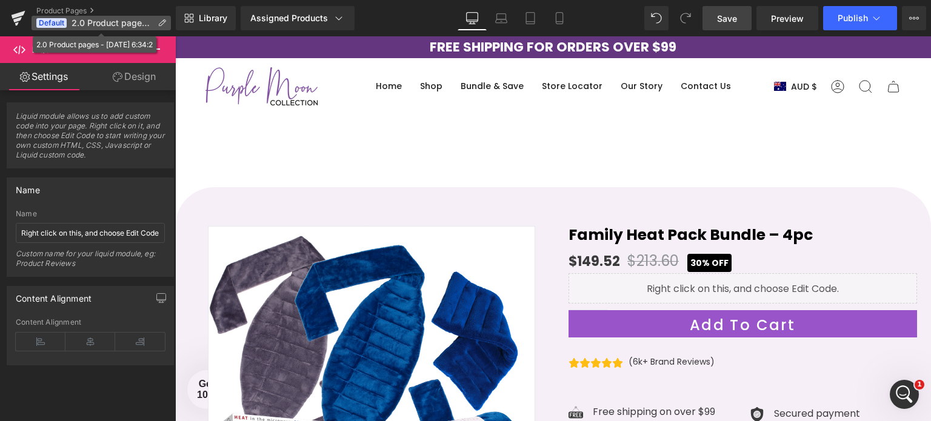
click at [100, 26] on span "2.0 Product pages - [DATE] 6:34:2" at bounding box center [112, 23] width 81 height 10
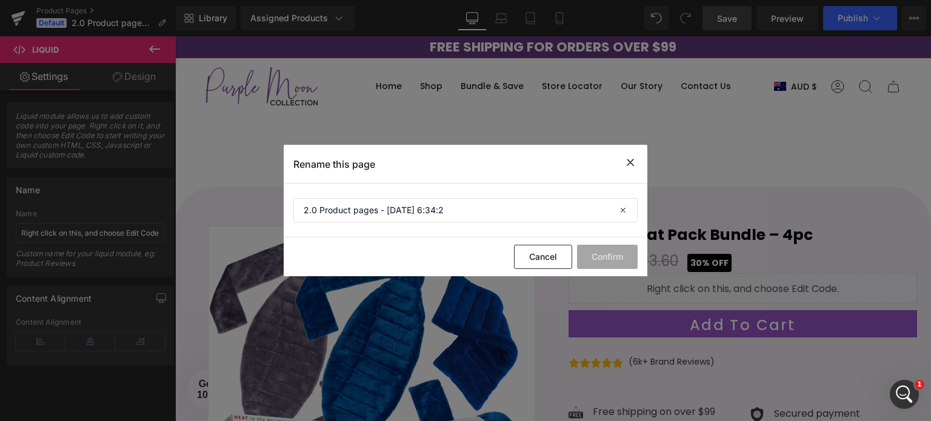
click at [630, 161] on icon at bounding box center [630, 162] width 15 height 15
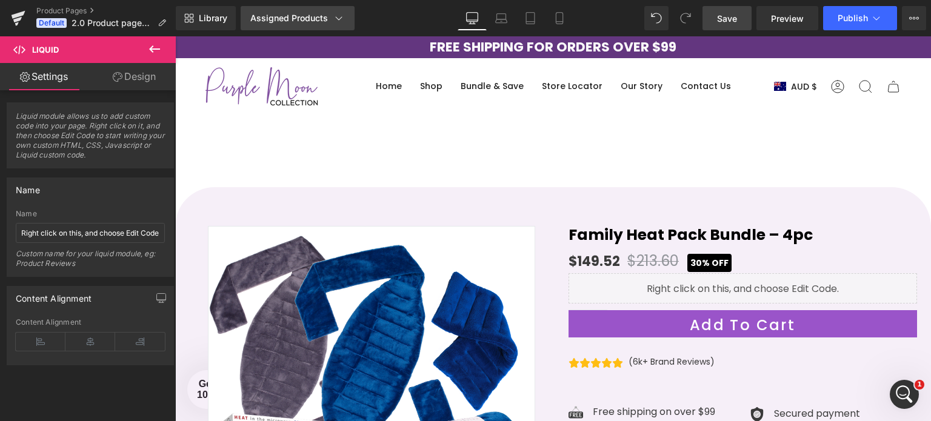
click at [316, 16] on div "Assigned Products" at bounding box center [297, 18] width 95 height 12
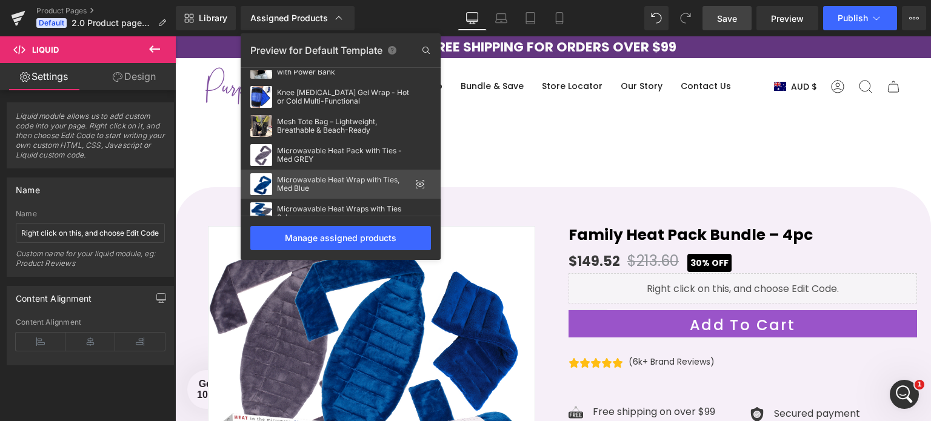
scroll to position [442, 0]
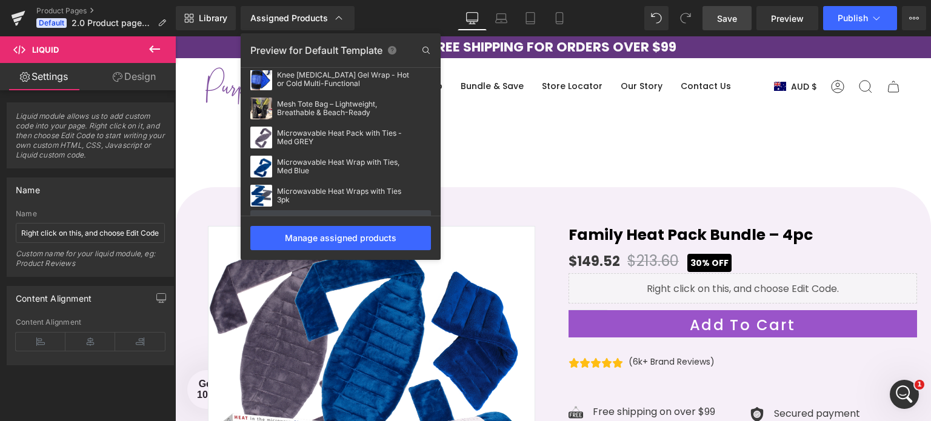
click at [367, 53] on div "Preview for Default Template" at bounding box center [341, 50] width 200 height 19
click at [154, 48] on icon at bounding box center [154, 49] width 15 height 15
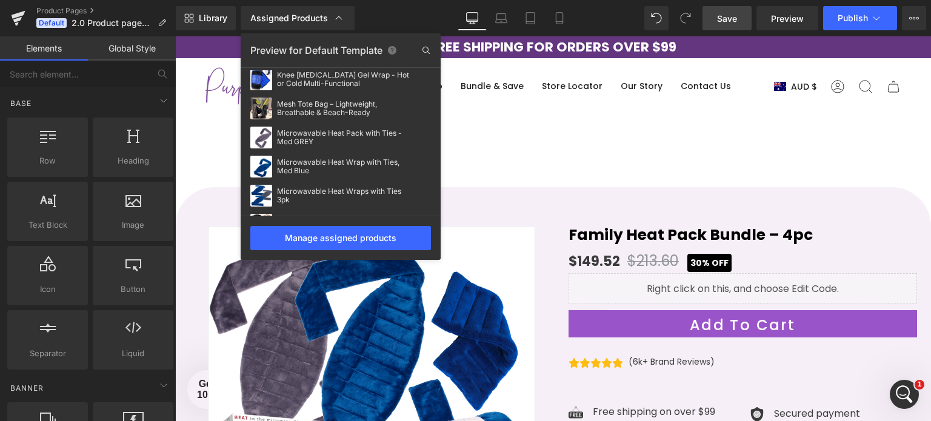
click at [47, 48] on link "Elements" at bounding box center [44, 48] width 88 height 24
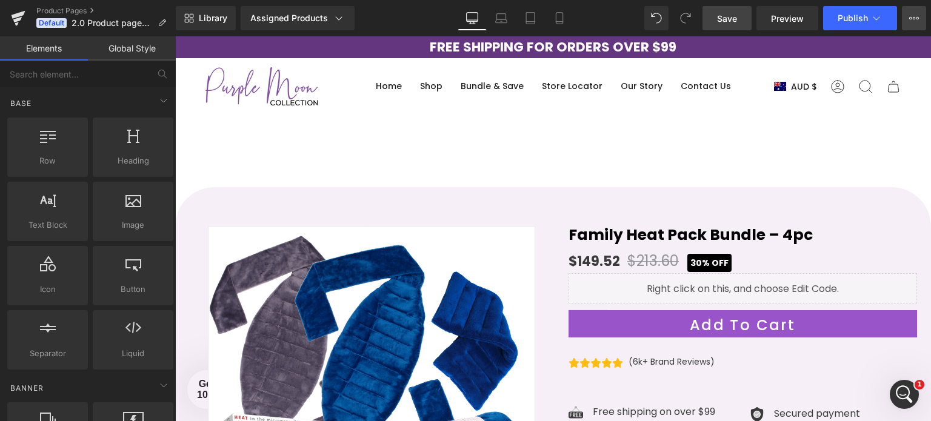
click at [917, 18] on icon at bounding box center [914, 18] width 10 height 10
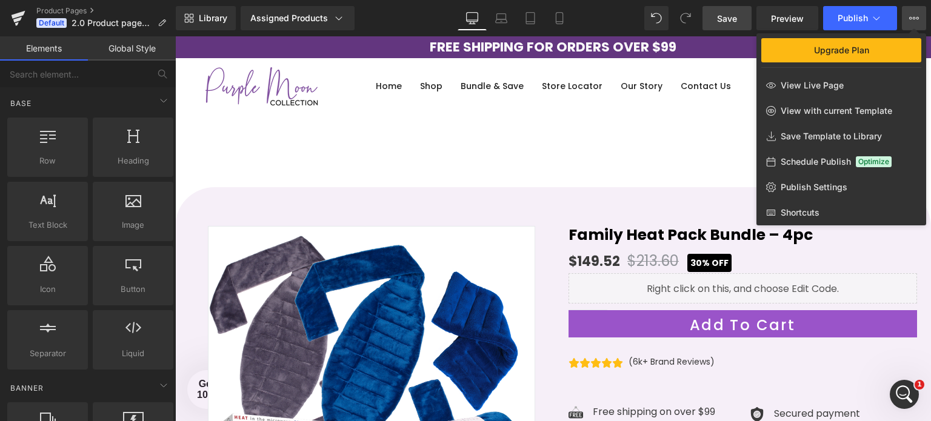
click at [625, 277] on div at bounding box center [553, 228] width 756 height 385
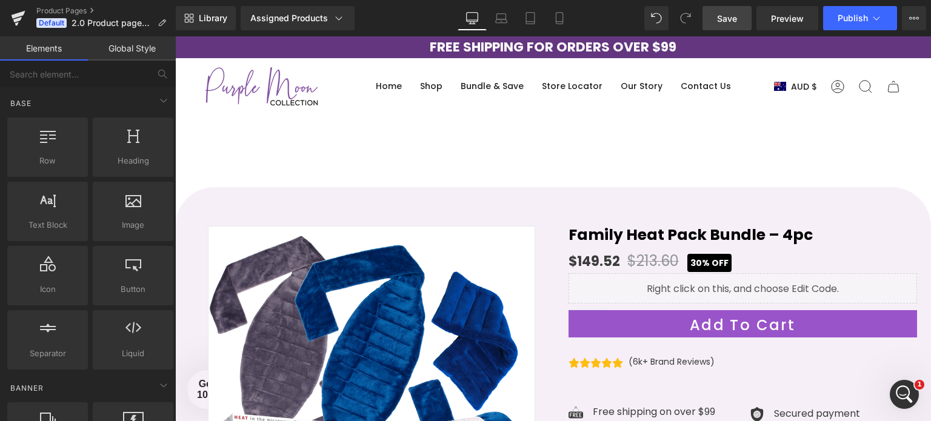
click at [625, 277] on div "Liquid" at bounding box center [743, 288] width 349 height 30
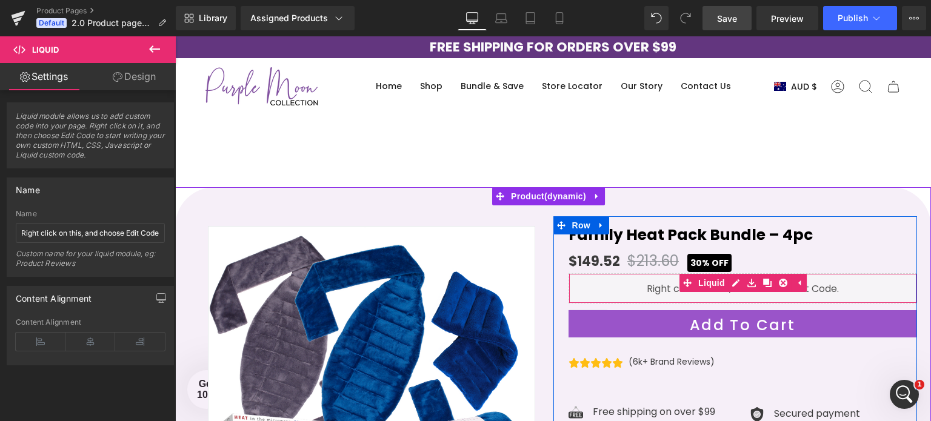
click at [601, 278] on div "Liquid" at bounding box center [743, 288] width 349 height 30
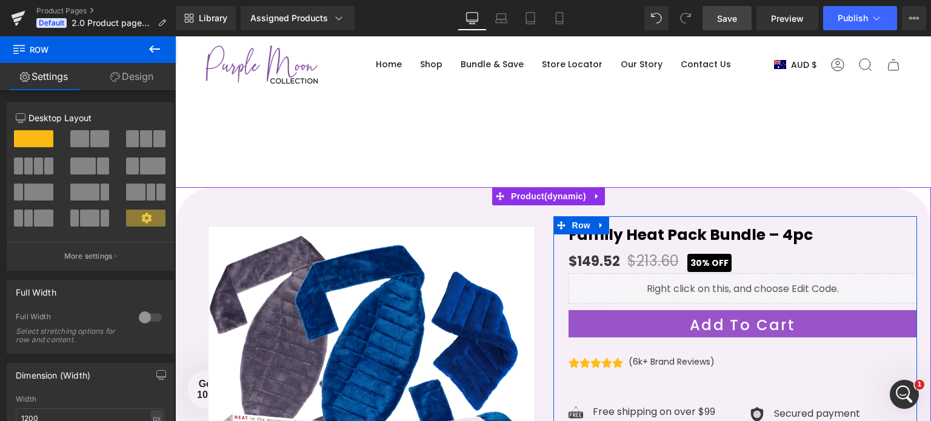
scroll to position [182, 0]
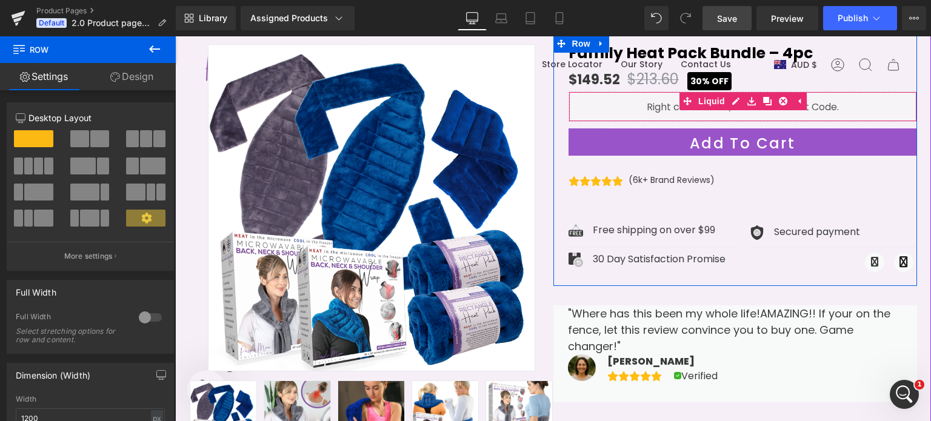
click at [609, 98] on div "Liquid" at bounding box center [743, 107] width 349 height 30
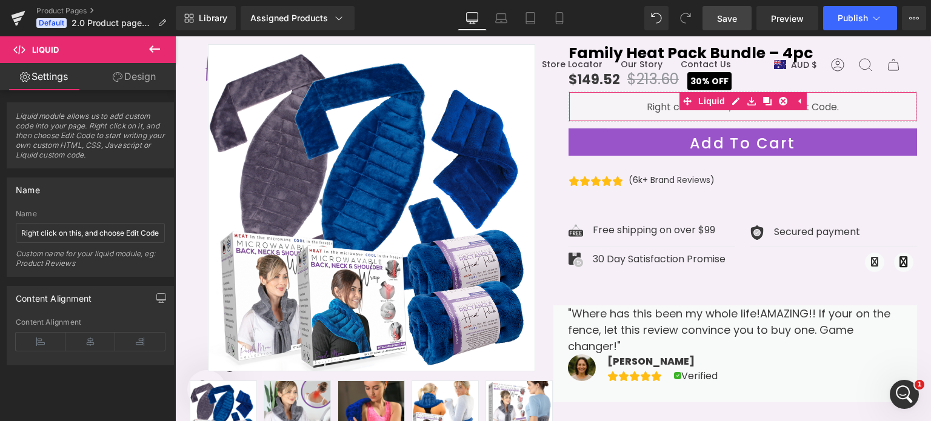
click at [124, 74] on link "Design" at bounding box center [134, 76] width 88 height 27
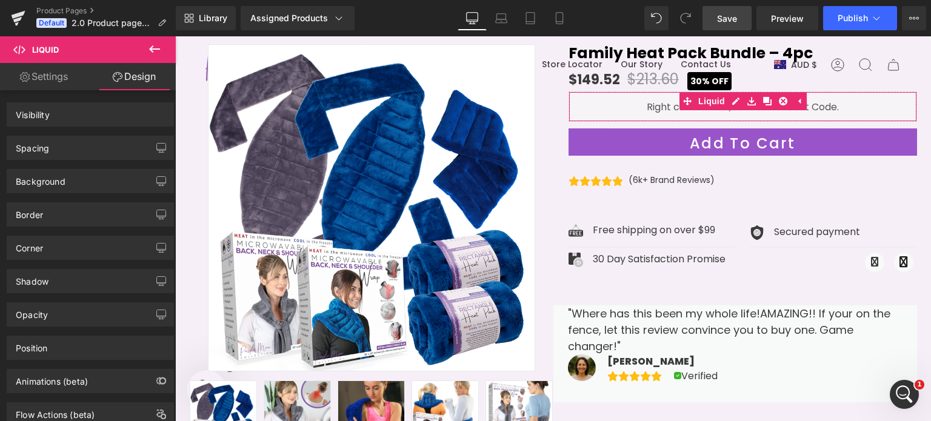
click at [50, 78] on link "Settings" at bounding box center [44, 76] width 88 height 27
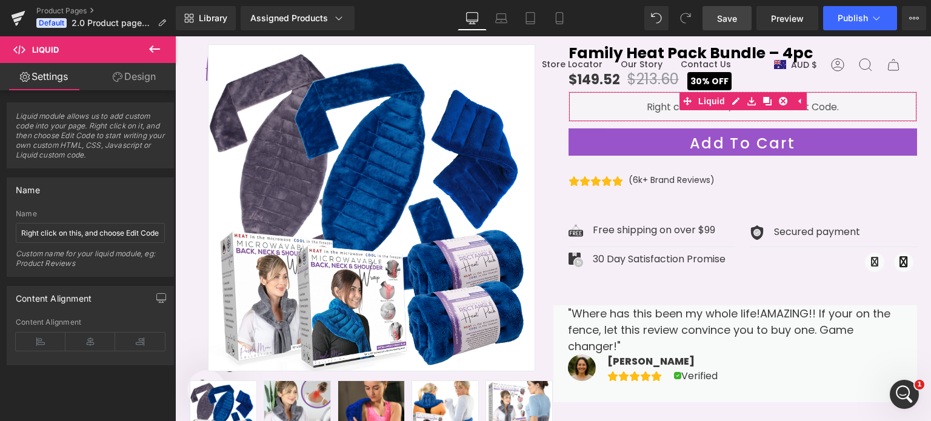
click at [132, 79] on link "Design" at bounding box center [134, 76] width 88 height 27
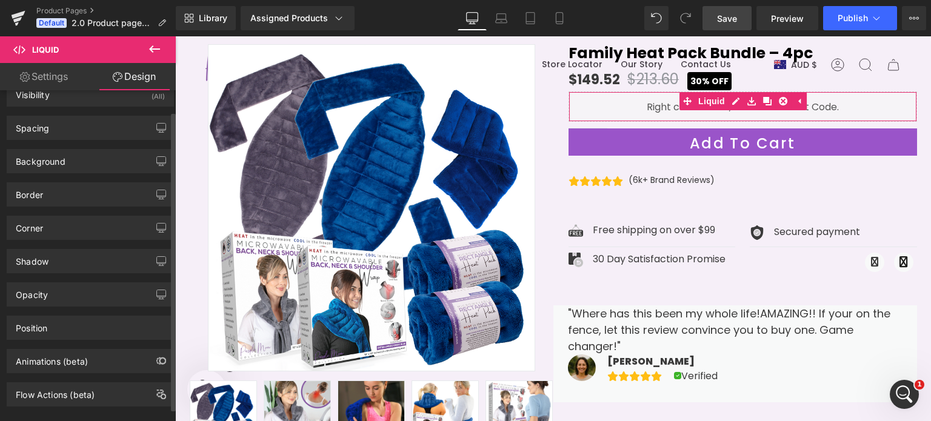
scroll to position [36, 0]
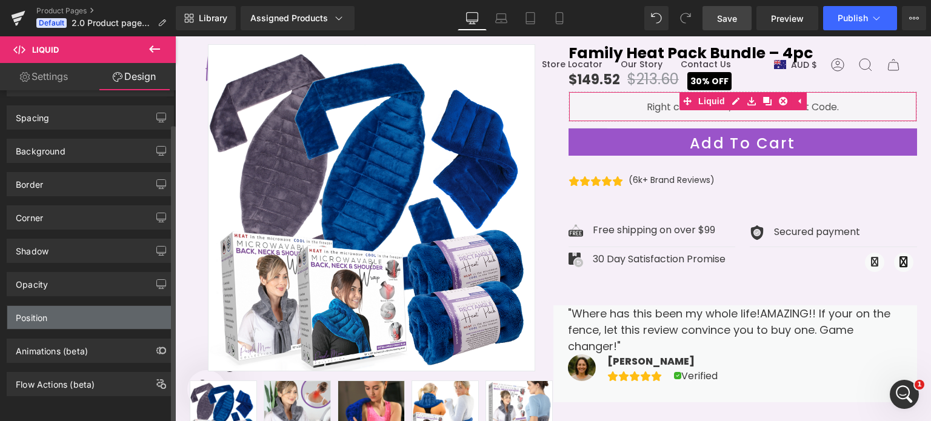
click at [102, 315] on div "Position" at bounding box center [90, 317] width 166 height 23
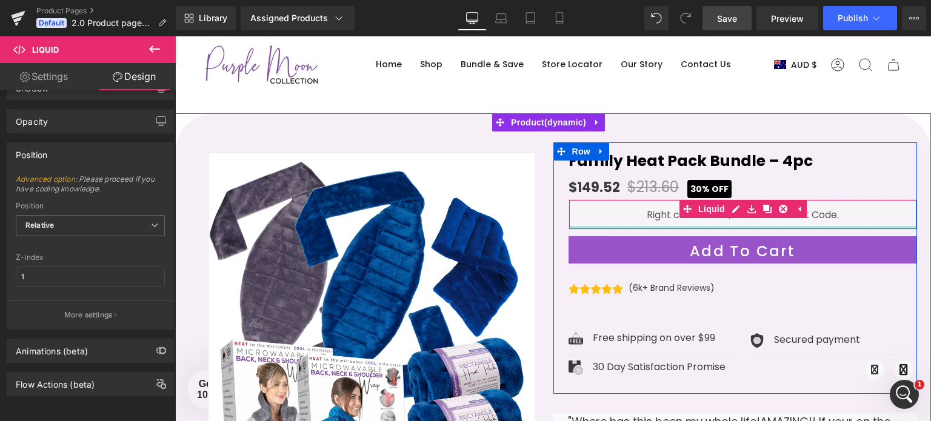
scroll to position [61, 0]
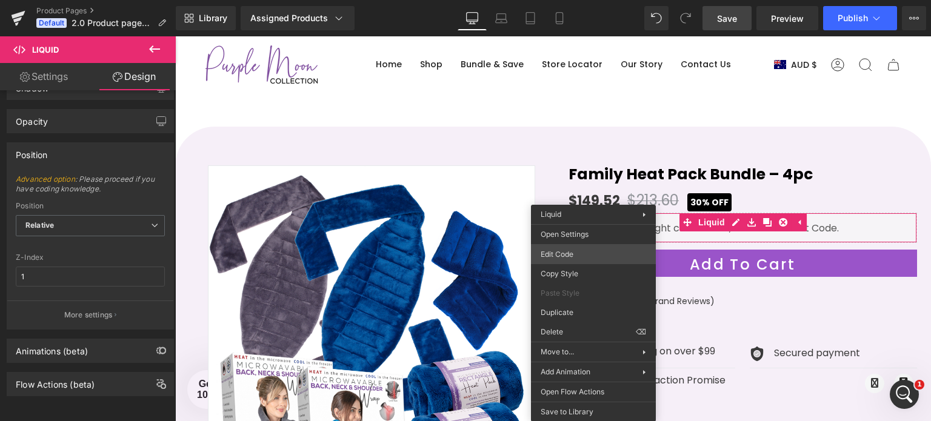
click at [572, 0] on div "Liquid You are previewing how the will restyle your page. You can not edit Elem…" at bounding box center [465, 0] width 931 height 0
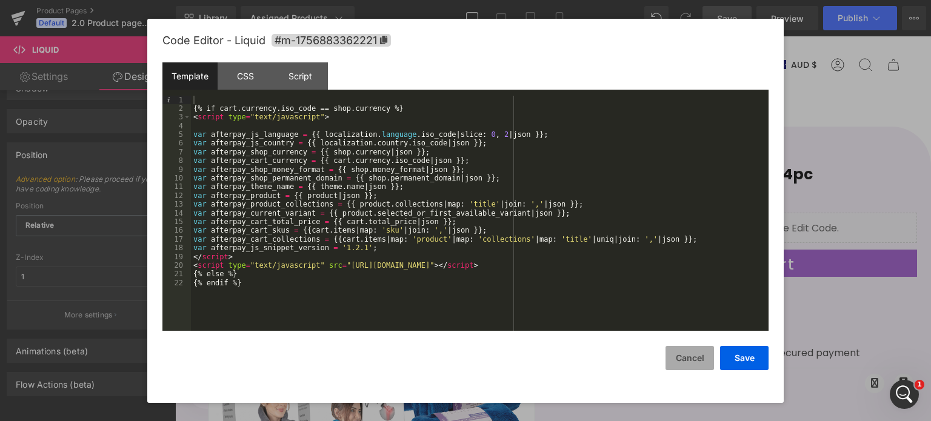
click at [692, 356] on button "Cancel" at bounding box center [690, 358] width 48 height 24
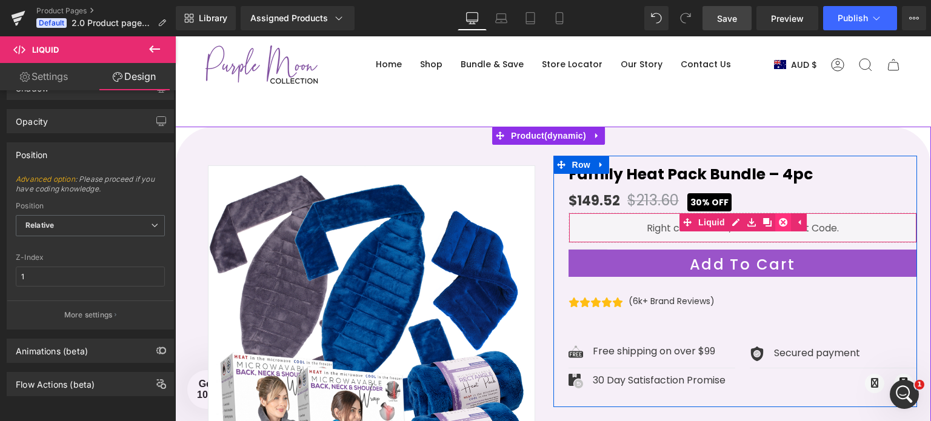
click at [775, 219] on link at bounding box center [783, 222] width 16 height 18
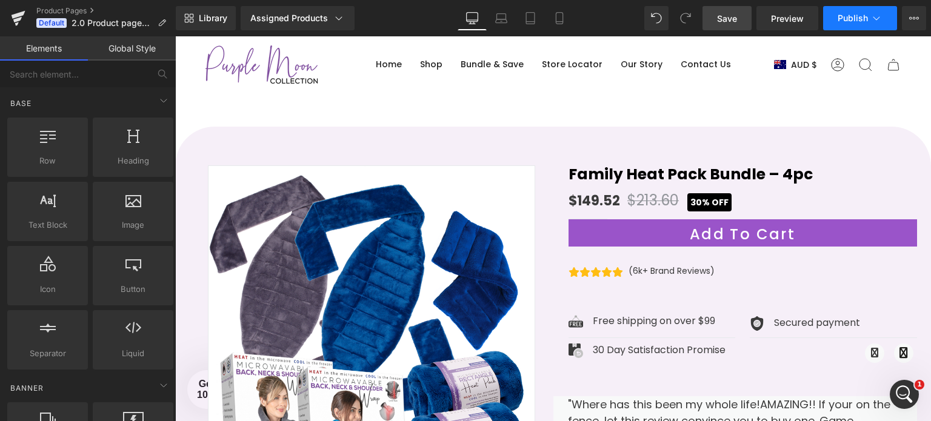
click at [860, 21] on span "Publish" at bounding box center [853, 18] width 30 height 10
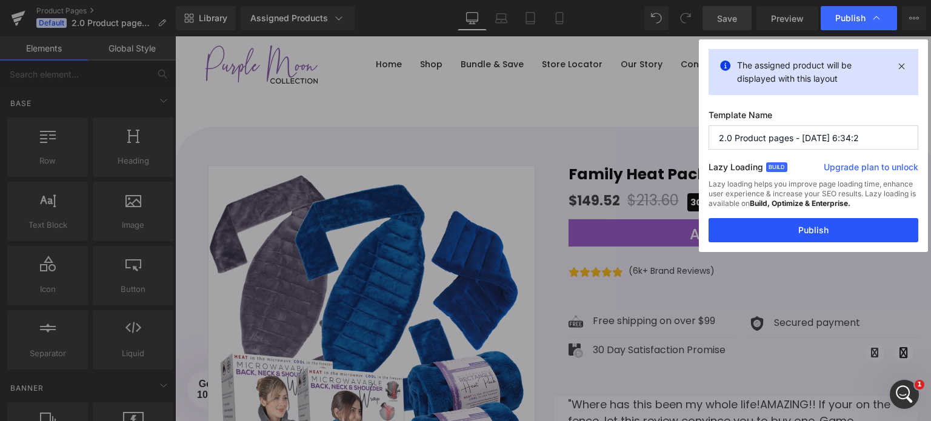
drag, startPoint x: 824, startPoint y: 227, endPoint x: 601, endPoint y: 42, distance: 289.7
click at [824, 227] on button "Publish" at bounding box center [814, 230] width 210 height 24
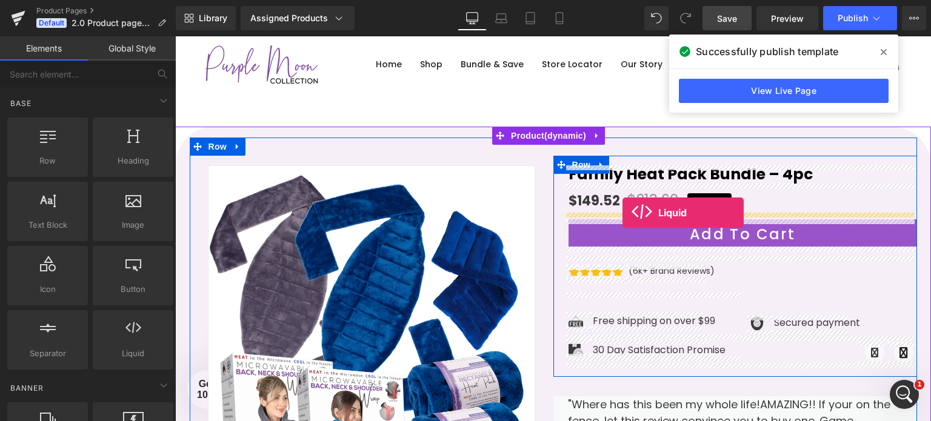
drag, startPoint x: 321, startPoint y: 384, endPoint x: 623, endPoint y: 213, distance: 346.4
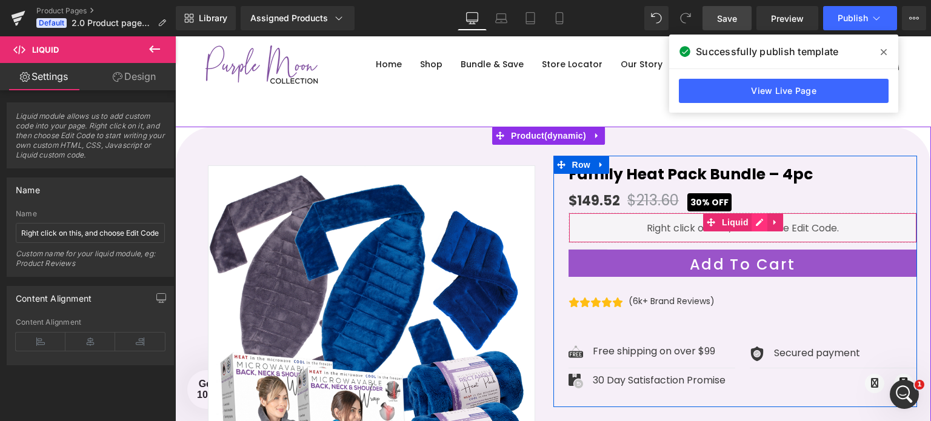
click at [758, 220] on div "Liquid" at bounding box center [743, 228] width 349 height 30
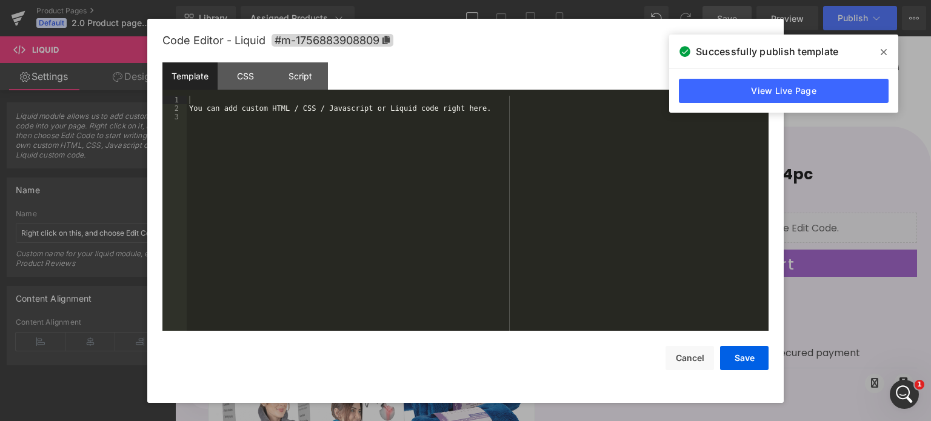
click at [315, 119] on div "You can add custom HTML / CSS / Javascript or Liquid code right here." at bounding box center [478, 222] width 582 height 253
click at [313, 113] on div "You can add custom HTML / CSS / Javascript or Liquid code right here." at bounding box center [478, 222] width 582 height 253
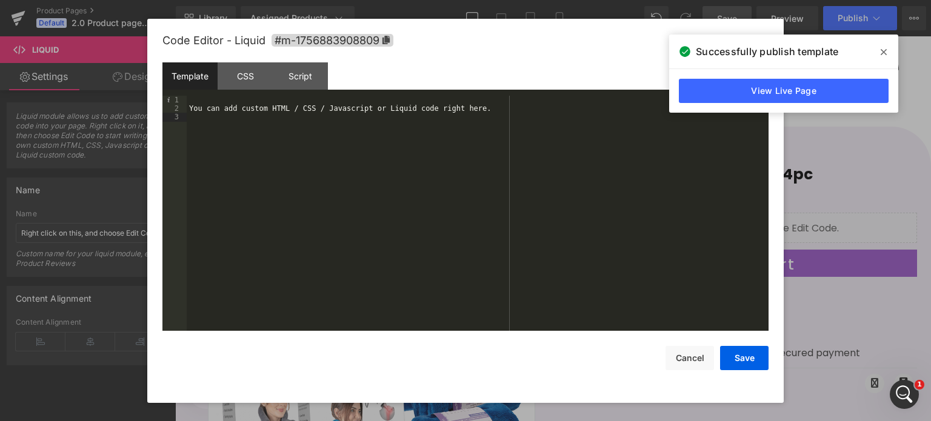
click at [313, 113] on div "You can add custom HTML / CSS / Javascript or Liquid code right here." at bounding box center [478, 222] width 582 height 253
click at [312, 107] on div "You can add custom HTML / CSS / Javascript or Liquid code right here." at bounding box center [478, 222] width 582 height 253
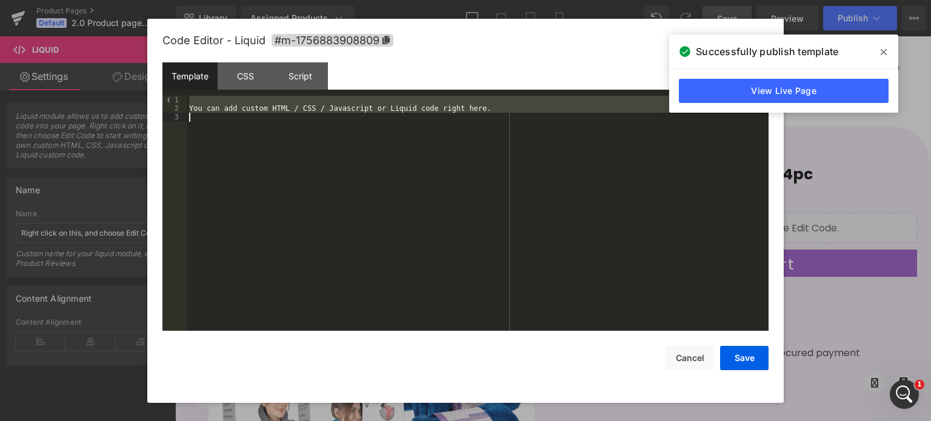
click at [312, 107] on div "You can add custom HTML / CSS / Javascript or Liquid code right here." at bounding box center [478, 222] width 582 height 253
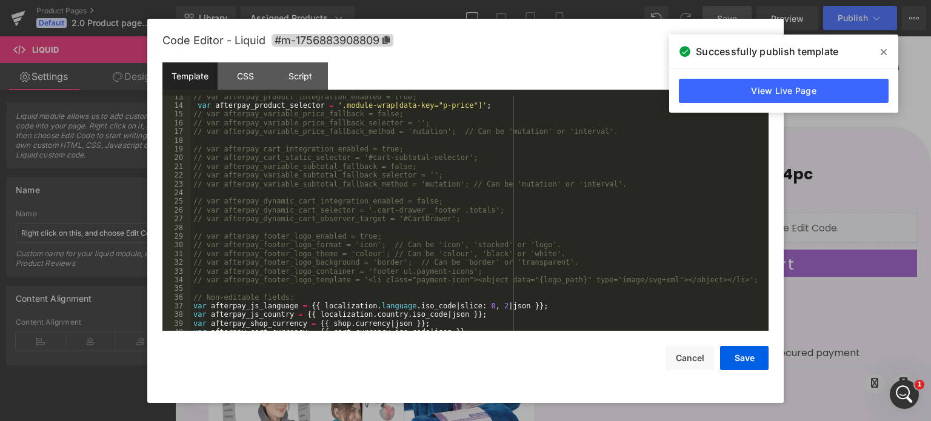
scroll to position [35, 0]
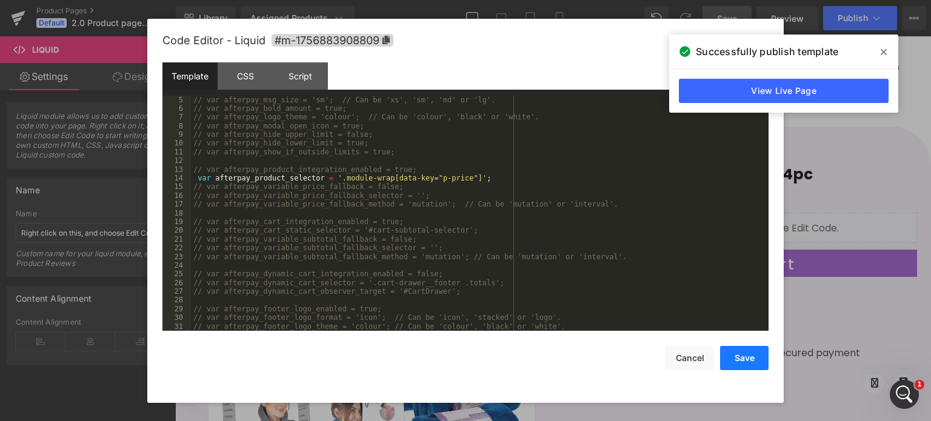
drag, startPoint x: 740, startPoint y: 354, endPoint x: 592, endPoint y: 213, distance: 204.5
click at [741, 354] on button "Save" at bounding box center [744, 358] width 48 height 24
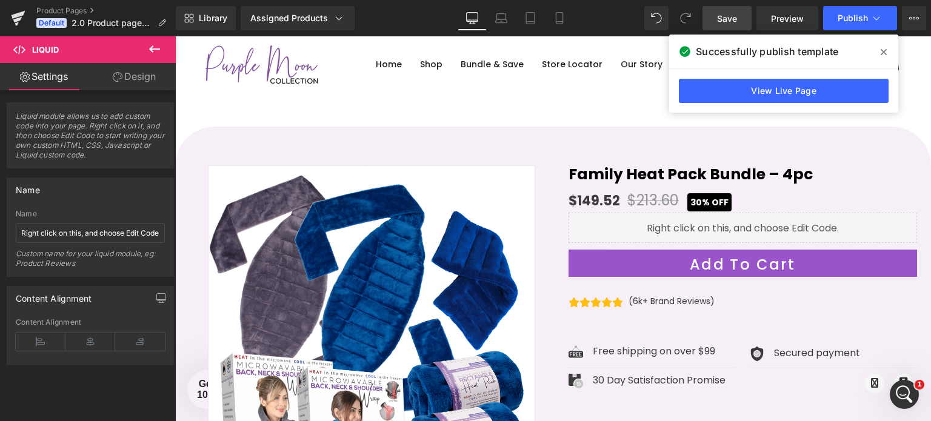
drag, startPoint x: 880, startPoint y: 45, endPoint x: 690, endPoint y: 2, distance: 194.7
click at [880, 45] on span at bounding box center [883, 51] width 19 height 19
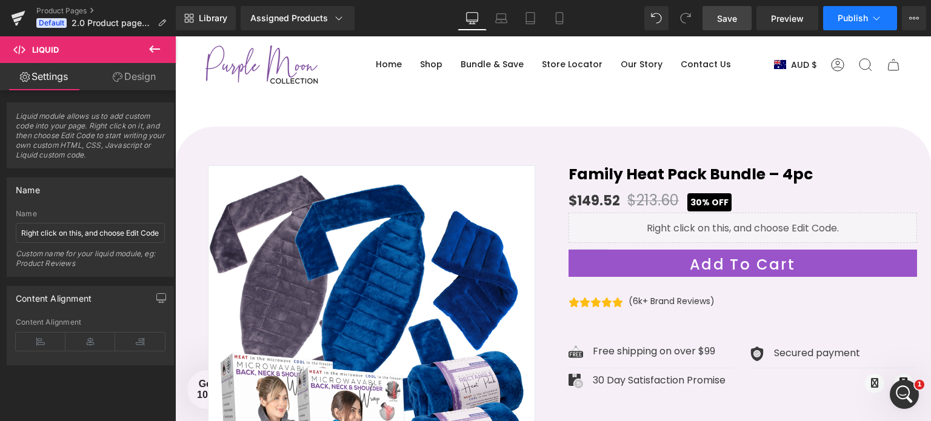
click at [843, 15] on span "Publish" at bounding box center [853, 18] width 30 height 10
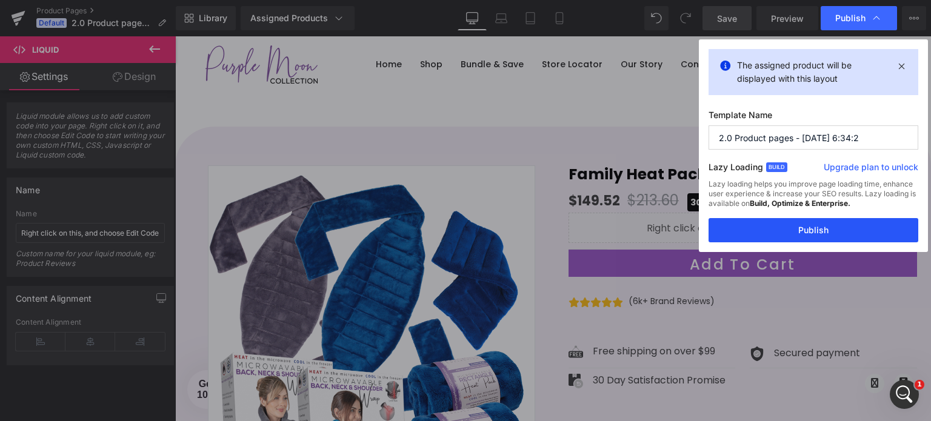
click at [816, 226] on button "Publish" at bounding box center [814, 230] width 210 height 24
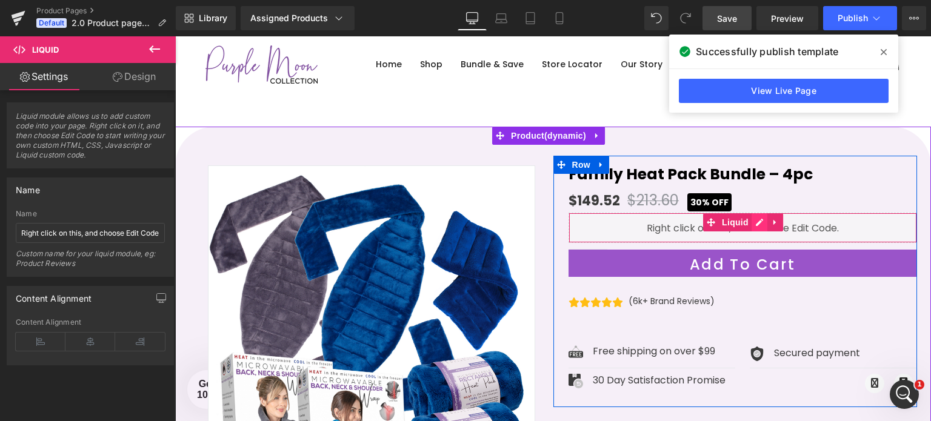
click at [754, 221] on div "Liquid" at bounding box center [743, 228] width 349 height 30
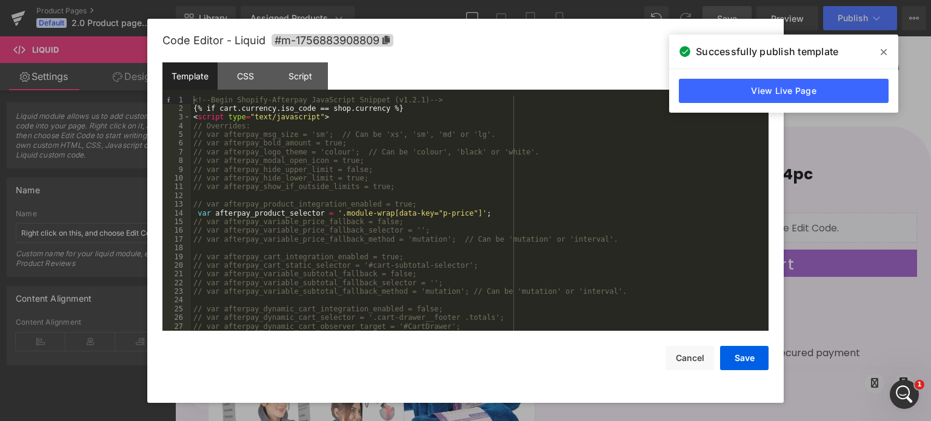
click at [274, 217] on div "<!-- Begin Shopify-Afterpay JavaScript Snippet (v1.2.1) --> {% if cart.currency…" at bounding box center [477, 222] width 573 height 253
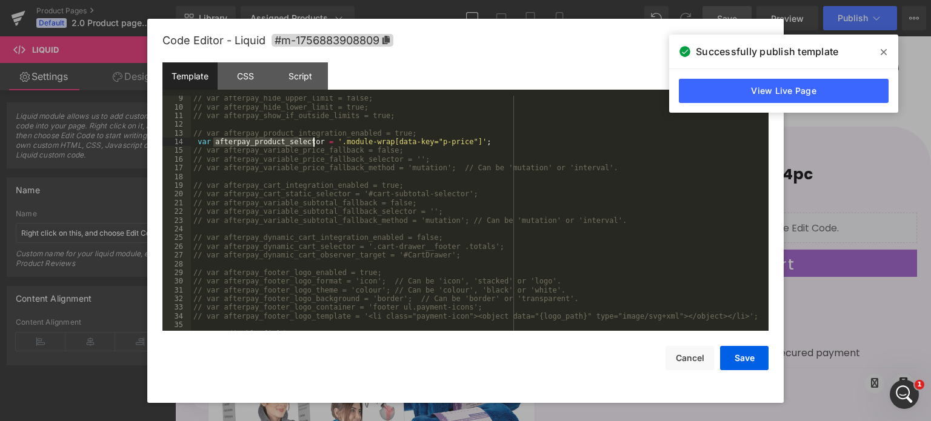
scroll to position [0, 0]
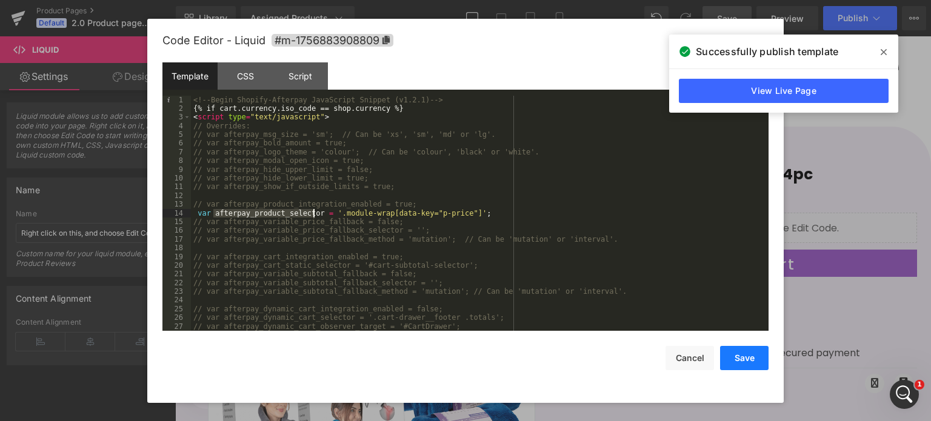
click at [732, 351] on button "Save" at bounding box center [744, 358] width 48 height 24
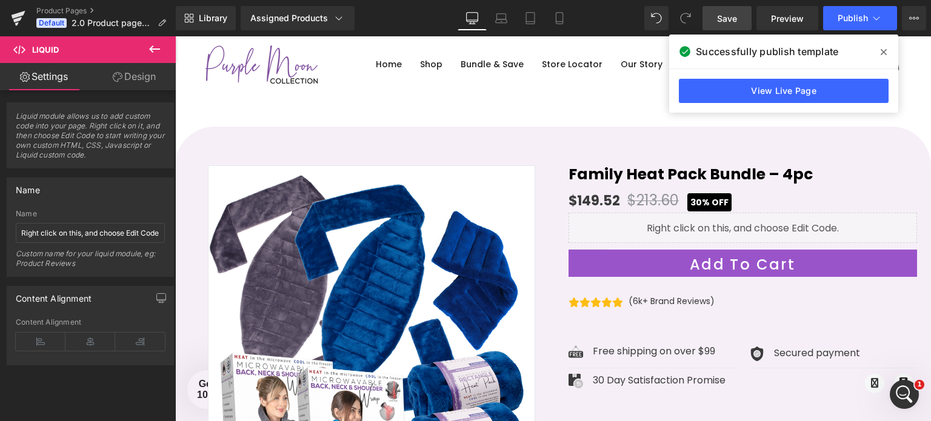
click at [729, 18] on span "Save" at bounding box center [727, 18] width 20 height 13
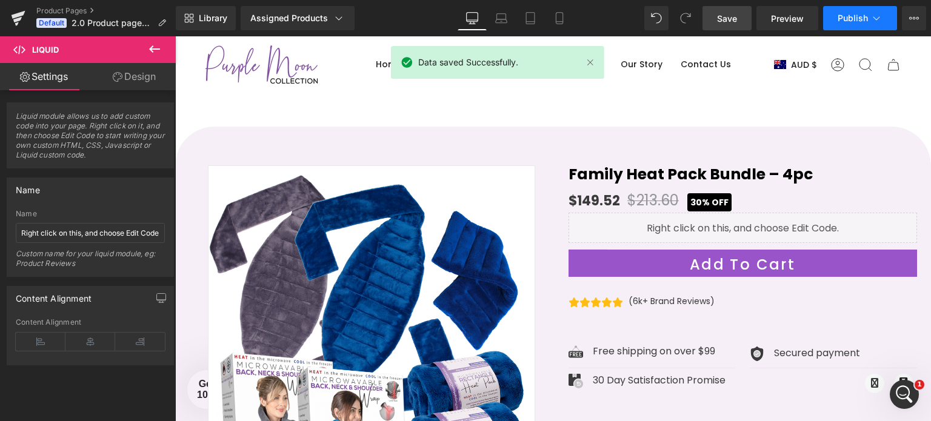
click at [854, 14] on span "Publish" at bounding box center [853, 18] width 30 height 10
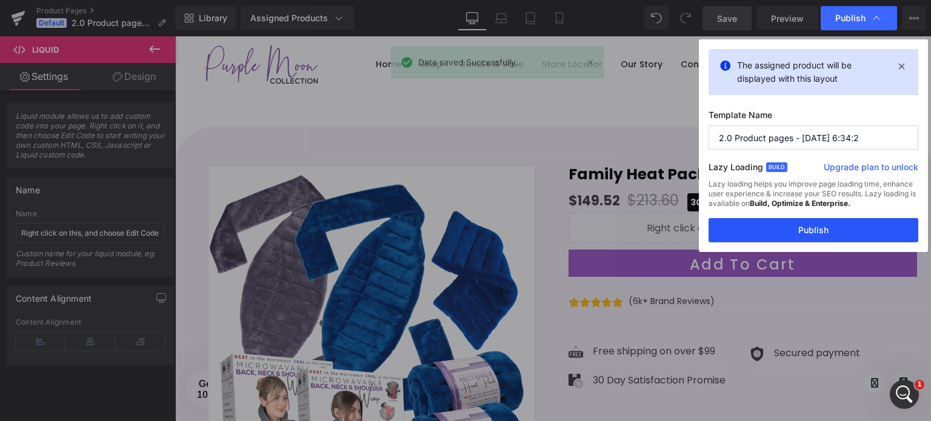
click at [803, 224] on button "Publish" at bounding box center [814, 230] width 210 height 24
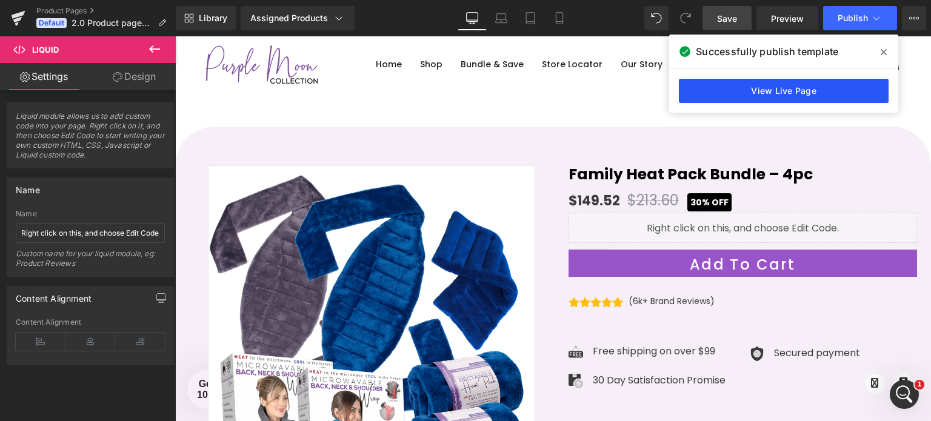
click at [800, 86] on link "View Live Page" at bounding box center [784, 91] width 210 height 24
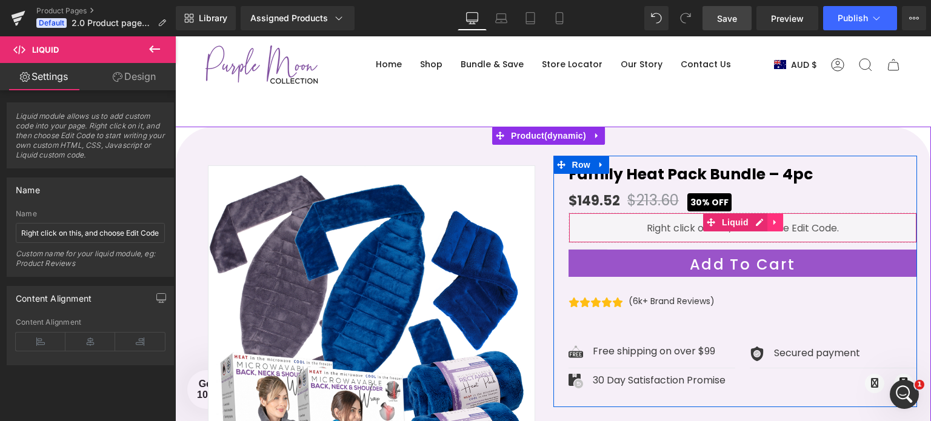
click at [771, 226] on icon at bounding box center [775, 222] width 8 height 9
click at [779, 224] on icon at bounding box center [783, 222] width 8 height 8
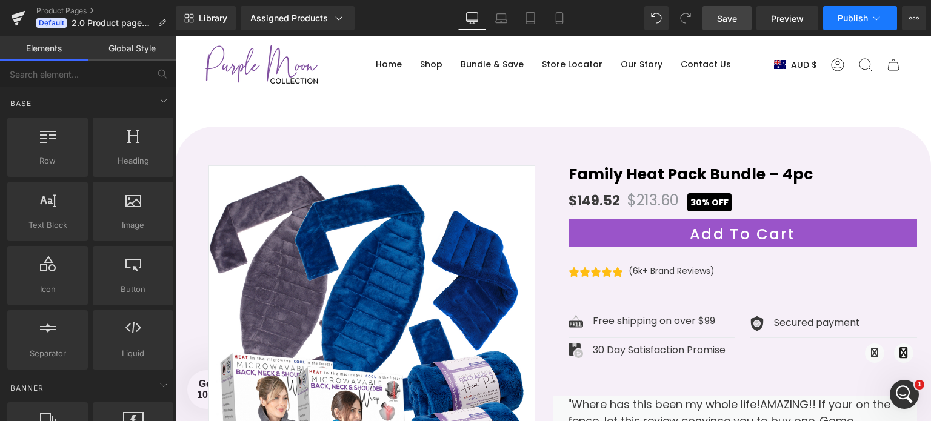
click at [855, 19] on span "Publish" at bounding box center [853, 18] width 30 height 10
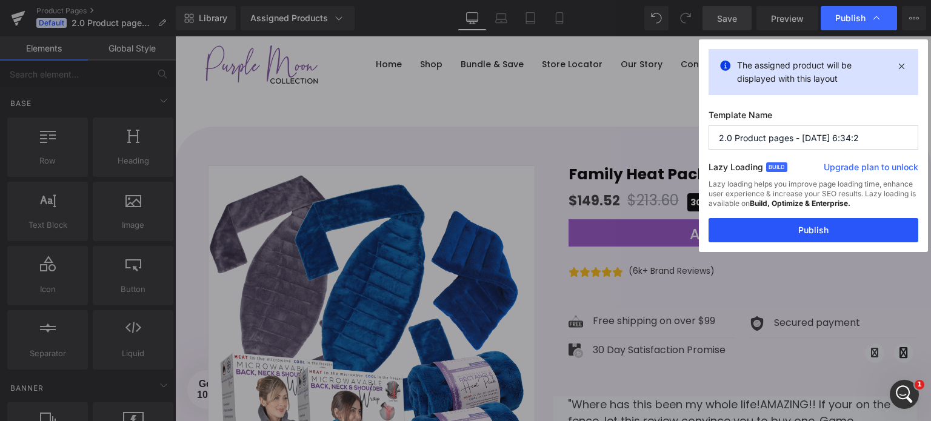
click at [814, 230] on button "Publish" at bounding box center [814, 230] width 210 height 24
